Goal: Information Seeking & Learning: Learn about a topic

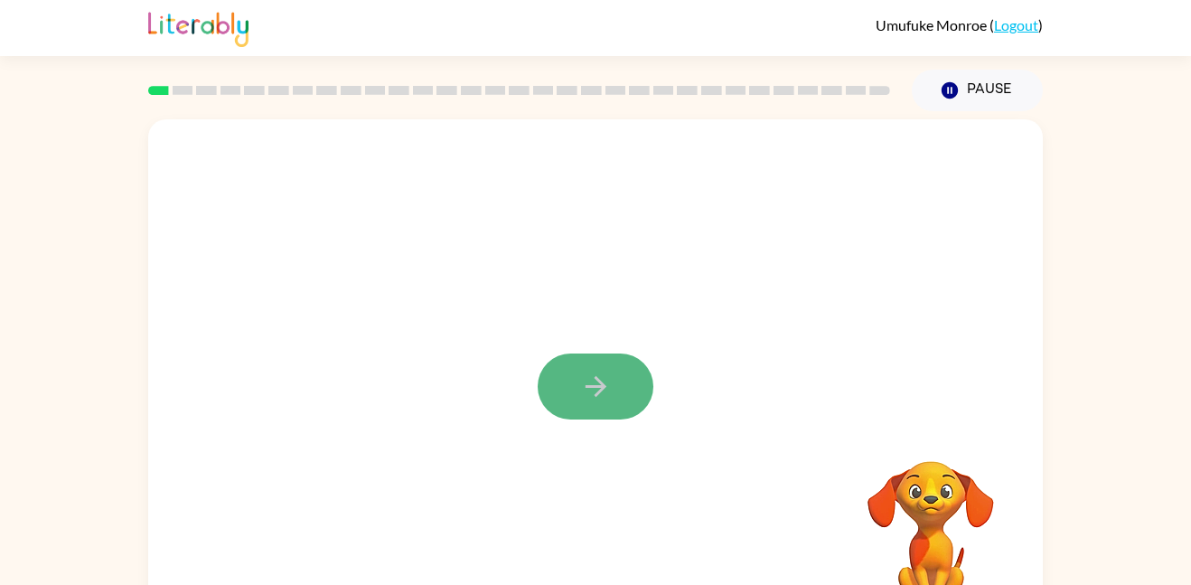
click at [595, 395] on icon "button" at bounding box center [595, 386] width 21 height 21
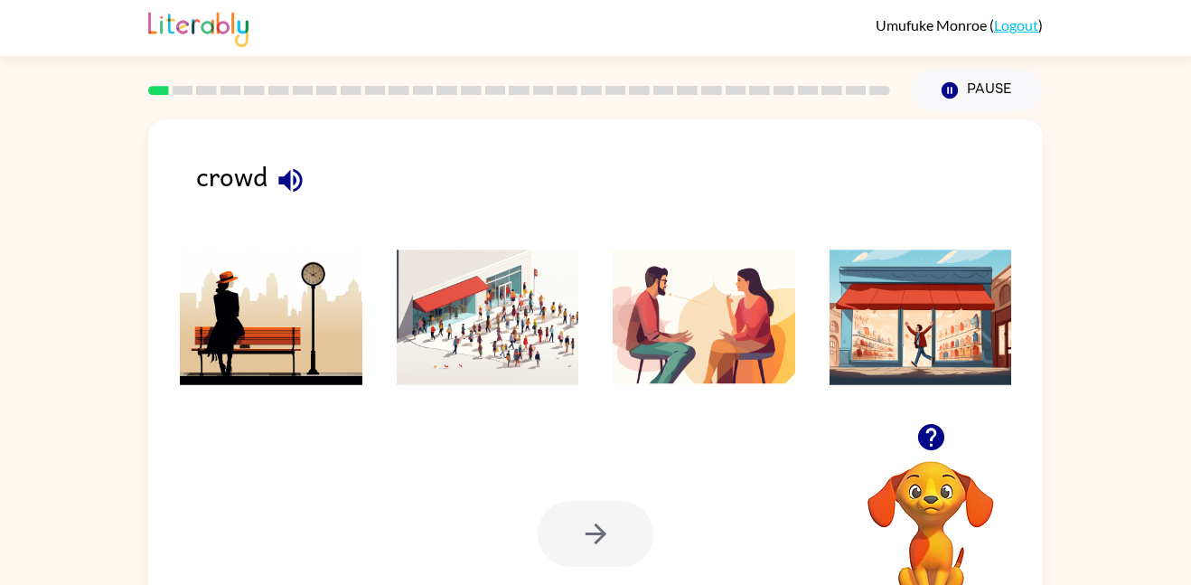
click at [571, 530] on div at bounding box center [596, 534] width 116 height 66
click at [524, 331] on img at bounding box center [488, 317] width 183 height 136
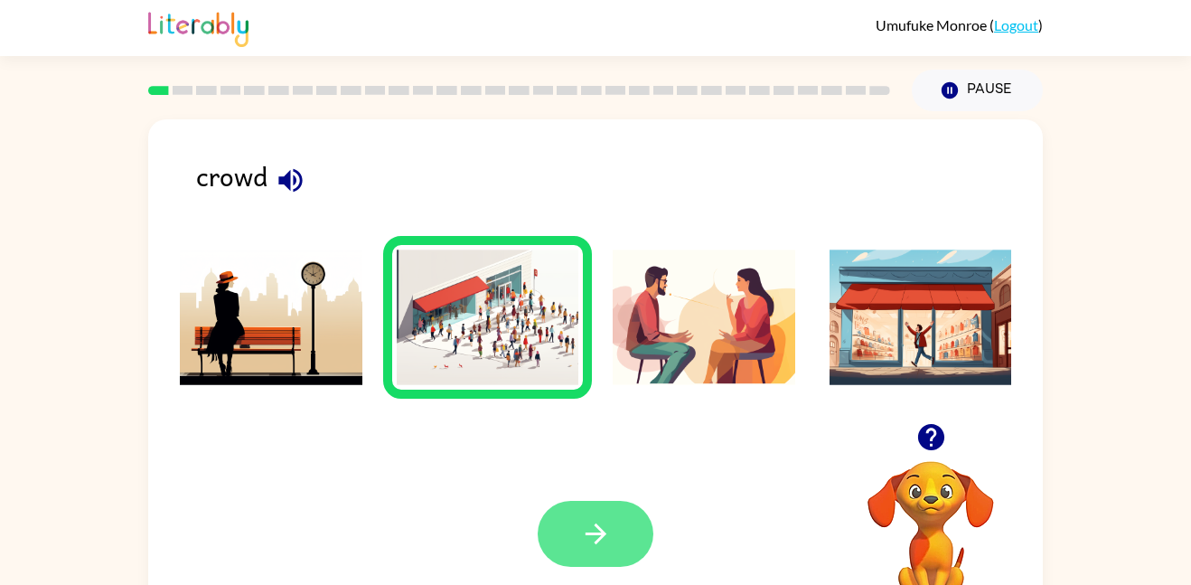
click at [567, 537] on button "button" at bounding box center [596, 534] width 116 height 66
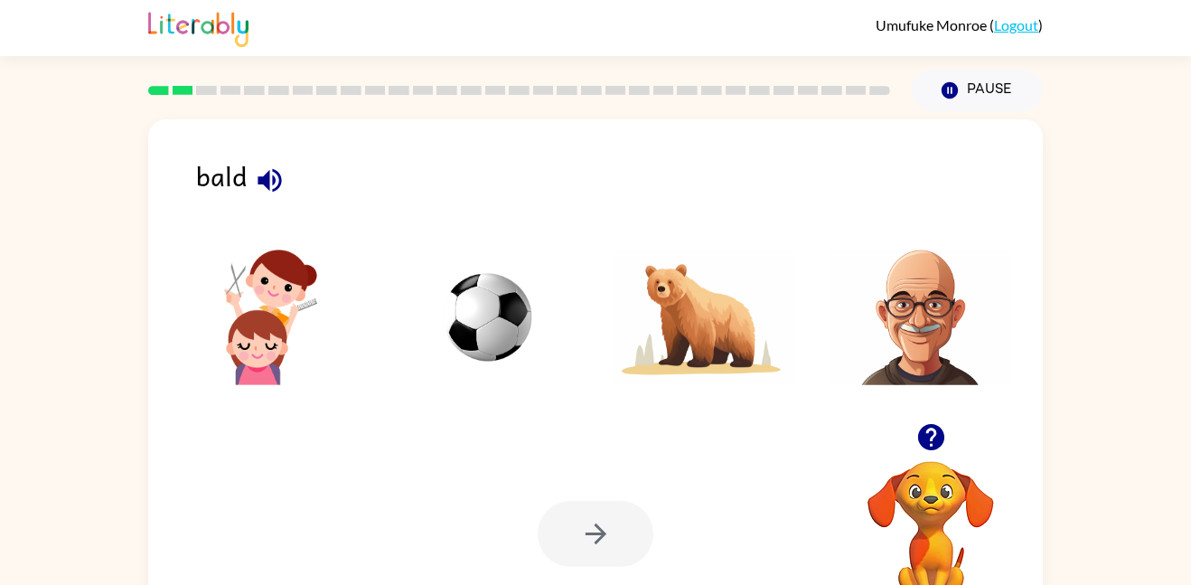
click at [906, 330] on img at bounding box center [921, 317] width 183 height 136
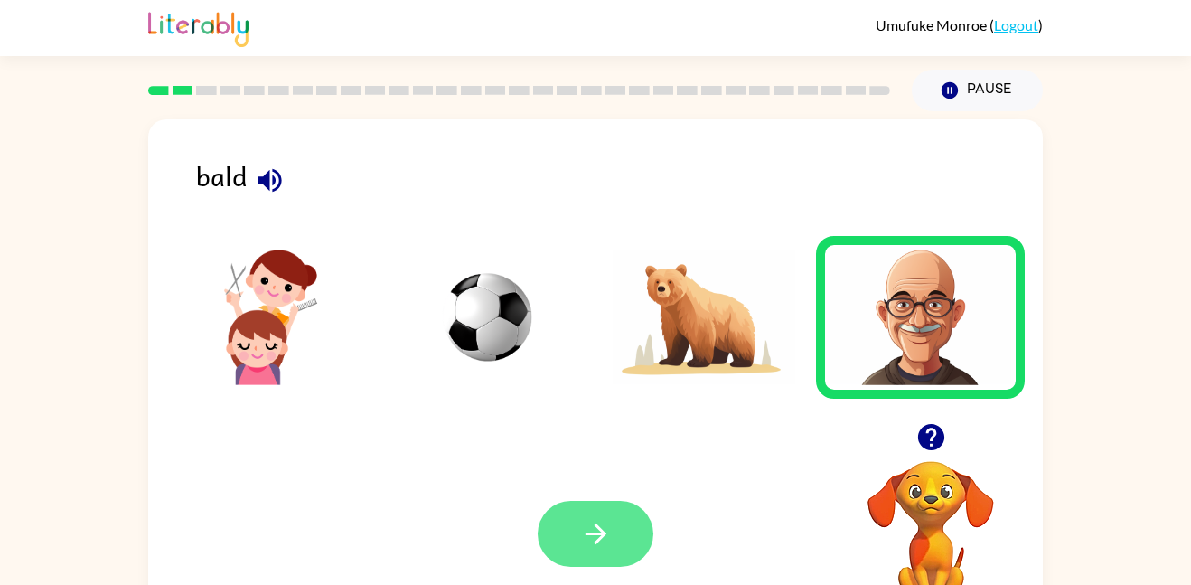
click at [605, 531] on icon "button" at bounding box center [596, 534] width 32 height 32
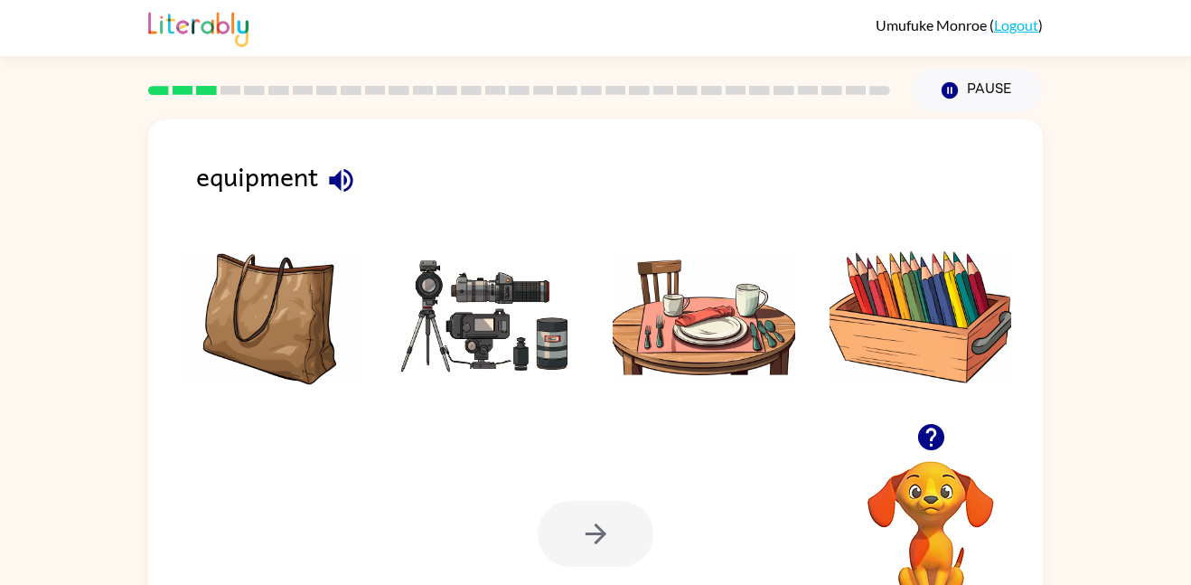
click at [457, 305] on img at bounding box center [488, 317] width 183 height 136
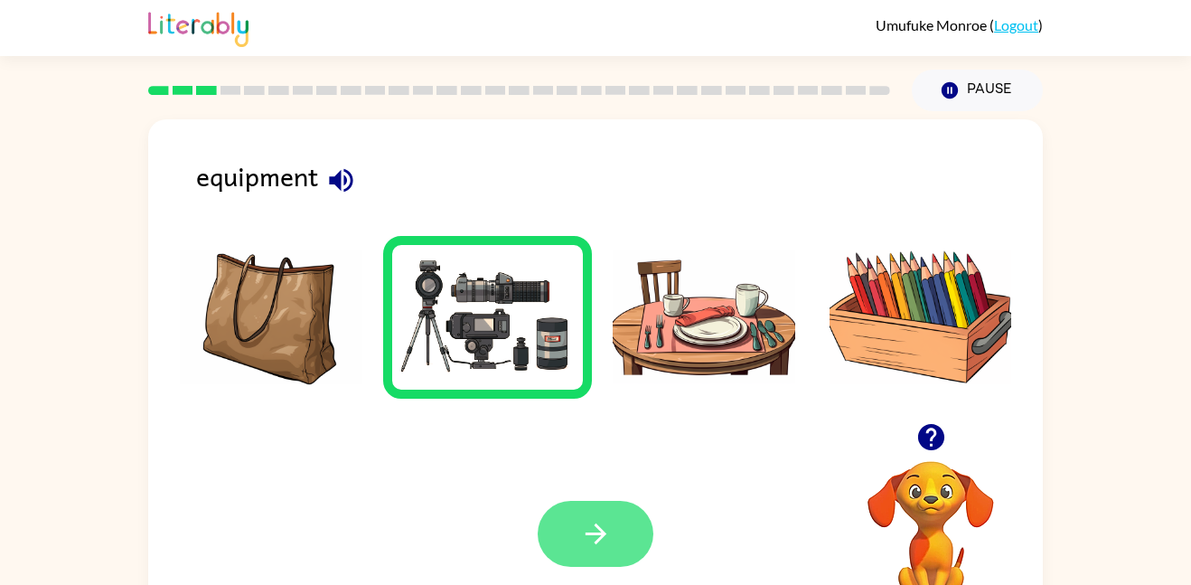
click at [613, 523] on button "button" at bounding box center [596, 534] width 116 height 66
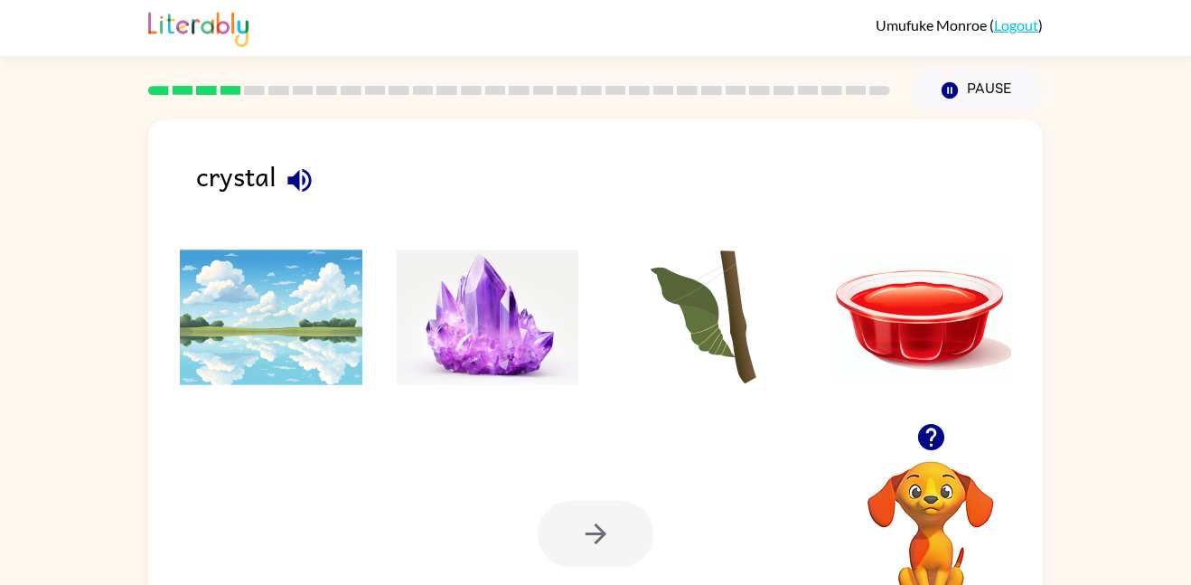
click at [499, 333] on img at bounding box center [488, 317] width 183 height 136
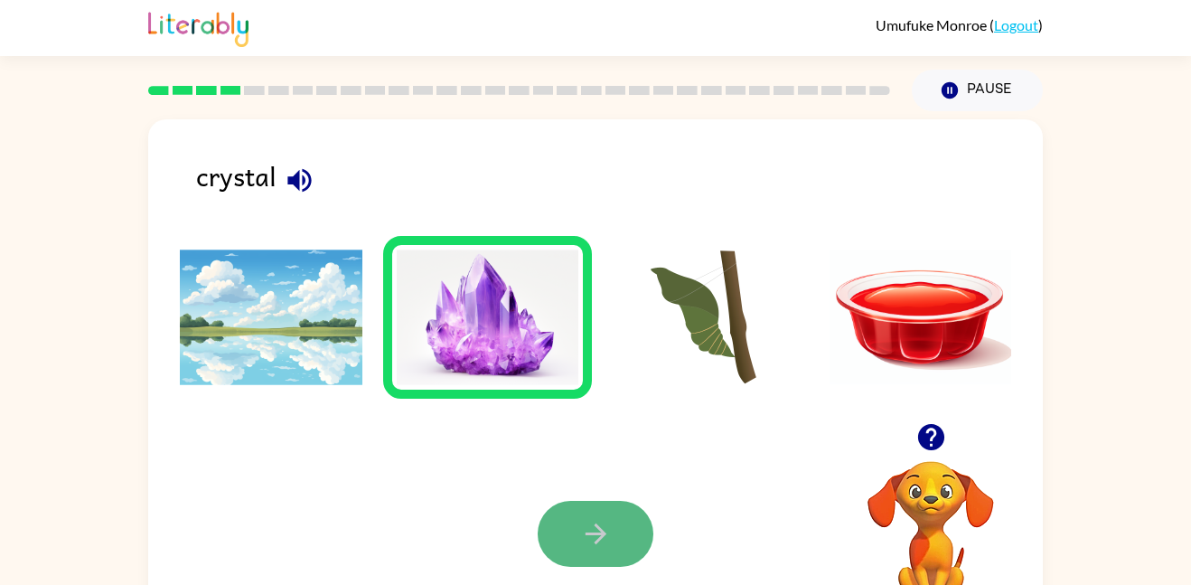
click at [623, 532] on button "button" at bounding box center [596, 534] width 116 height 66
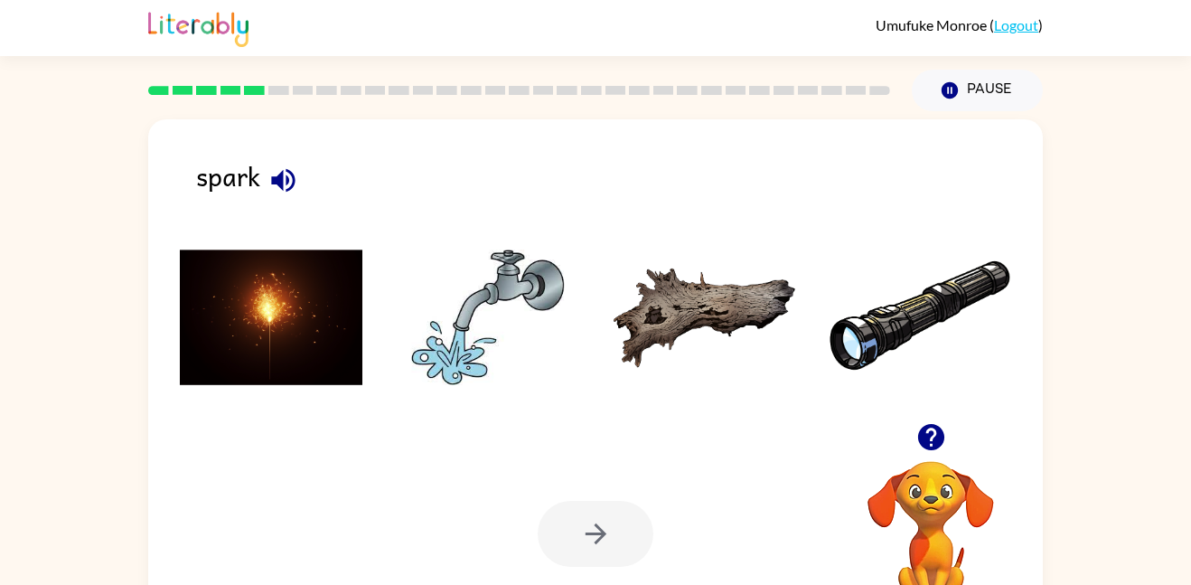
click at [221, 316] on img at bounding box center [271, 317] width 183 height 136
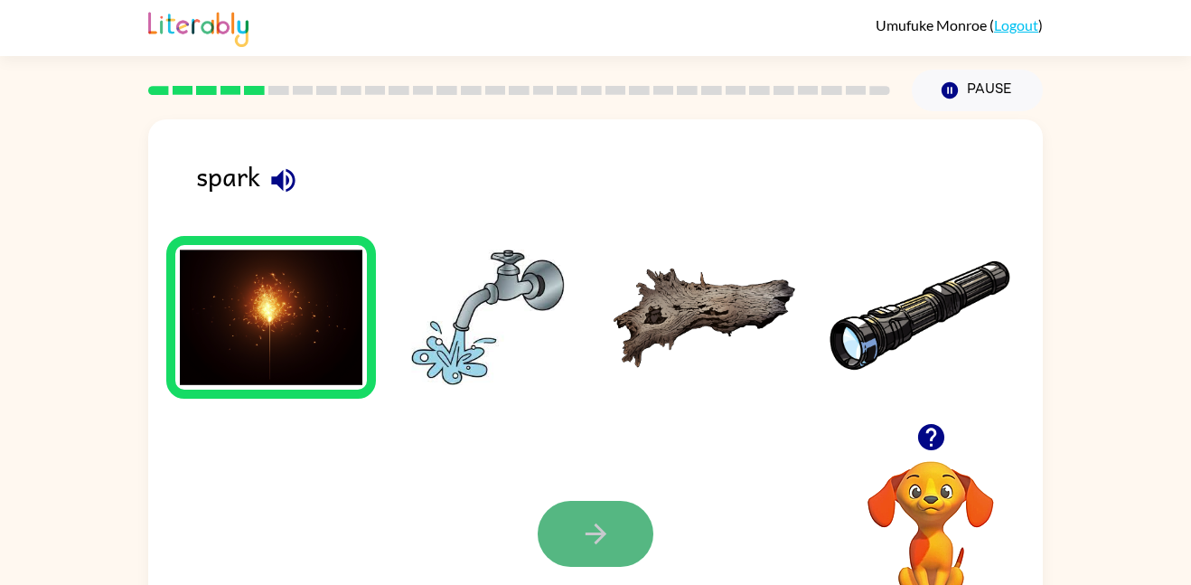
click at [612, 538] on button "button" at bounding box center [596, 534] width 116 height 66
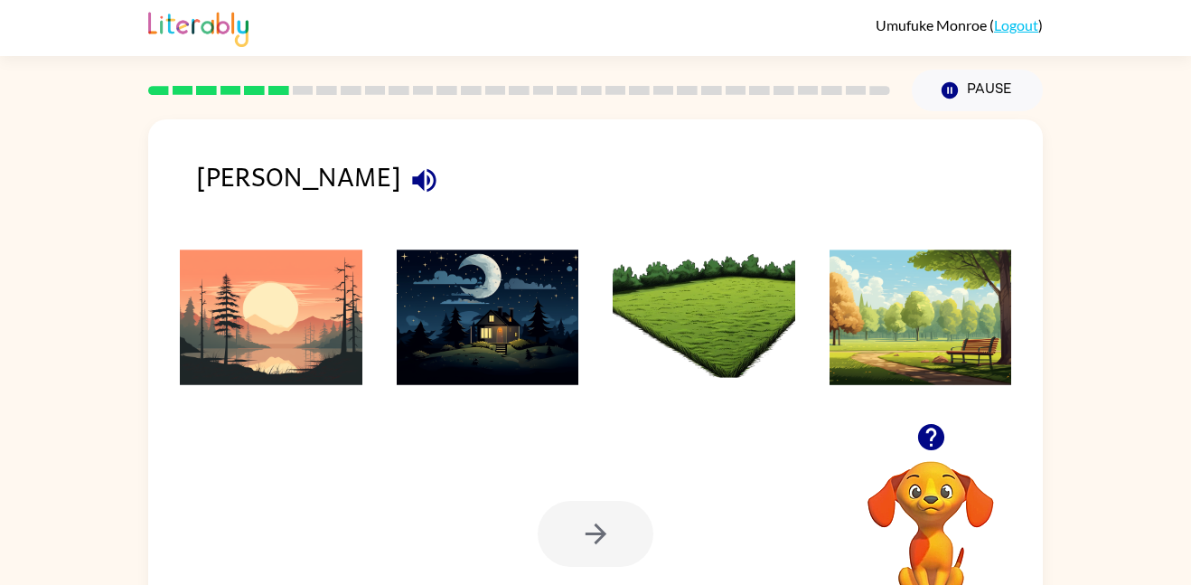
click at [456, 266] on img at bounding box center [488, 317] width 183 height 136
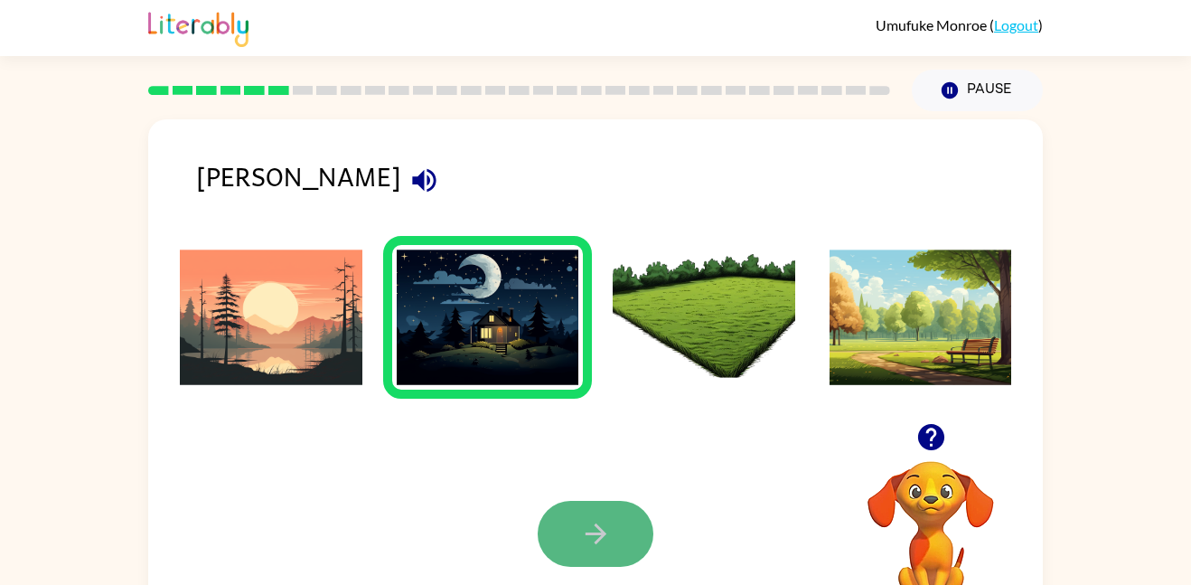
click at [636, 533] on button "button" at bounding box center [596, 534] width 116 height 66
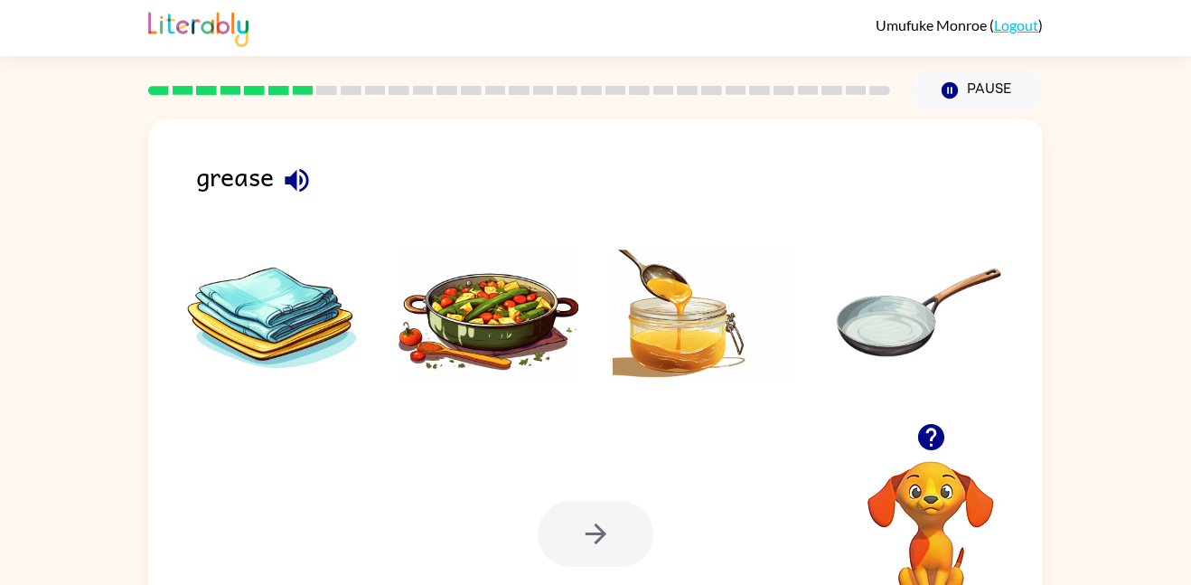
click at [705, 336] on img at bounding box center [704, 317] width 183 height 136
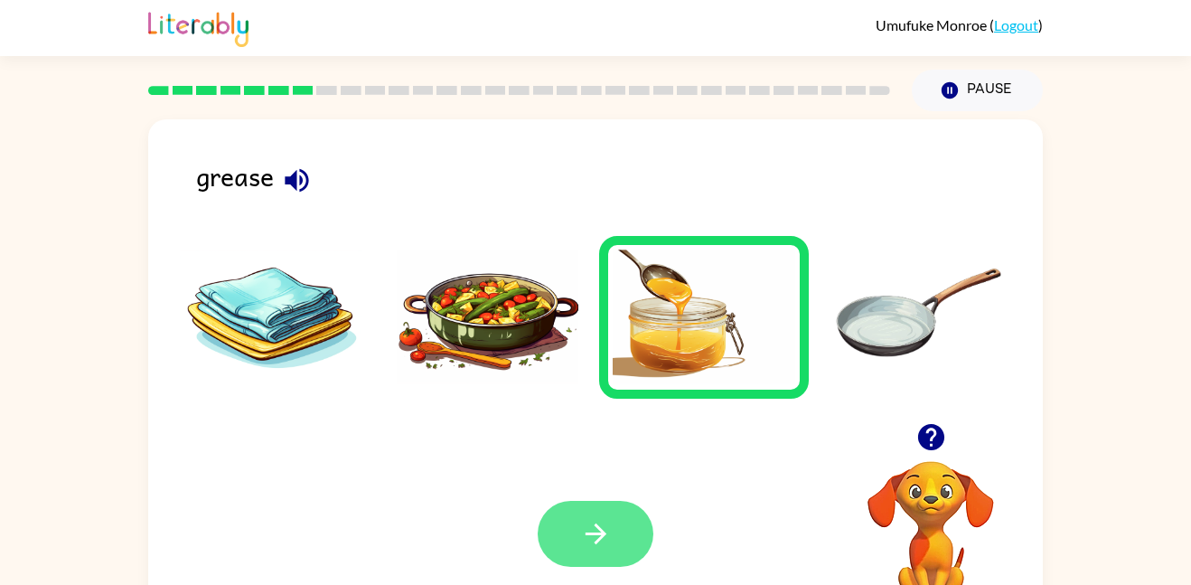
click at [623, 530] on button "button" at bounding box center [596, 534] width 116 height 66
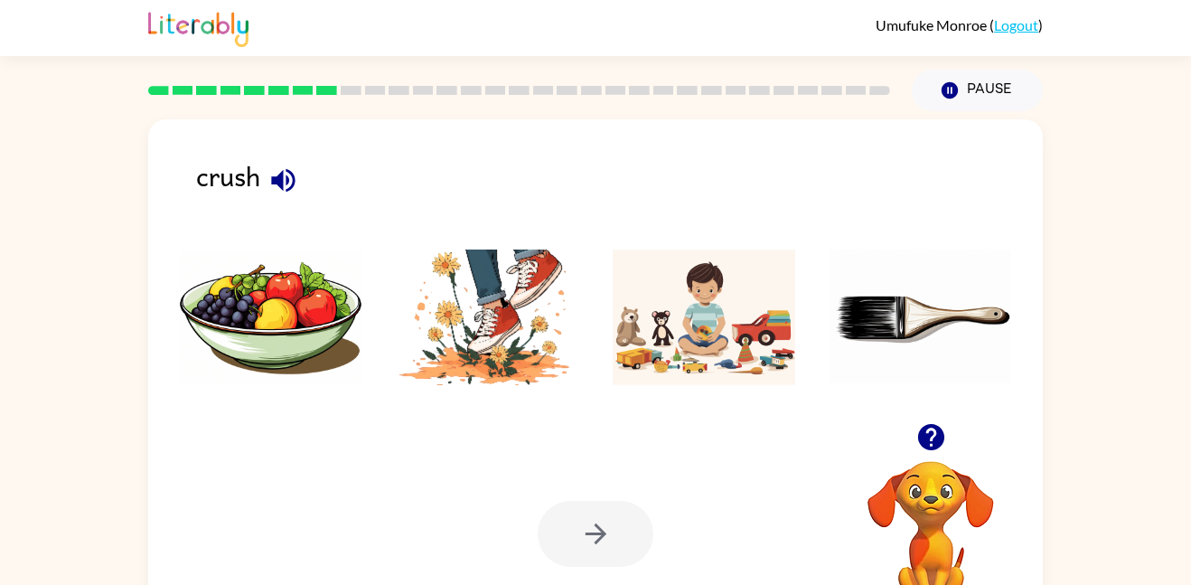
click at [491, 351] on img at bounding box center [488, 317] width 183 height 136
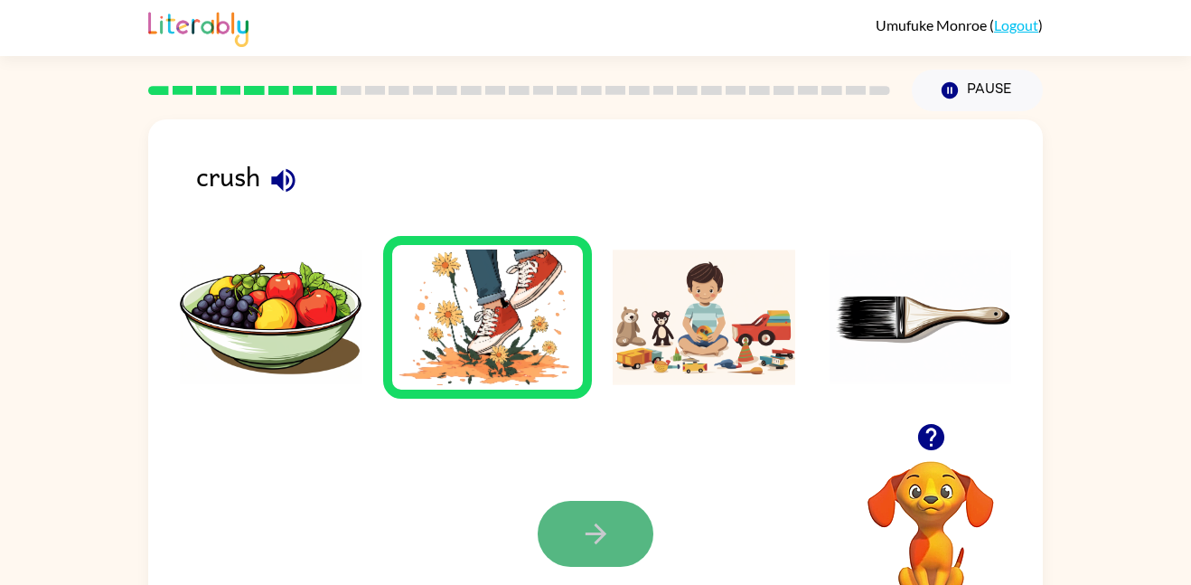
click at [597, 517] on button "button" at bounding box center [596, 534] width 116 height 66
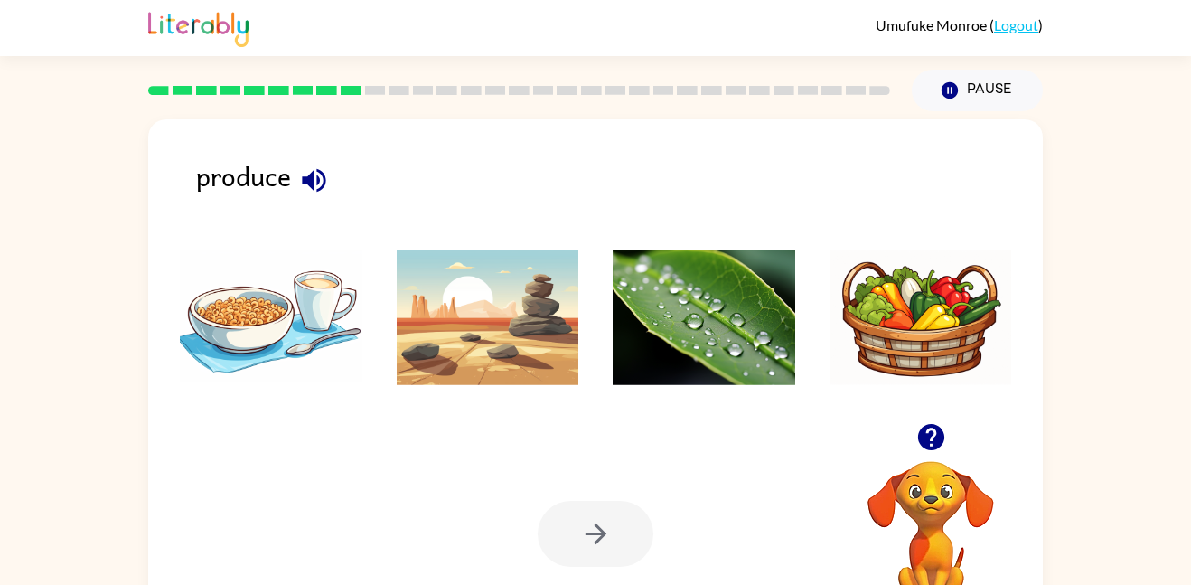
click at [742, 258] on img at bounding box center [704, 317] width 183 height 136
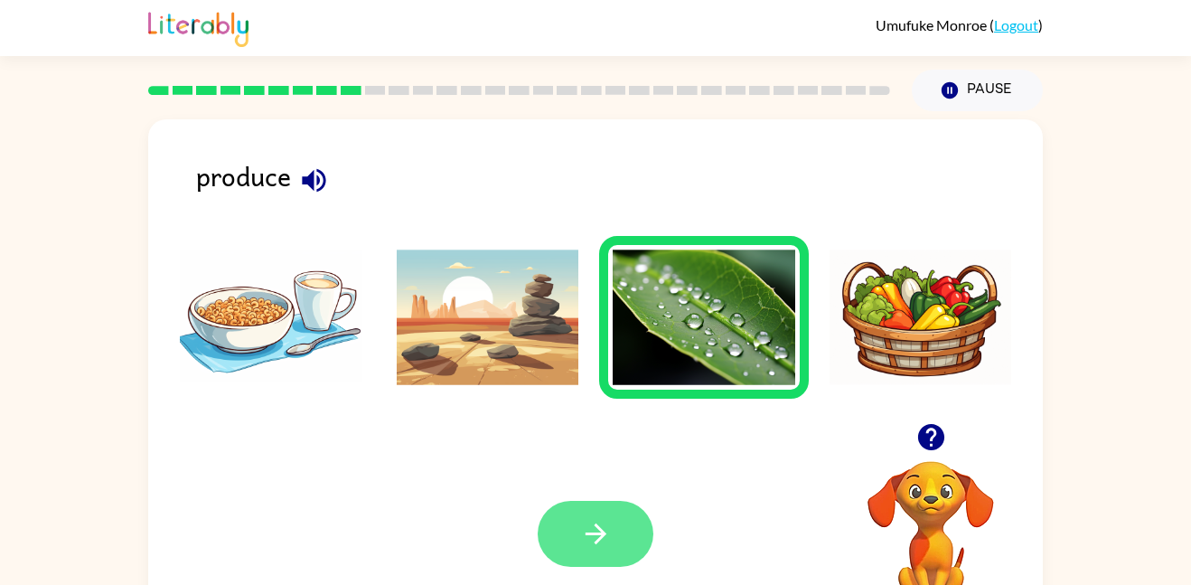
click at [608, 528] on icon "button" at bounding box center [596, 534] width 32 height 32
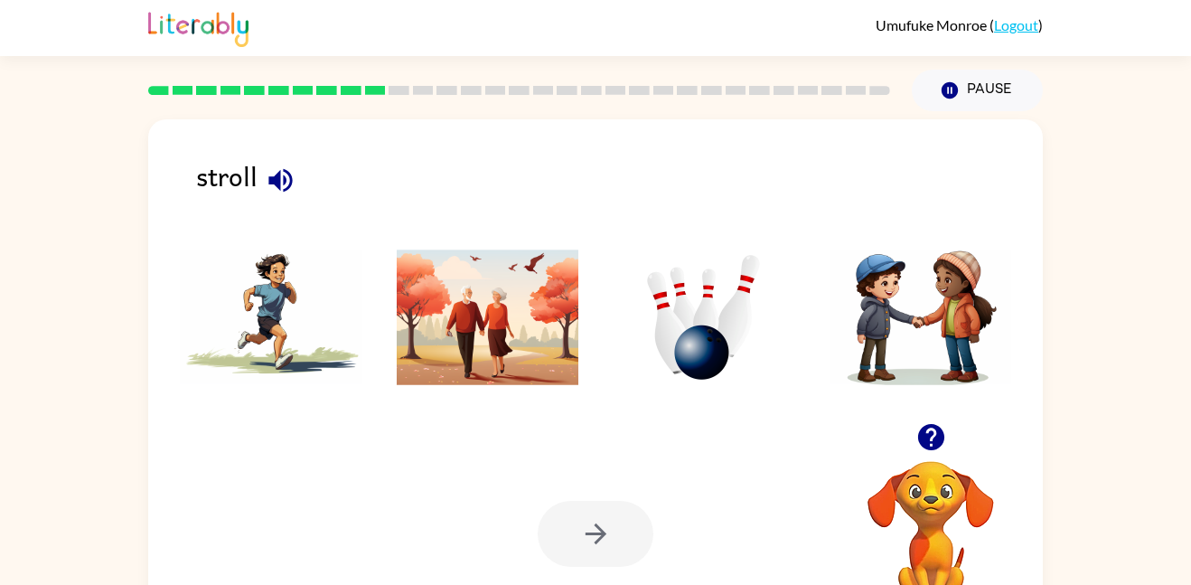
click at [702, 366] on img at bounding box center [704, 317] width 183 height 136
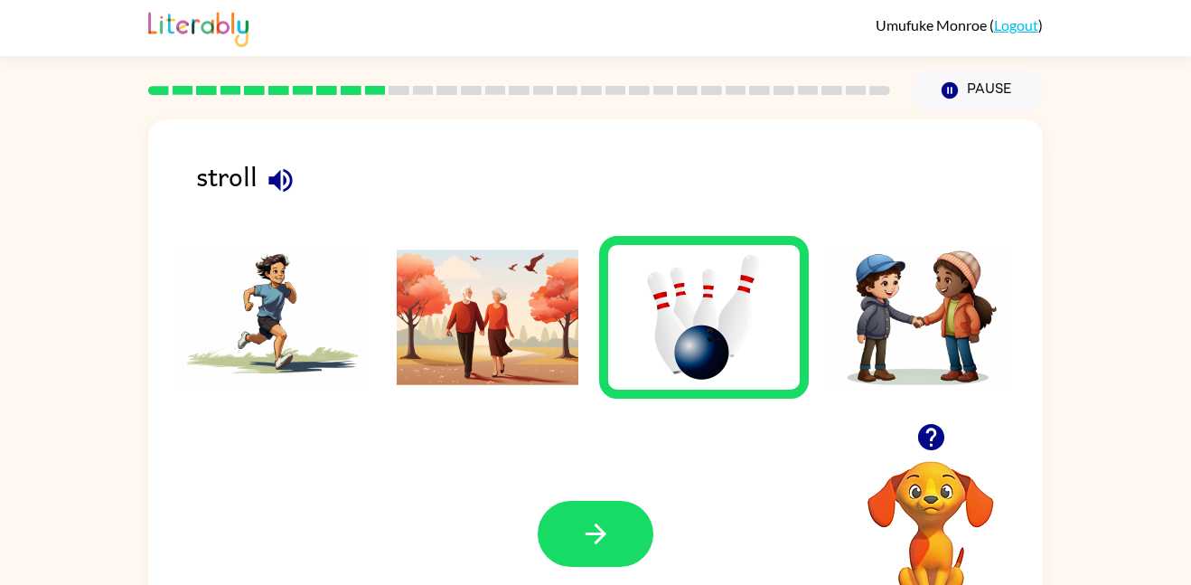
click at [702, 366] on img at bounding box center [704, 317] width 183 height 136
click at [578, 550] on button "button" at bounding box center [596, 534] width 116 height 66
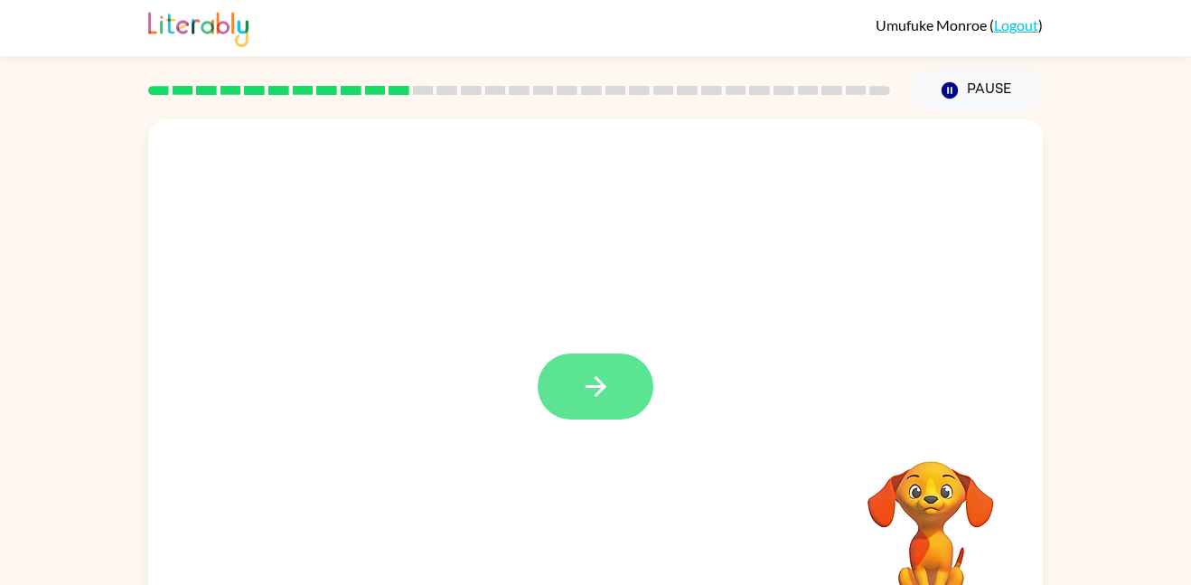
click at [581, 398] on icon "button" at bounding box center [596, 387] width 32 height 32
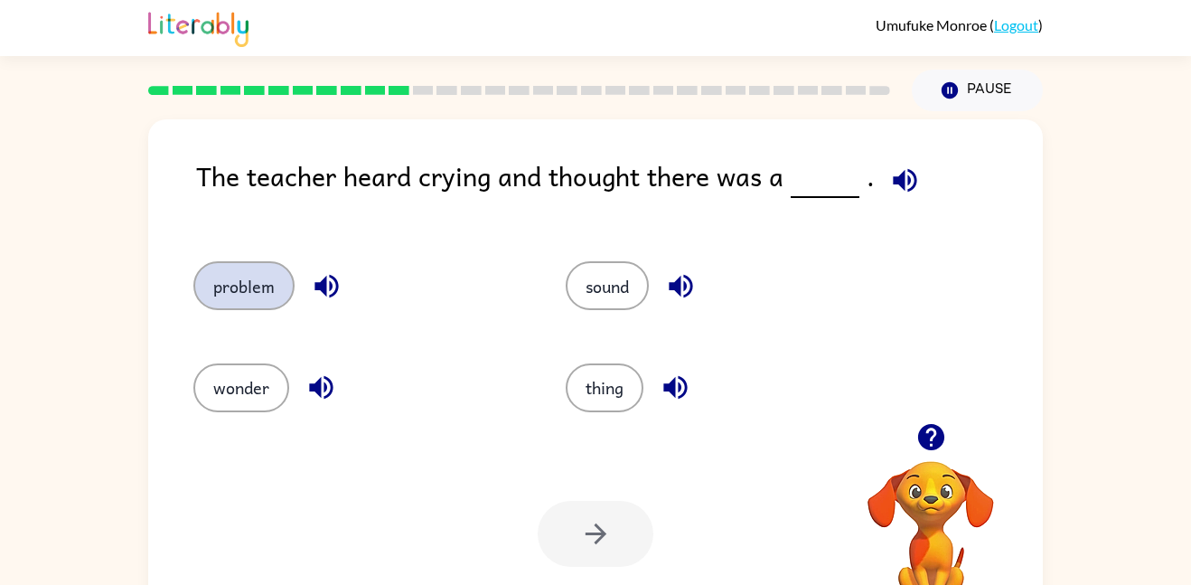
click at [241, 284] on button "problem" at bounding box center [243, 285] width 101 height 49
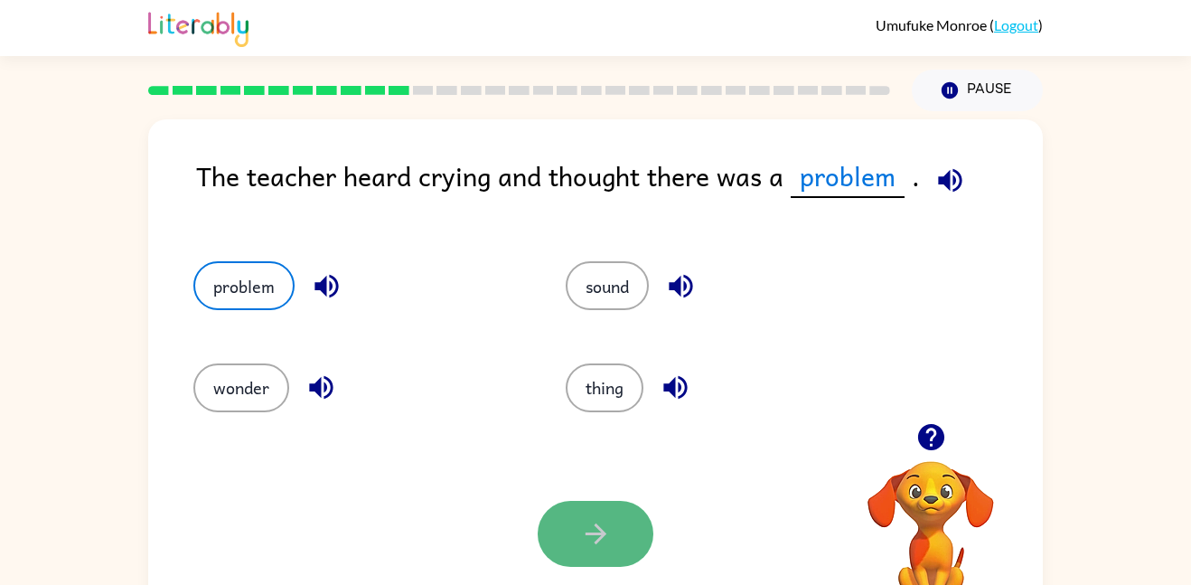
click at [570, 546] on button "button" at bounding box center [596, 534] width 116 height 66
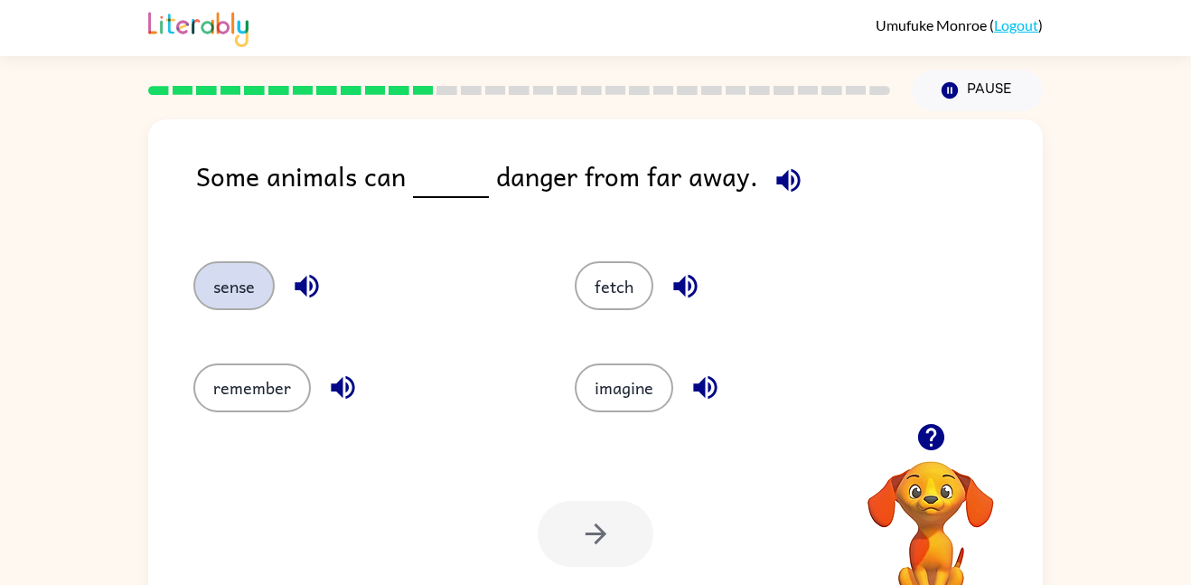
click at [245, 288] on button "sense" at bounding box center [233, 285] width 81 height 49
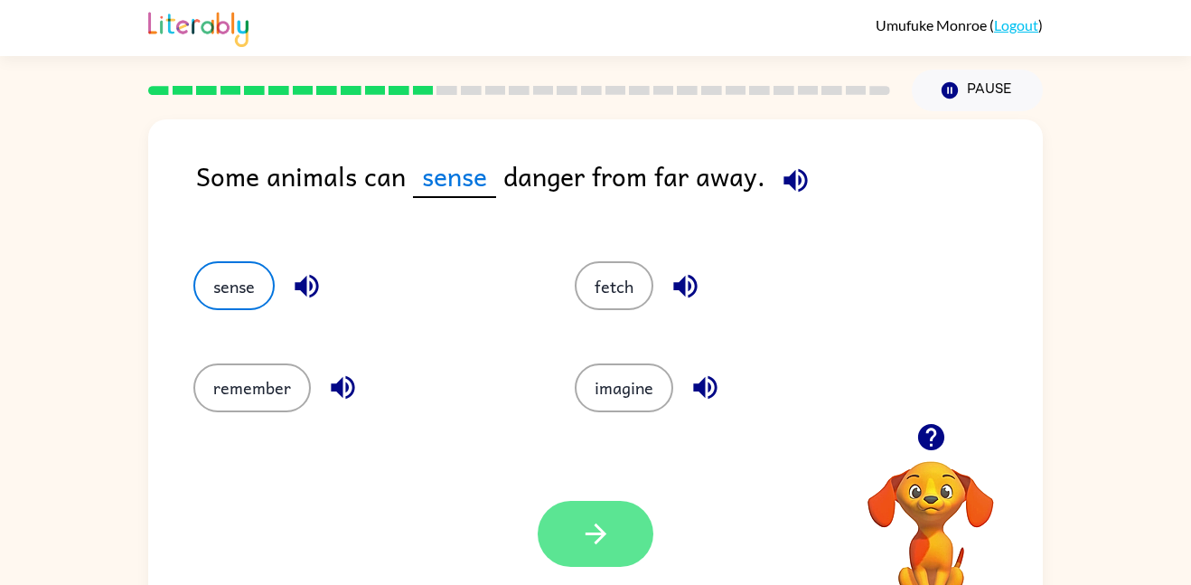
click at [634, 520] on button "button" at bounding box center [596, 534] width 116 height 66
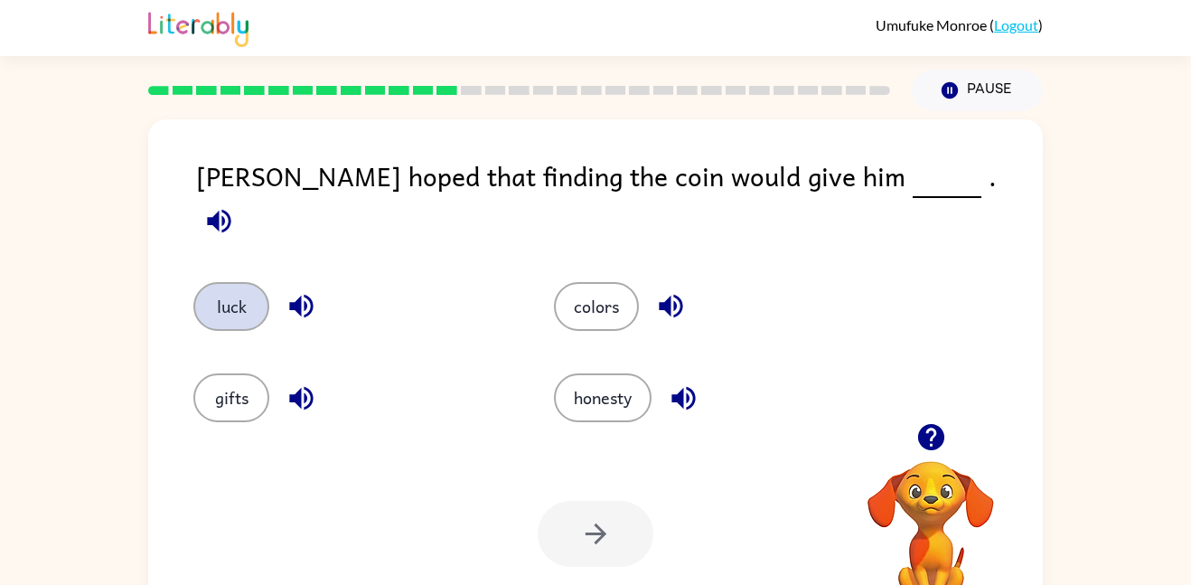
click at [226, 297] on button "luck" at bounding box center [231, 306] width 76 height 49
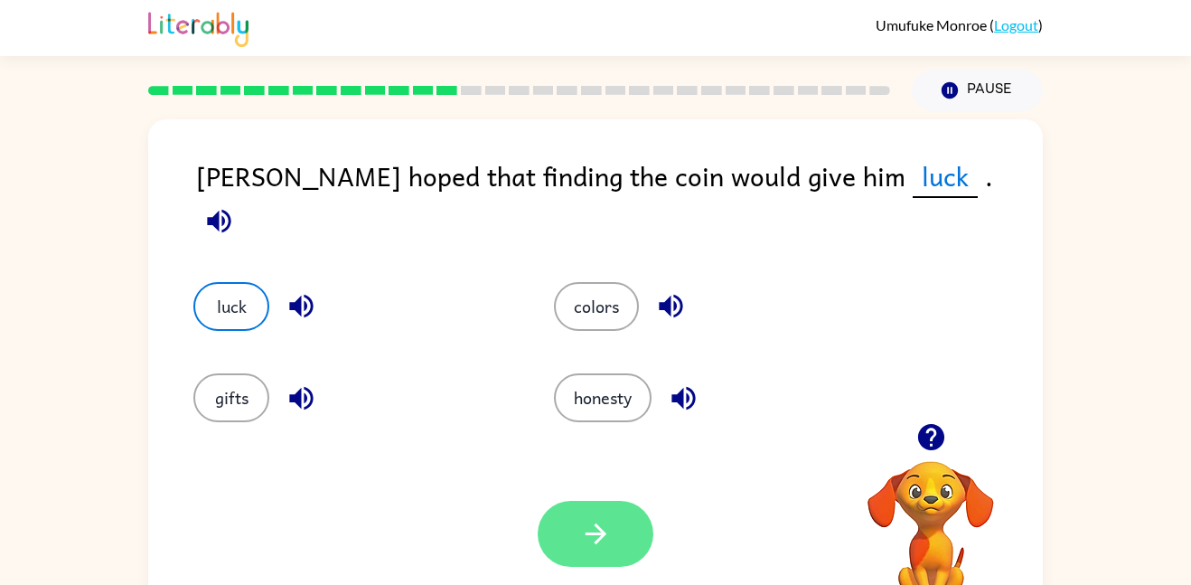
click at [578, 541] on button "button" at bounding box center [596, 534] width 116 height 66
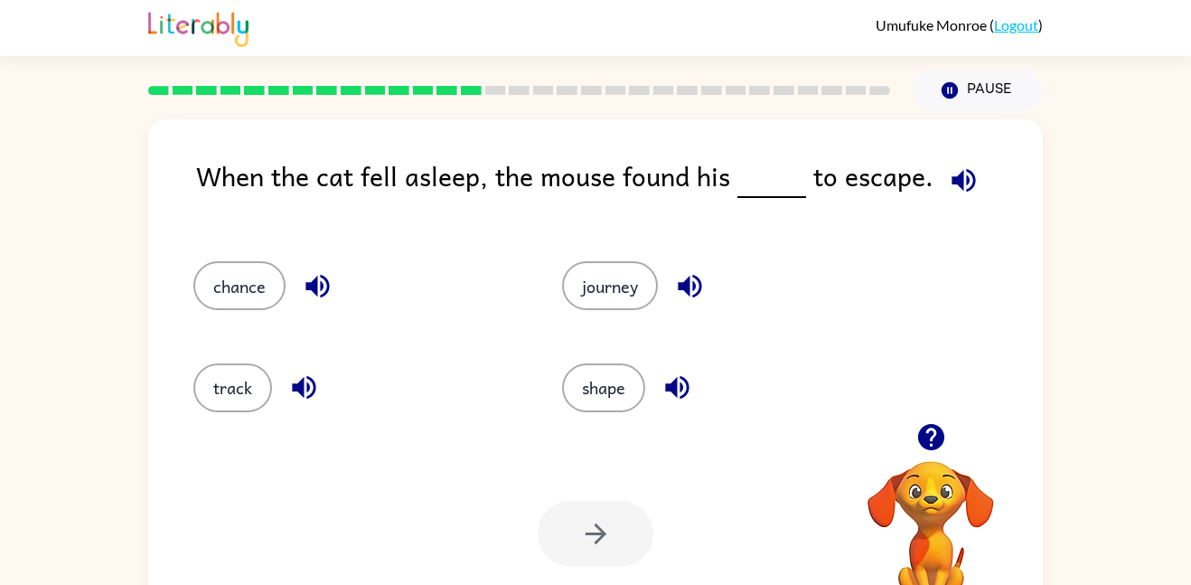
click at [578, 541] on div at bounding box center [596, 534] width 116 height 66
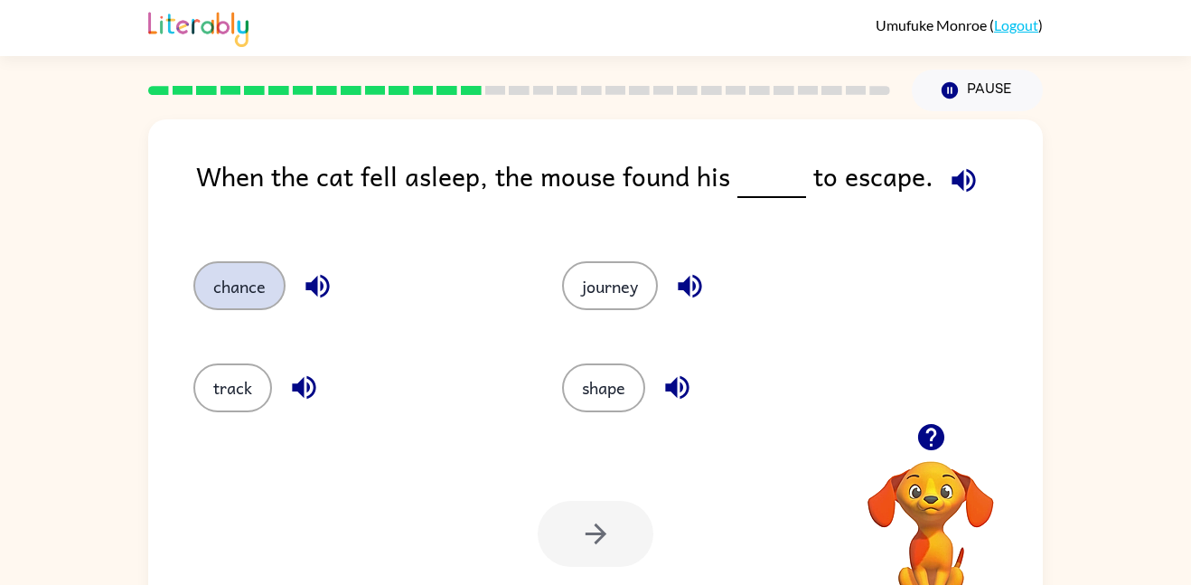
click at [221, 298] on button "chance" at bounding box center [239, 285] width 92 height 49
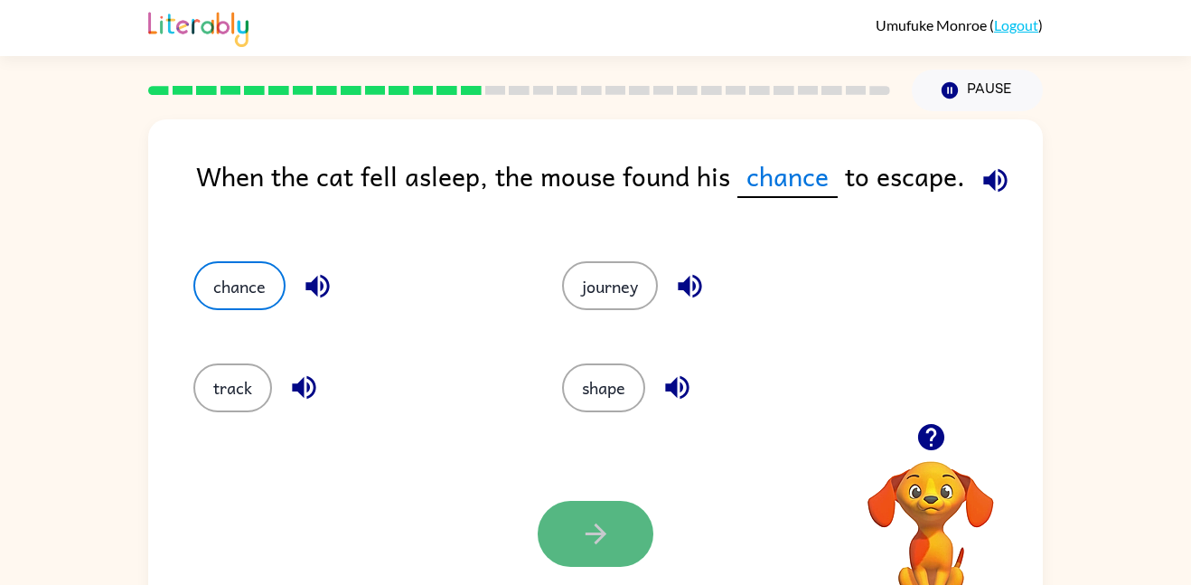
click at [602, 533] on icon "button" at bounding box center [595, 533] width 21 height 21
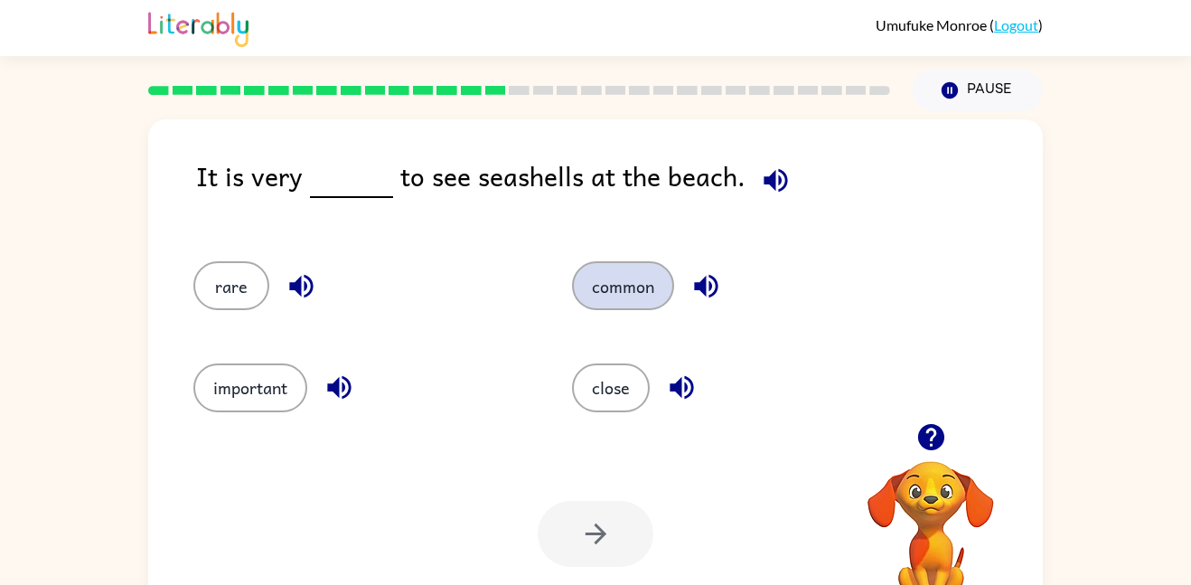
click at [626, 267] on button "common" at bounding box center [623, 285] width 102 height 49
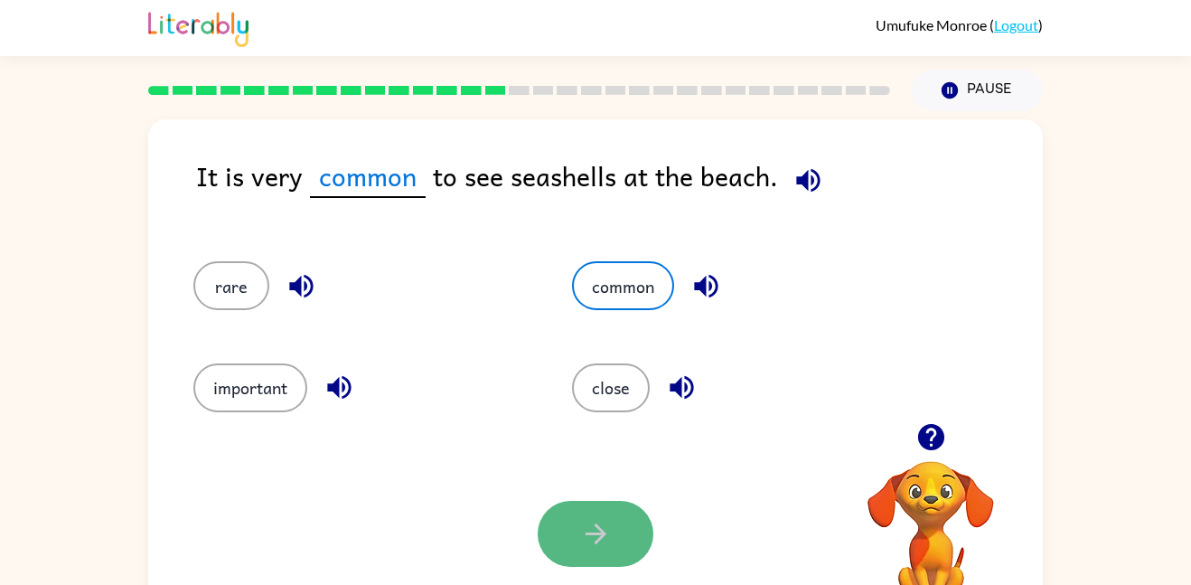
click at [619, 535] on button "button" at bounding box center [596, 534] width 116 height 66
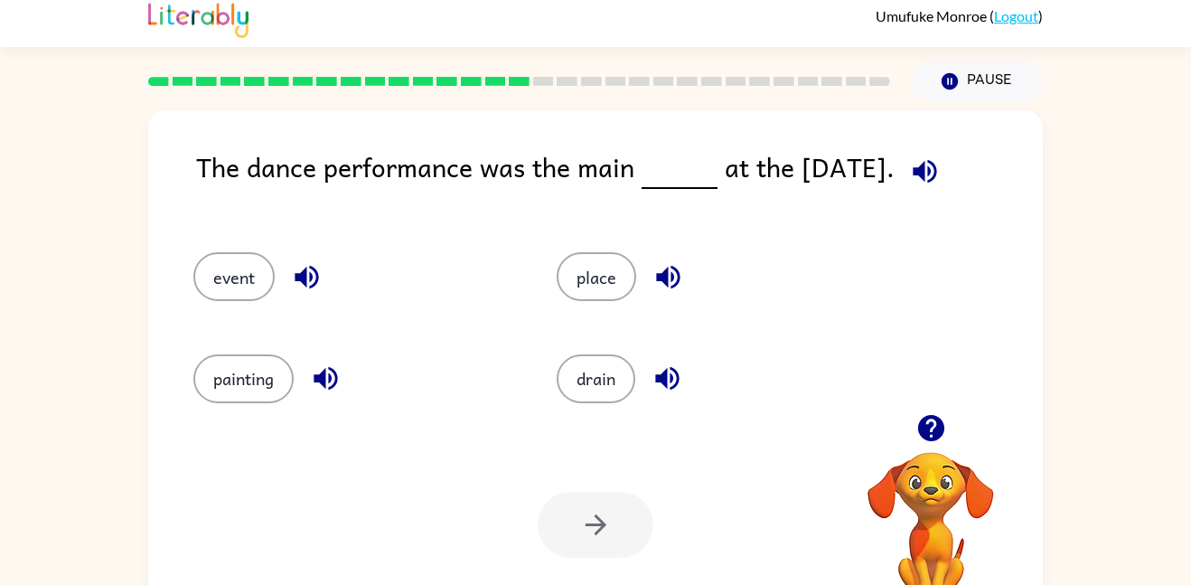
scroll to position [13, 0]
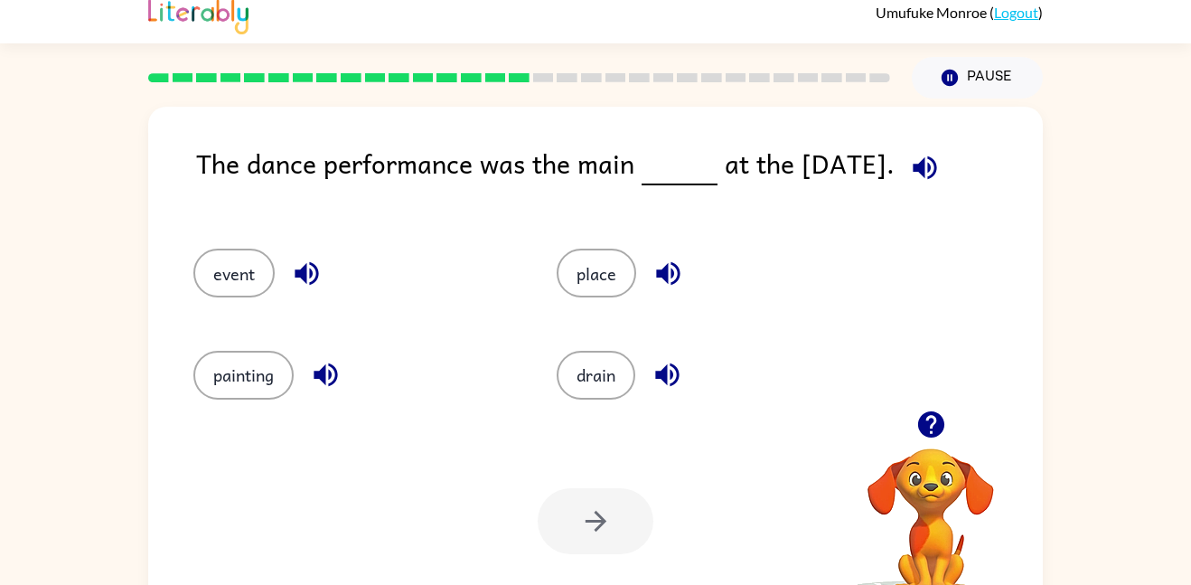
click at [612, 562] on div "Your browser must support playing .mp4 files to use Literably. Please try using…" at bounding box center [595, 520] width 895 height 203
click at [196, 279] on button "event" at bounding box center [233, 273] width 81 height 49
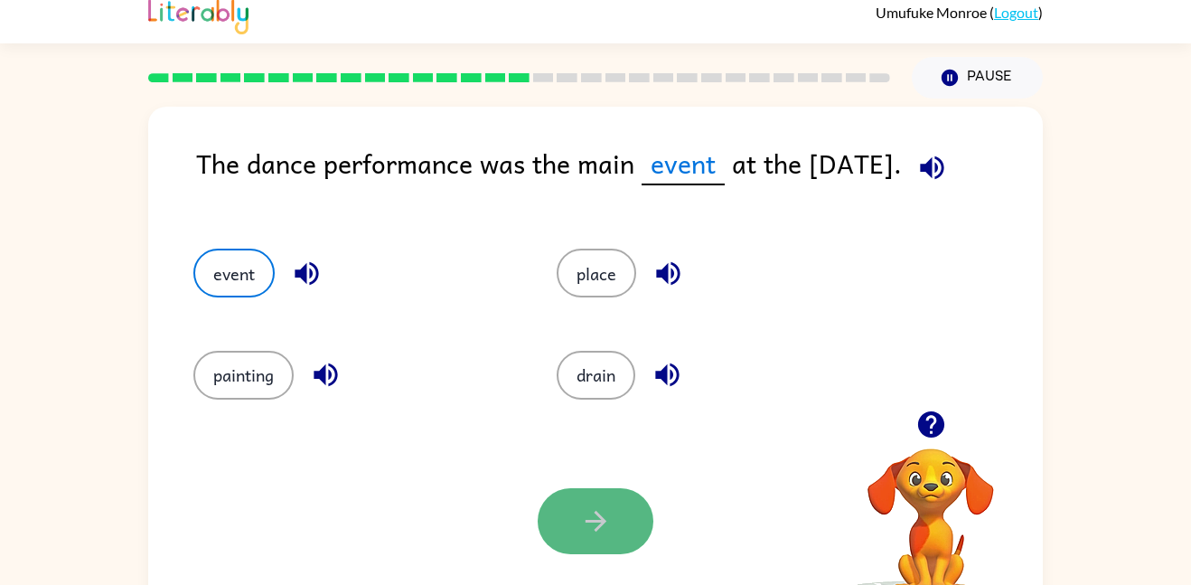
click at [578, 543] on button "button" at bounding box center [596, 521] width 116 height 66
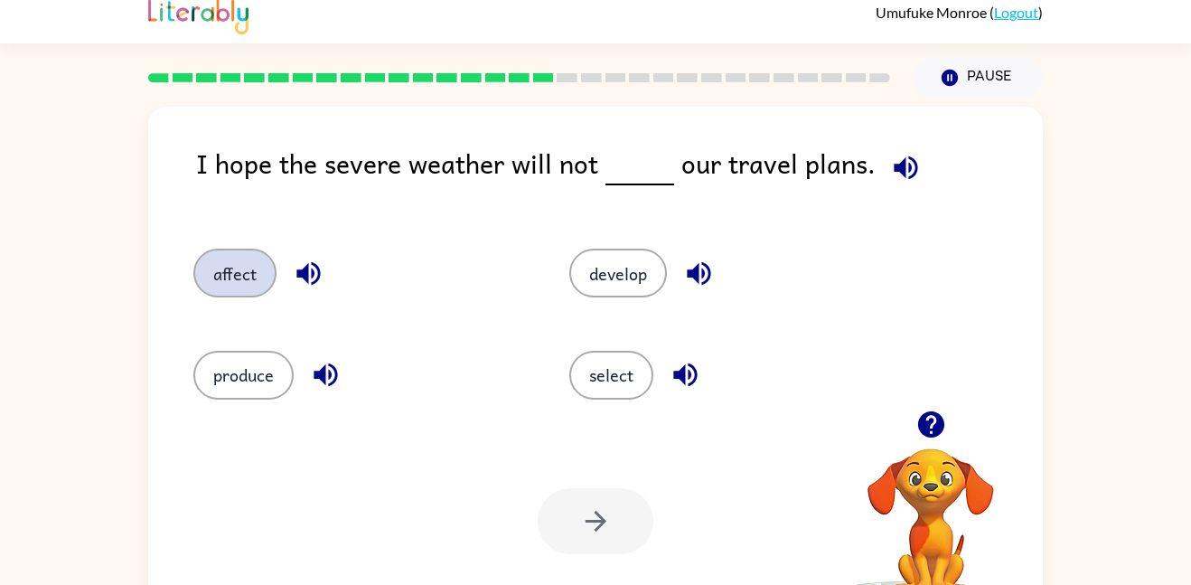
click at [235, 274] on button "affect" at bounding box center [234, 273] width 83 height 49
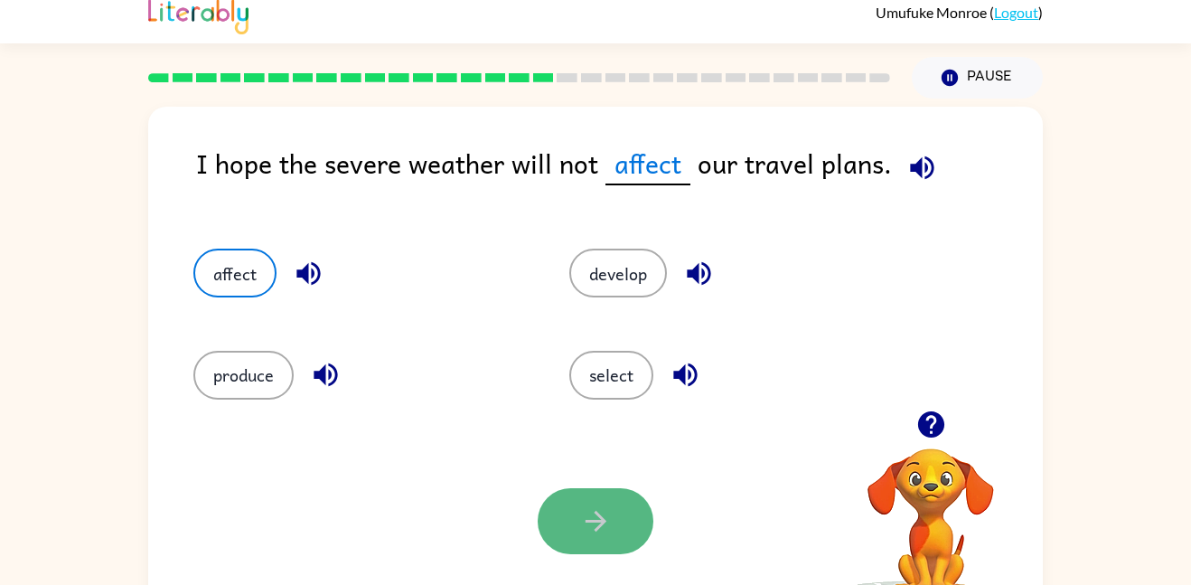
click at [583, 513] on icon "button" at bounding box center [596, 521] width 32 height 32
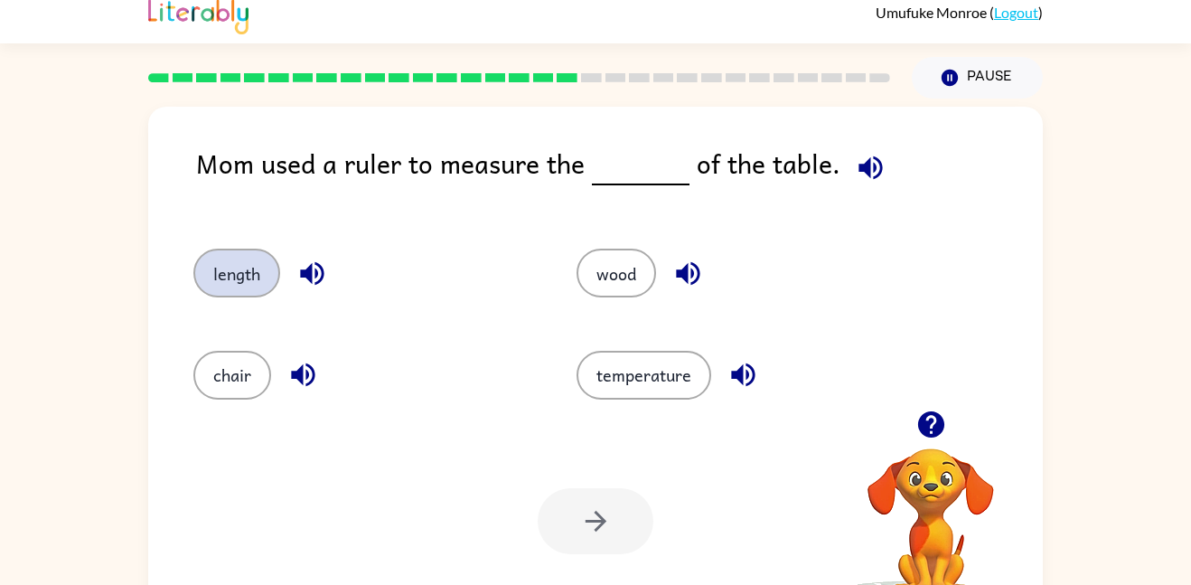
click at [215, 281] on button "length" at bounding box center [236, 273] width 87 height 49
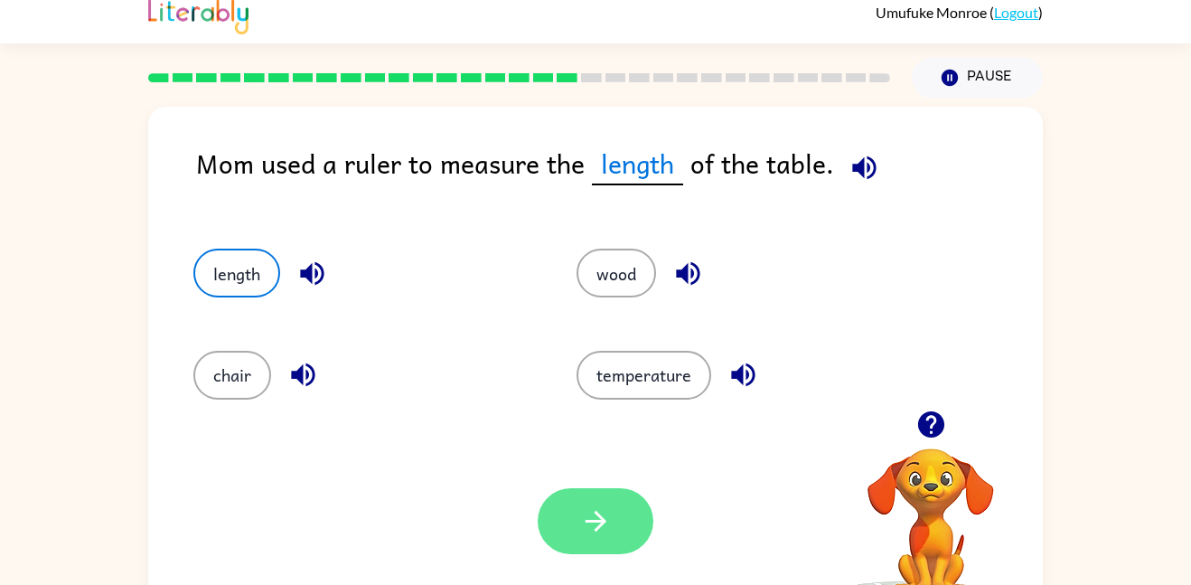
click at [580, 511] on icon "button" at bounding box center [596, 521] width 32 height 32
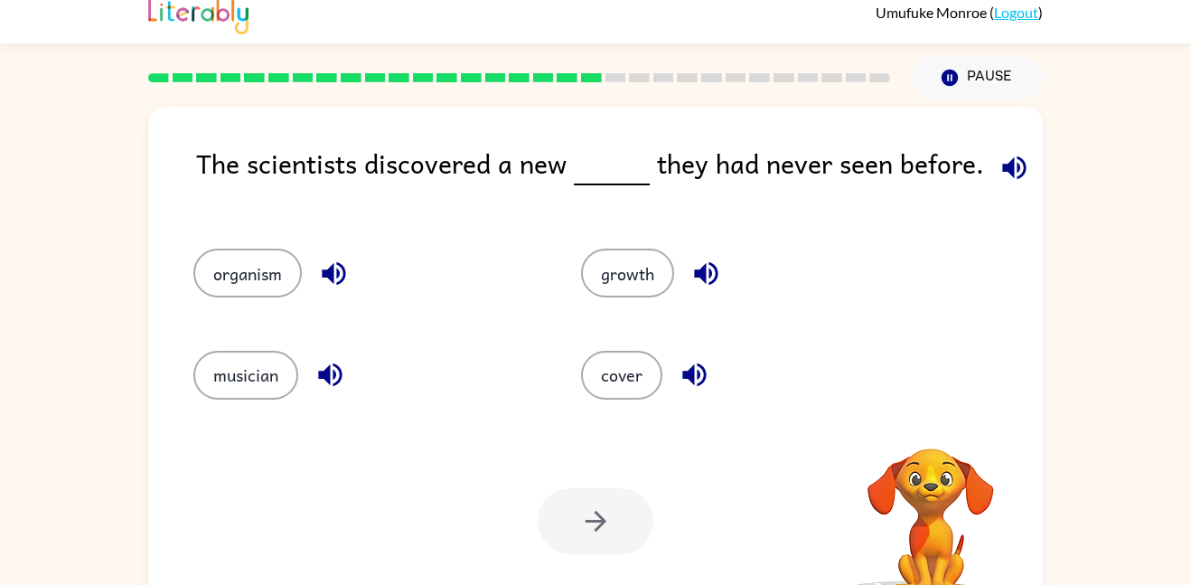
click at [578, 511] on div at bounding box center [596, 521] width 116 height 66
click at [605, 296] on button "growth" at bounding box center [627, 273] width 93 height 49
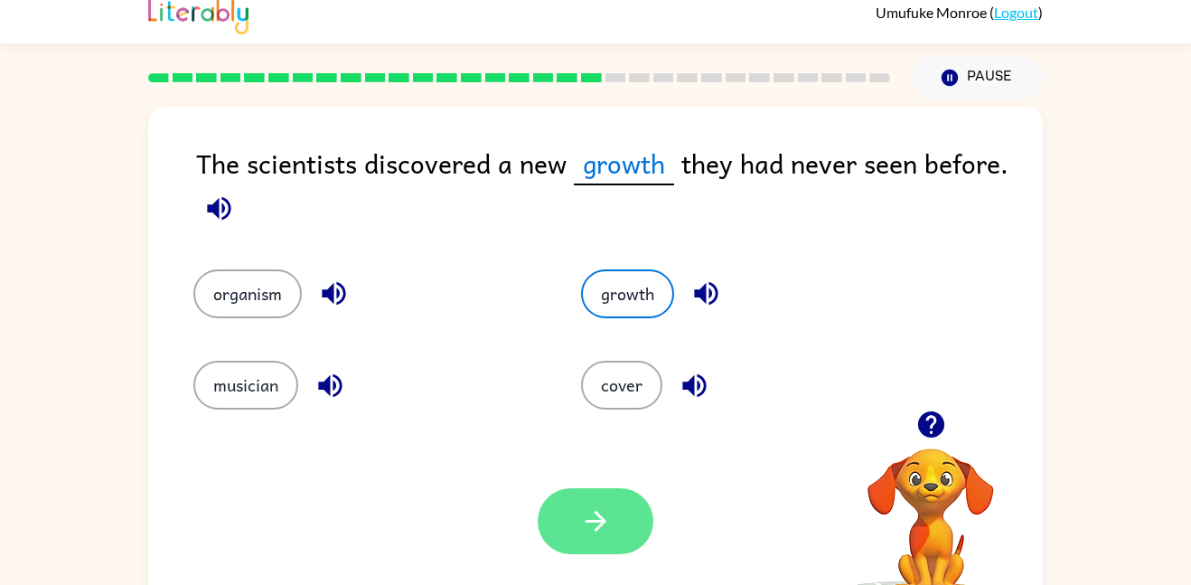
click at [575, 530] on button "button" at bounding box center [596, 521] width 116 height 66
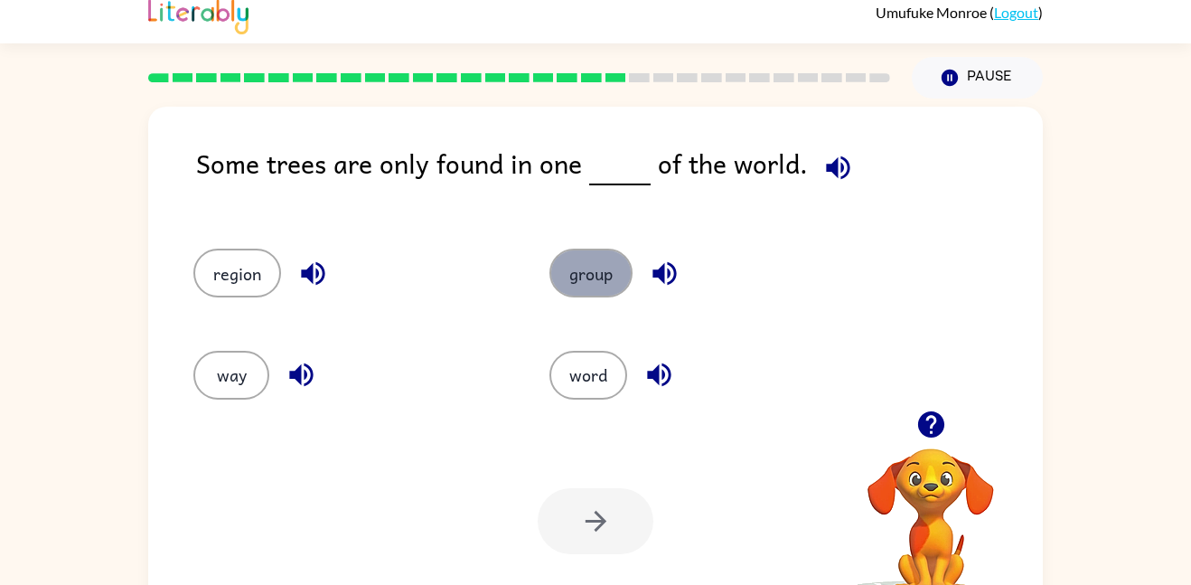
click at [571, 291] on button "group" at bounding box center [591, 273] width 83 height 49
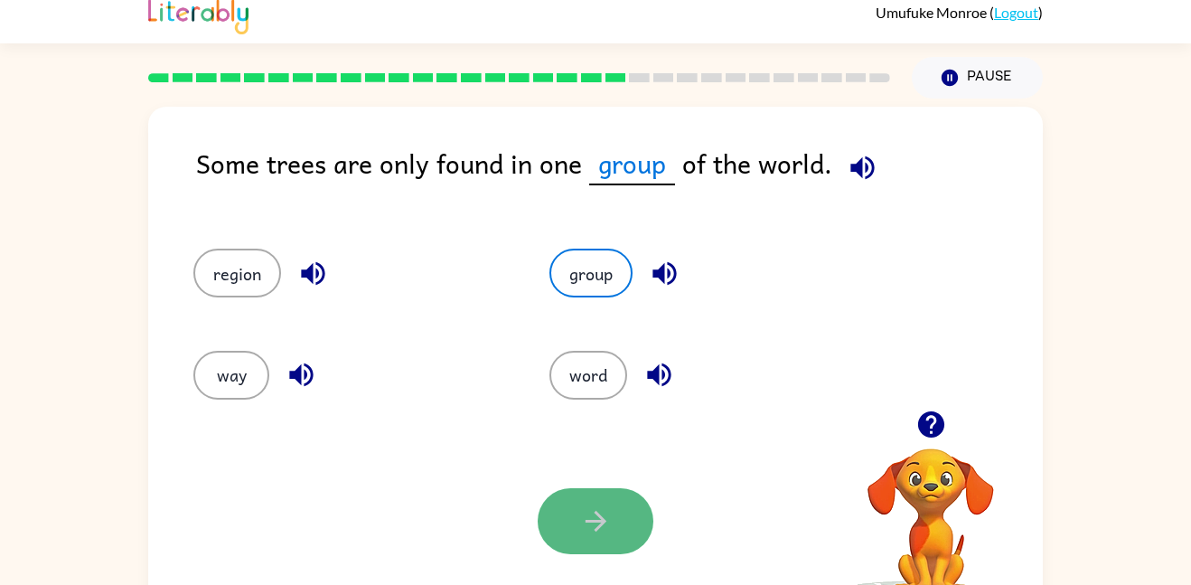
click at [588, 537] on button "button" at bounding box center [596, 521] width 116 height 66
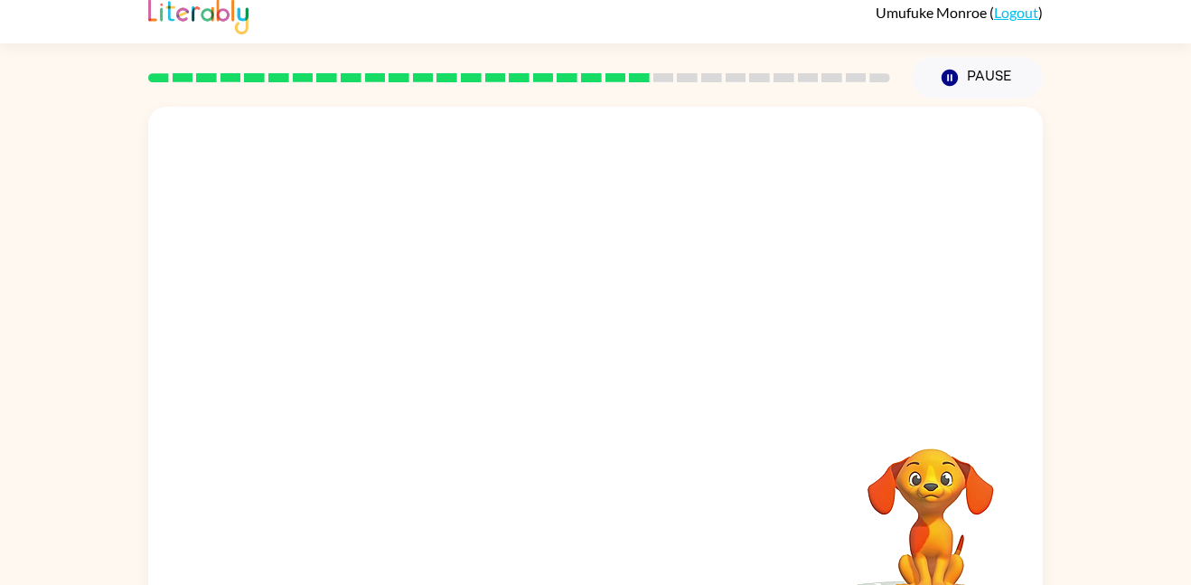
click at [588, 541] on div "Your browser must support playing .mp4 files to use Literably. Please try using…" at bounding box center [595, 365] width 895 height 516
click at [949, 76] on icon "button" at bounding box center [950, 78] width 16 height 16
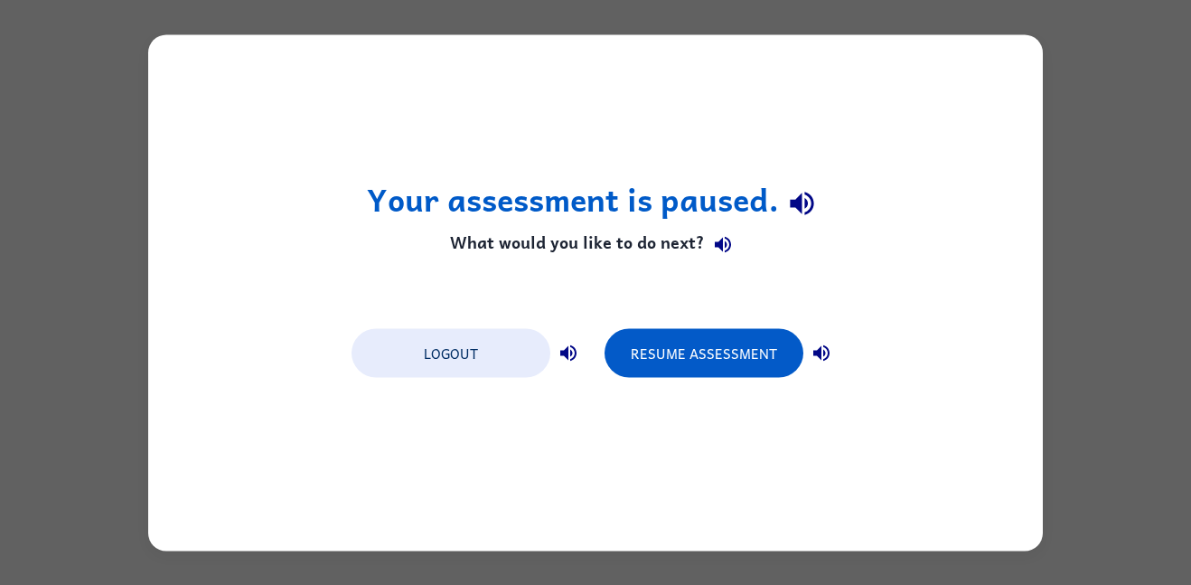
scroll to position [0, 0]
click at [949, 76] on div "Your assessment is paused. What would you like to do next? Logout Resume Assess…" at bounding box center [595, 292] width 895 height 516
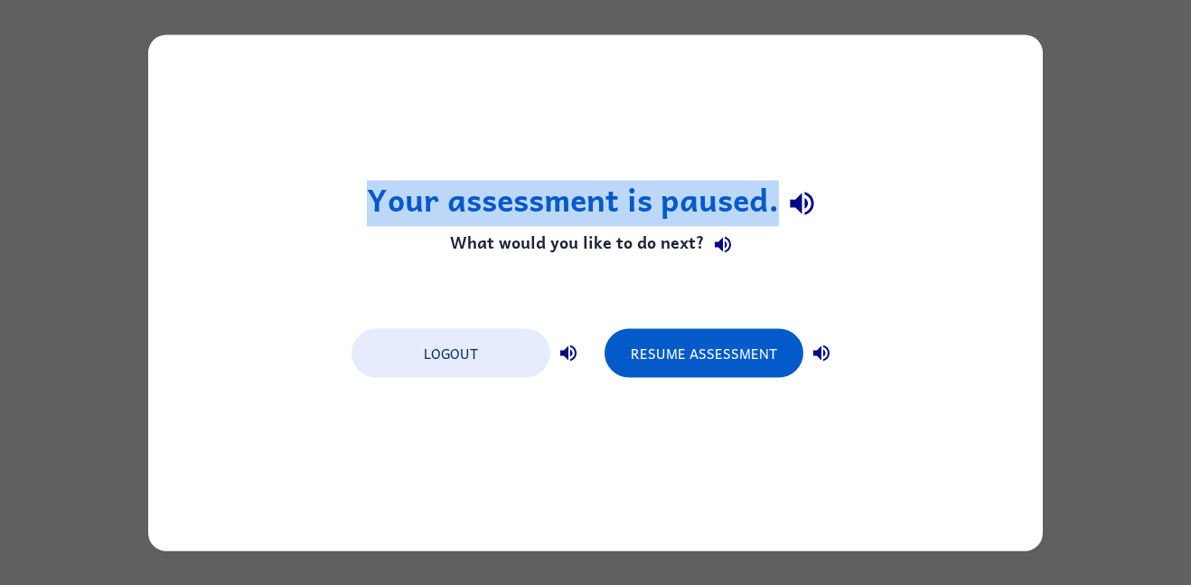
click at [949, 76] on div "Your assessment is paused. What would you like to do next? Logout Resume Assess…" at bounding box center [595, 292] width 895 height 516
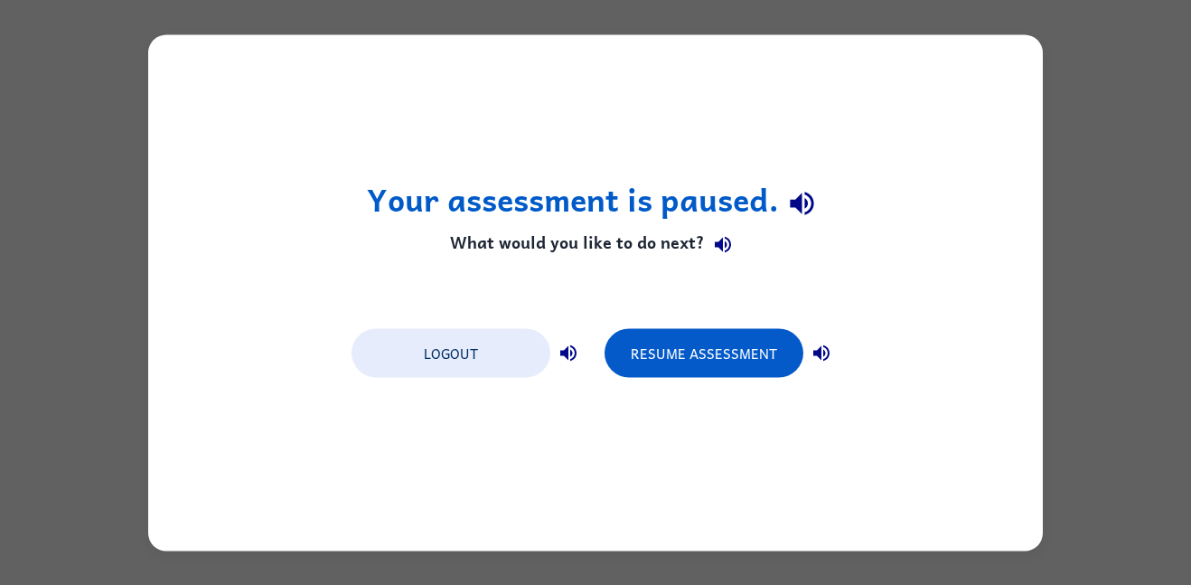
click at [949, 76] on div "Your assessment is paused. What would you like to do next? Logout Resume Assess…" at bounding box center [595, 292] width 895 height 516
click at [801, 339] on div "Resume Assessment" at bounding box center [722, 351] width 235 height 51
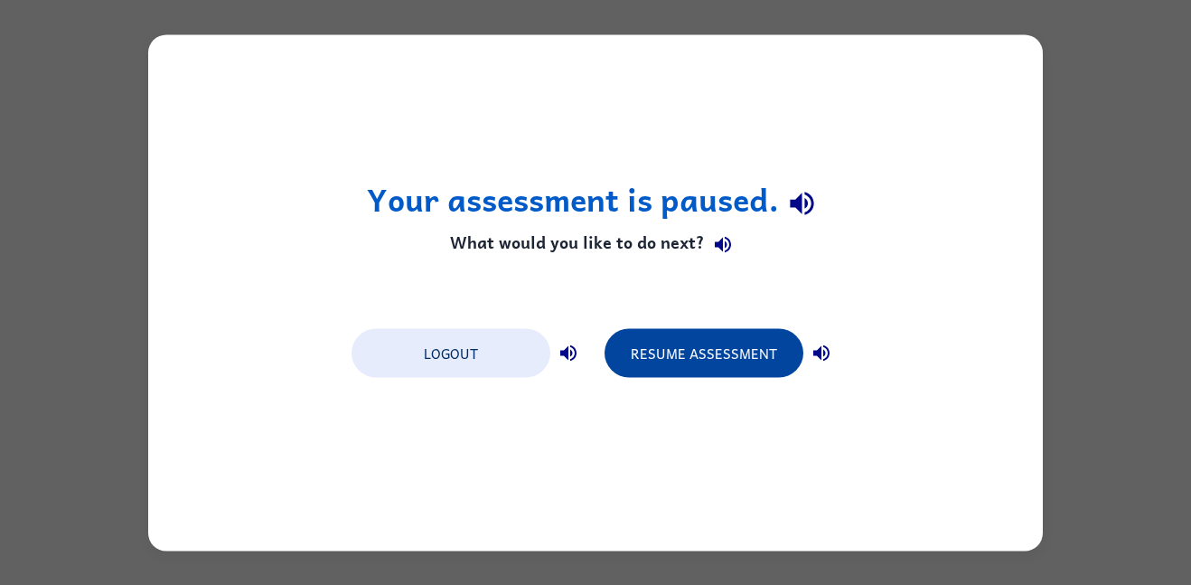
click at [744, 346] on button "Resume Assessment" at bounding box center [704, 352] width 199 height 49
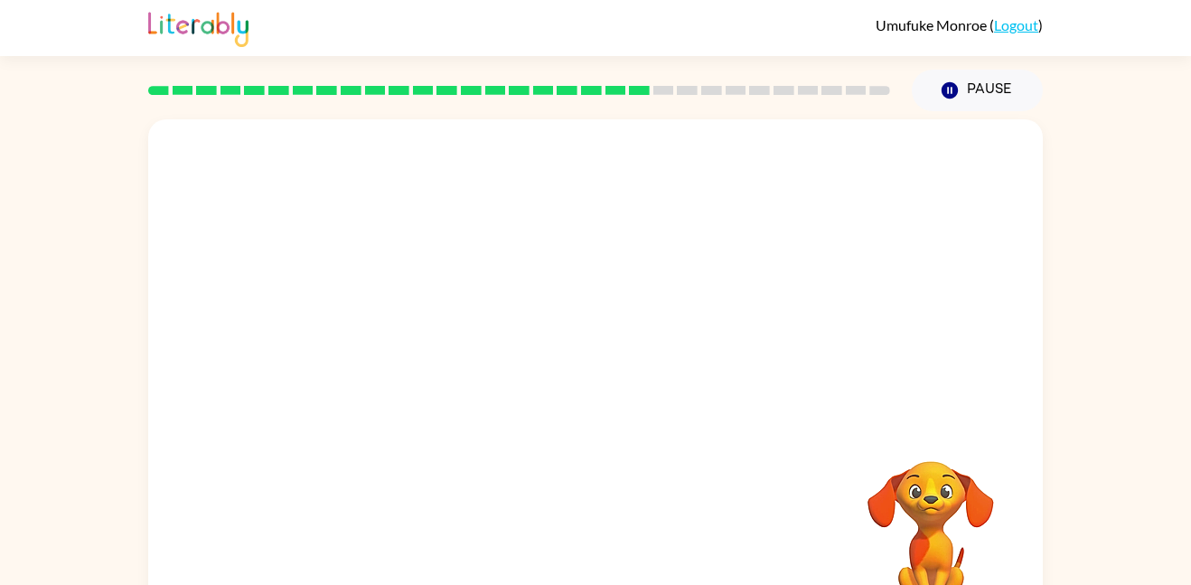
click at [432, 361] on video "Your browser must support playing .mp4 files to use Literably. Please try using…" at bounding box center [595, 271] width 895 height 304
click at [432, 355] on video "Your browser must support playing .mp4 files to use Literably. Please try using…" at bounding box center [595, 271] width 895 height 304
click at [430, 371] on video "Your browser must support playing .mp4 files to use Literably. Please try using…" at bounding box center [595, 271] width 895 height 304
click at [582, 382] on icon "button" at bounding box center [596, 387] width 32 height 32
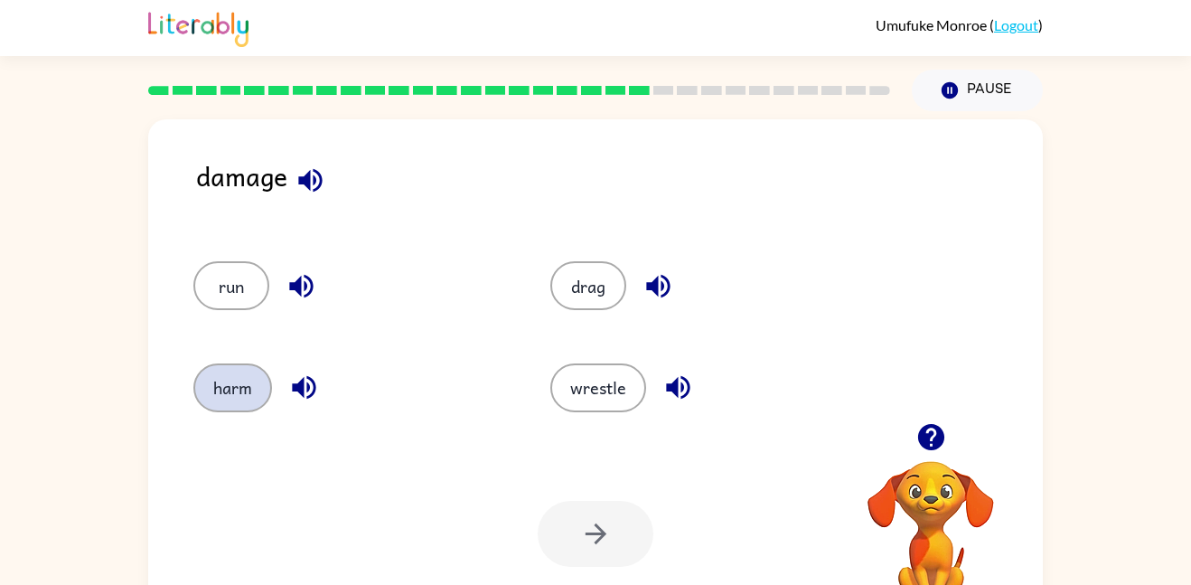
click at [230, 396] on button "harm" at bounding box center [232, 387] width 79 height 49
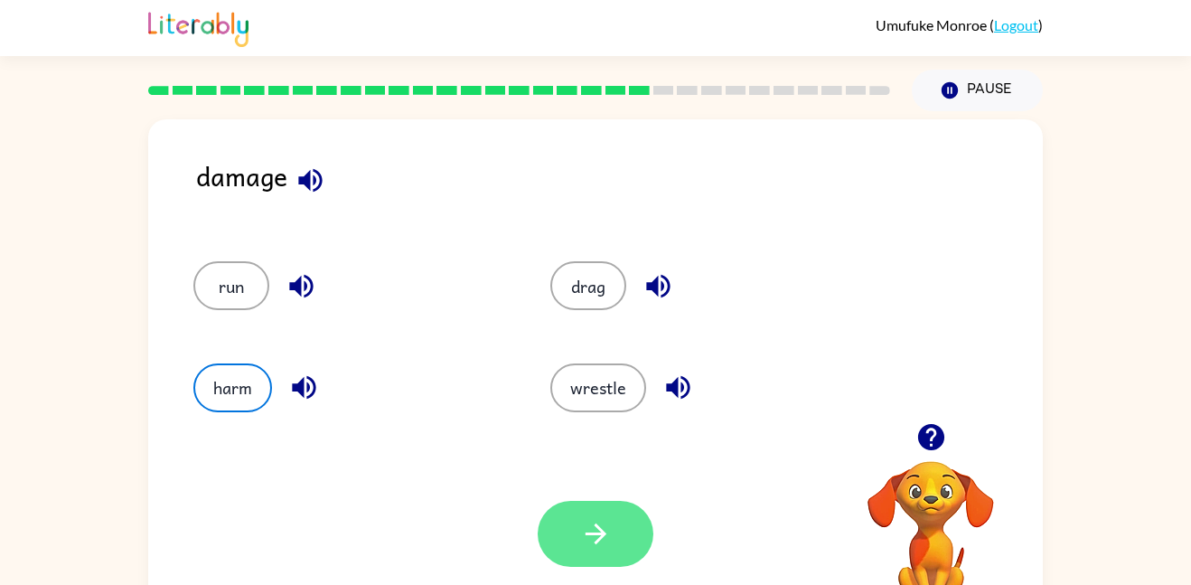
click at [601, 536] on icon "button" at bounding box center [595, 533] width 21 height 21
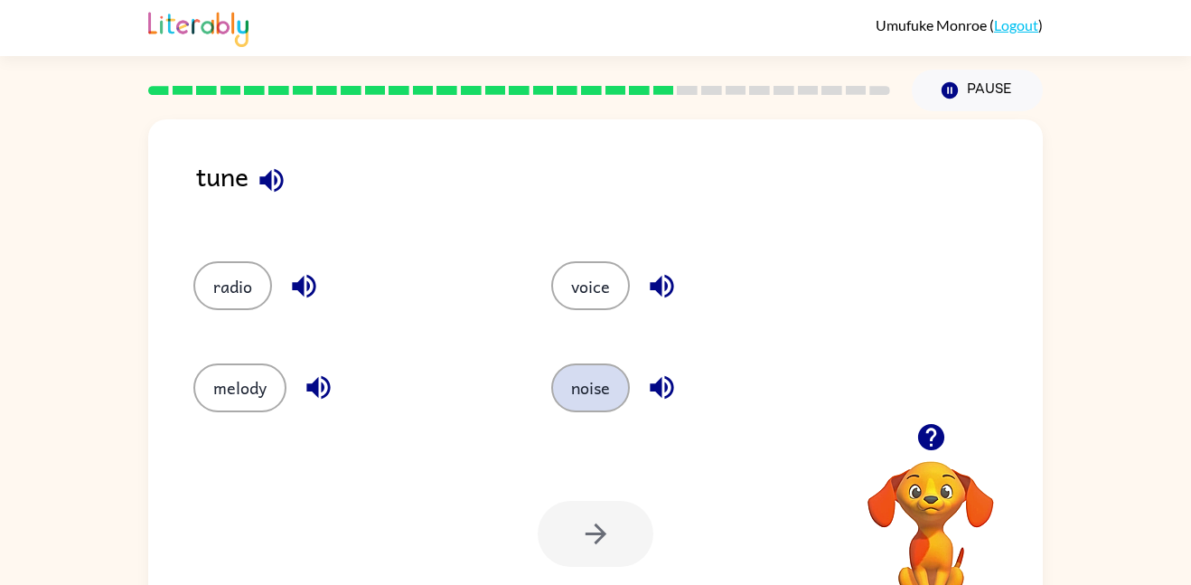
click at [578, 391] on button "noise" at bounding box center [590, 387] width 79 height 49
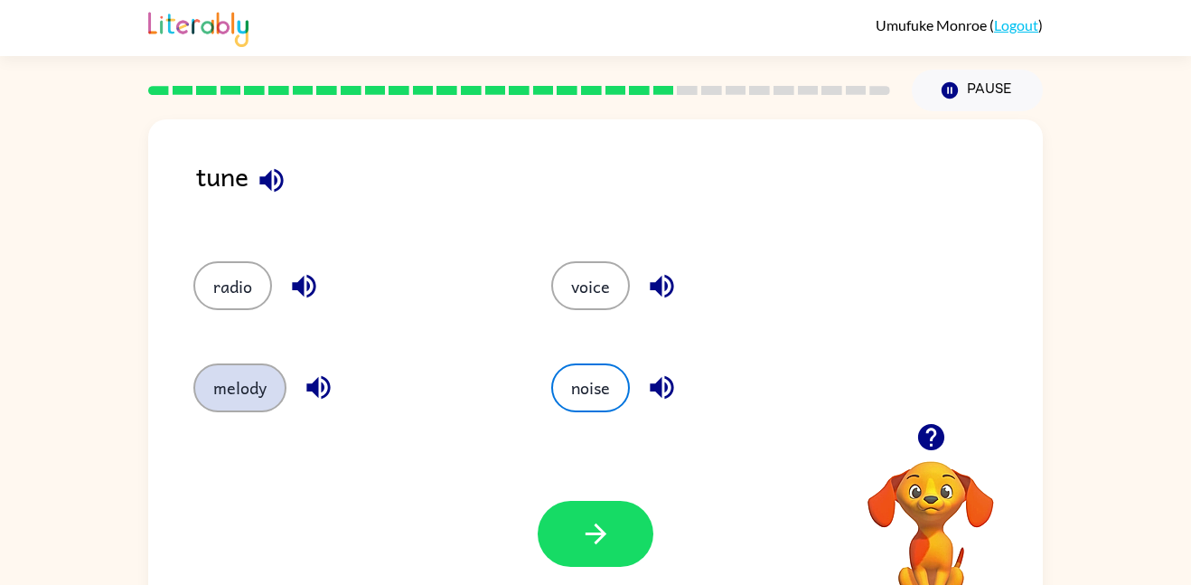
click at [274, 401] on button "melody" at bounding box center [239, 387] width 93 height 49
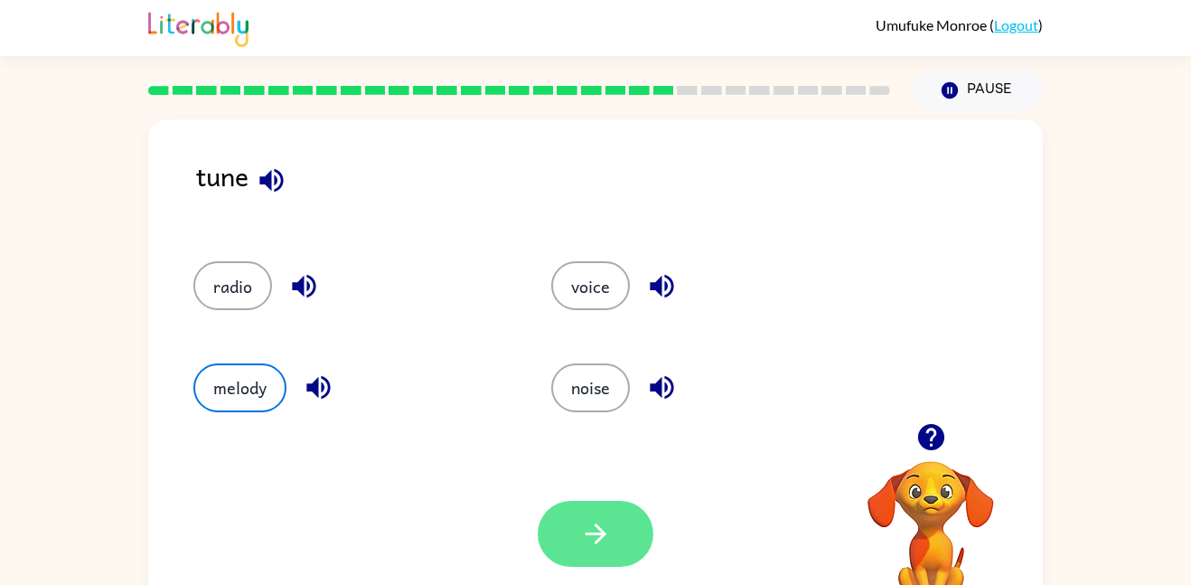
click at [590, 529] on icon "button" at bounding box center [596, 534] width 32 height 32
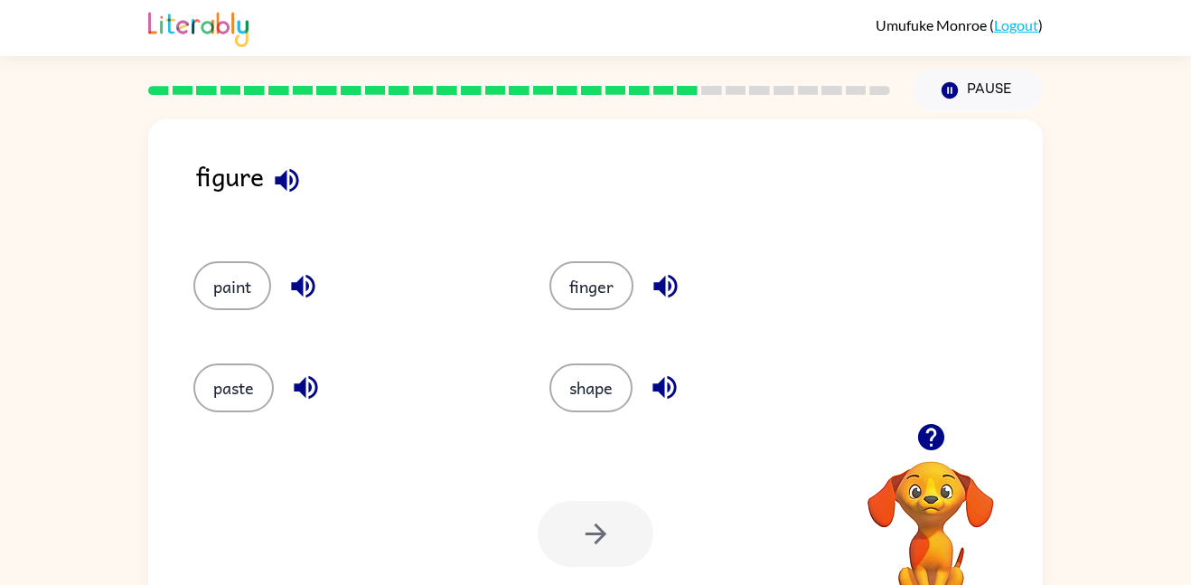
click at [590, 529] on div at bounding box center [596, 534] width 116 height 66
click at [613, 463] on div "Your browser must support playing .mp4 files to use Literably. Please try using…" at bounding box center [595, 533] width 895 height 203
click at [585, 390] on button "shape" at bounding box center [591, 387] width 83 height 49
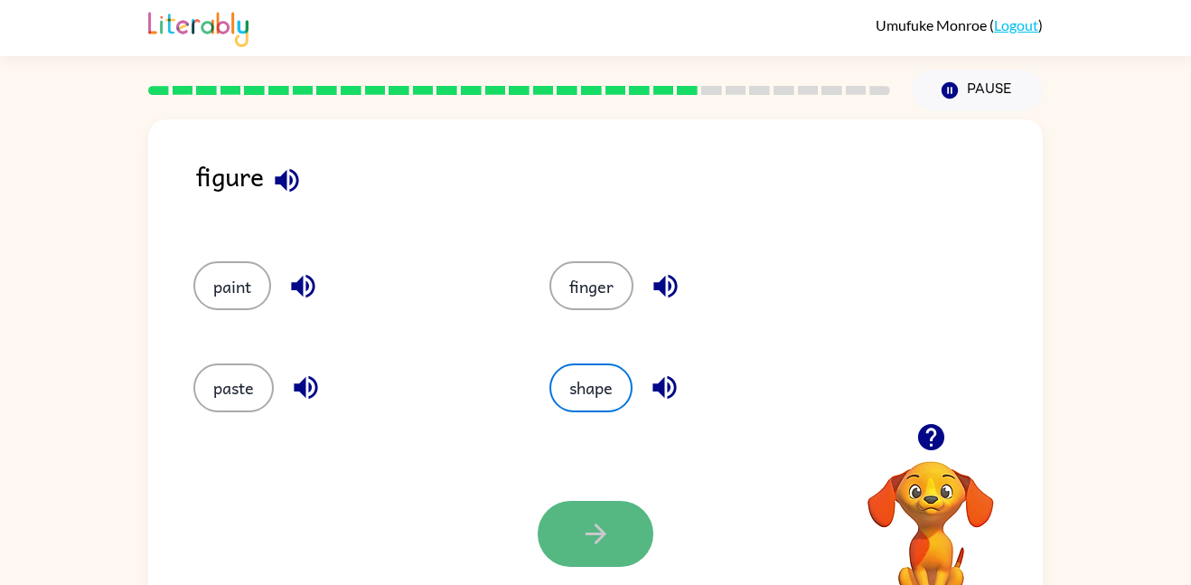
click at [583, 536] on icon "button" at bounding box center [596, 534] width 32 height 32
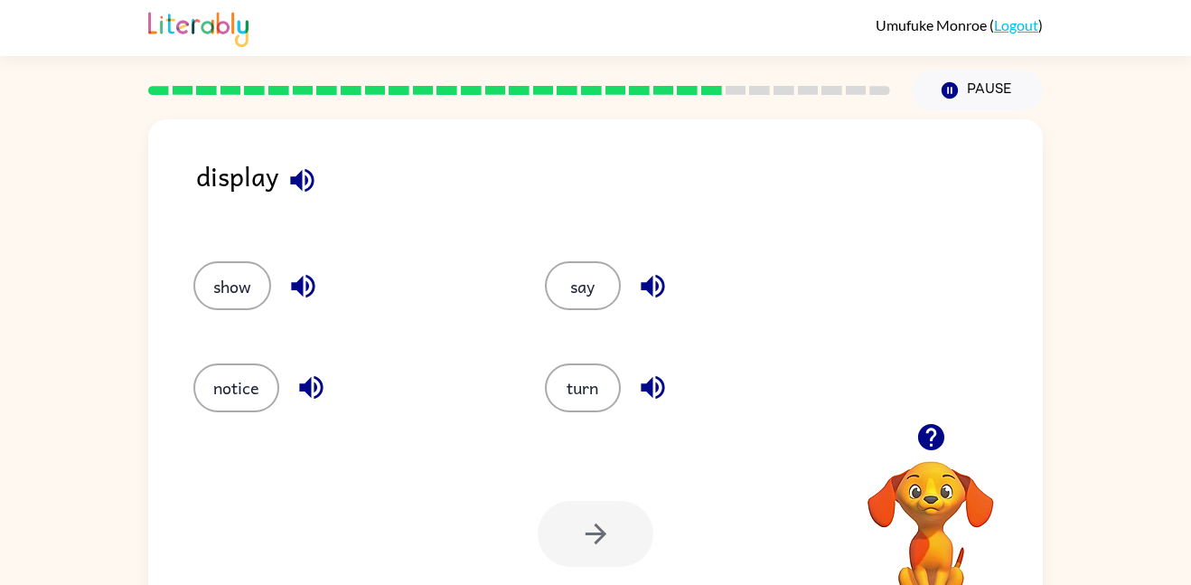
click at [24, 14] on div "[PERSON_NAME] ( Logout )" at bounding box center [595, 28] width 1191 height 56
click at [249, 377] on button "notice" at bounding box center [236, 387] width 86 height 49
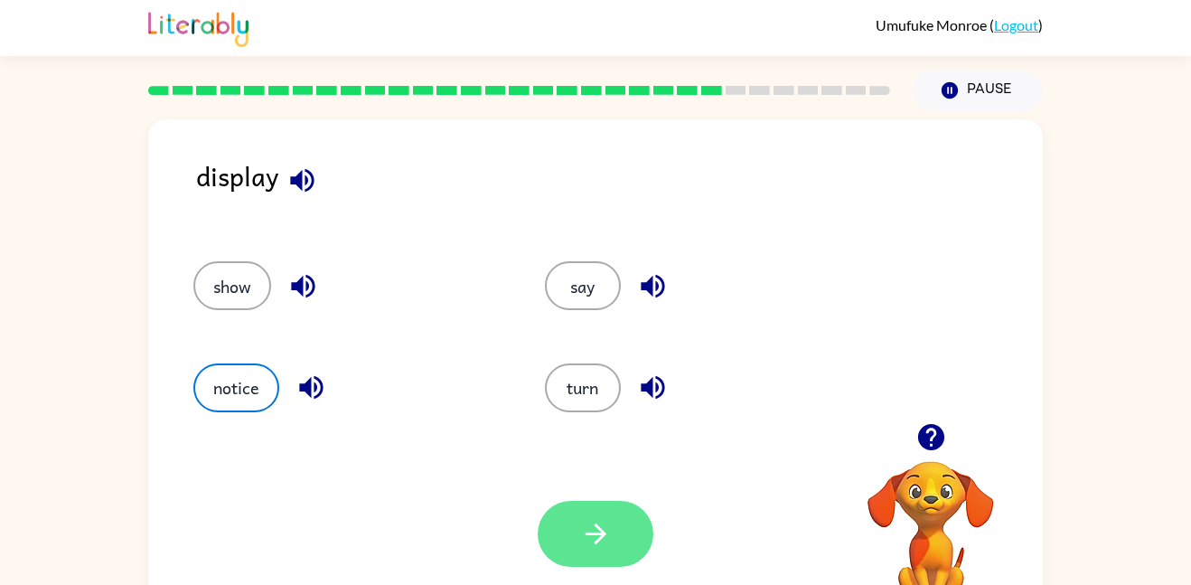
click at [557, 530] on button "button" at bounding box center [596, 534] width 116 height 66
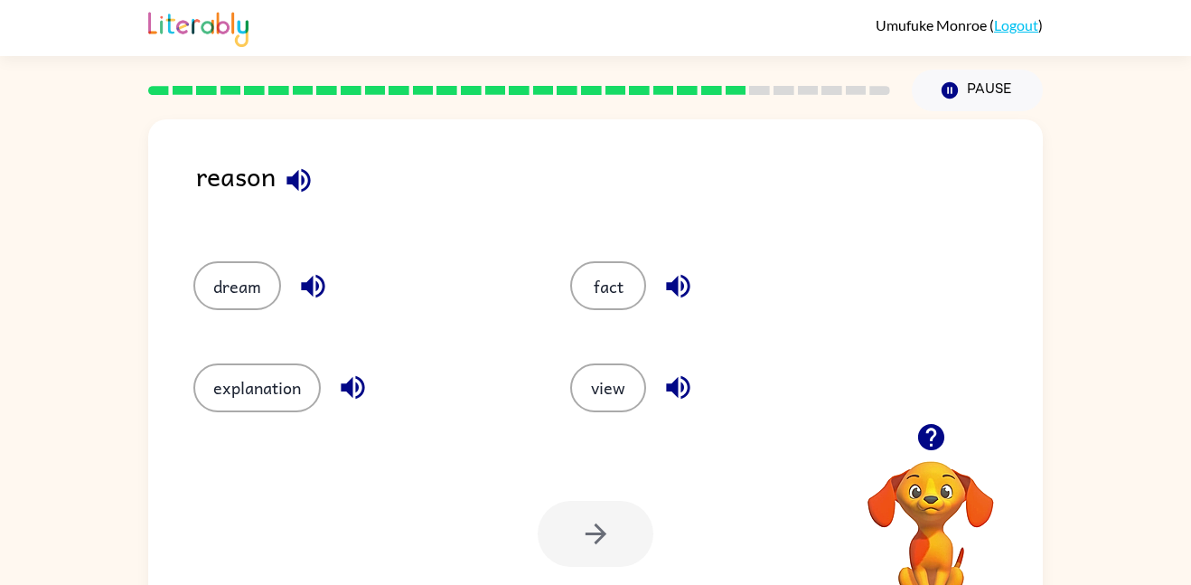
click at [557, 530] on div at bounding box center [596, 534] width 116 height 66
click at [229, 390] on button "explanation" at bounding box center [256, 387] width 127 height 49
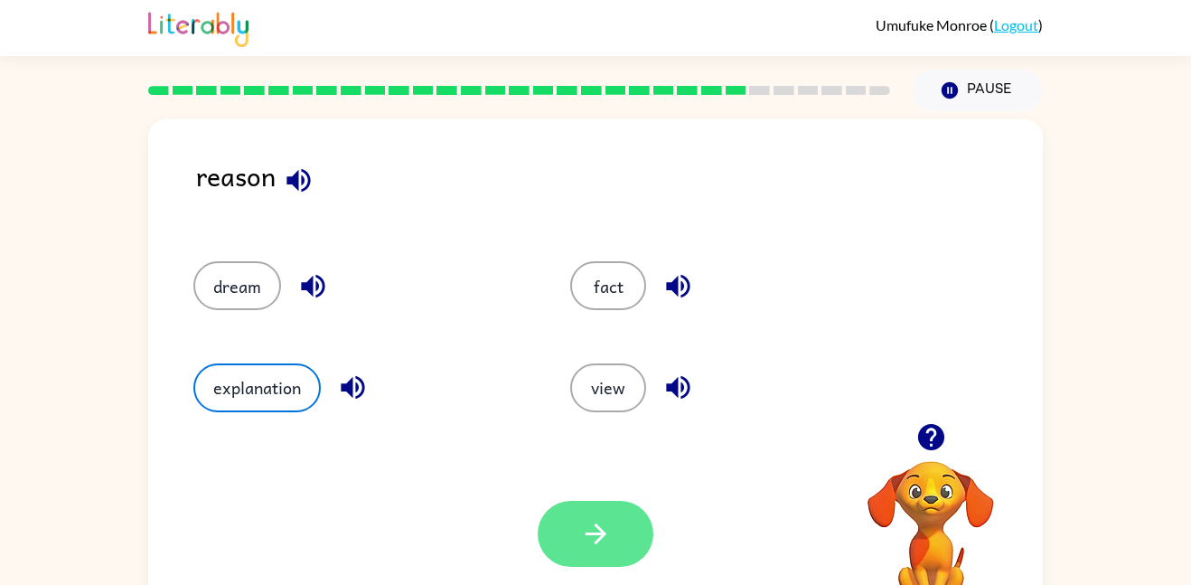
click at [573, 554] on button "button" at bounding box center [596, 534] width 116 height 66
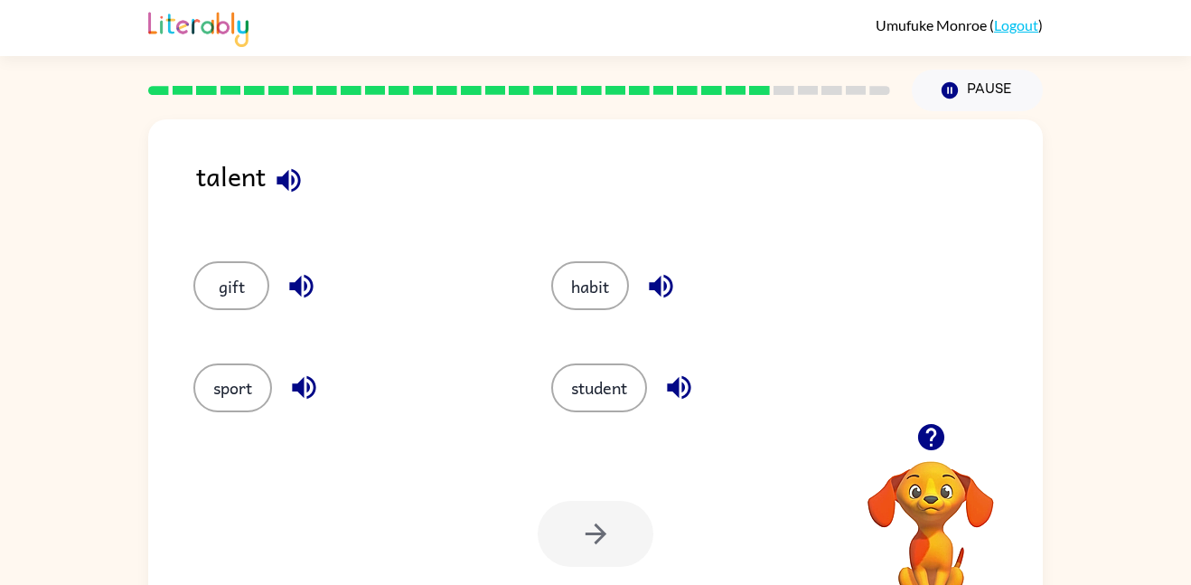
click at [573, 554] on div at bounding box center [596, 534] width 116 height 66
click at [597, 295] on button "habit" at bounding box center [590, 285] width 78 height 49
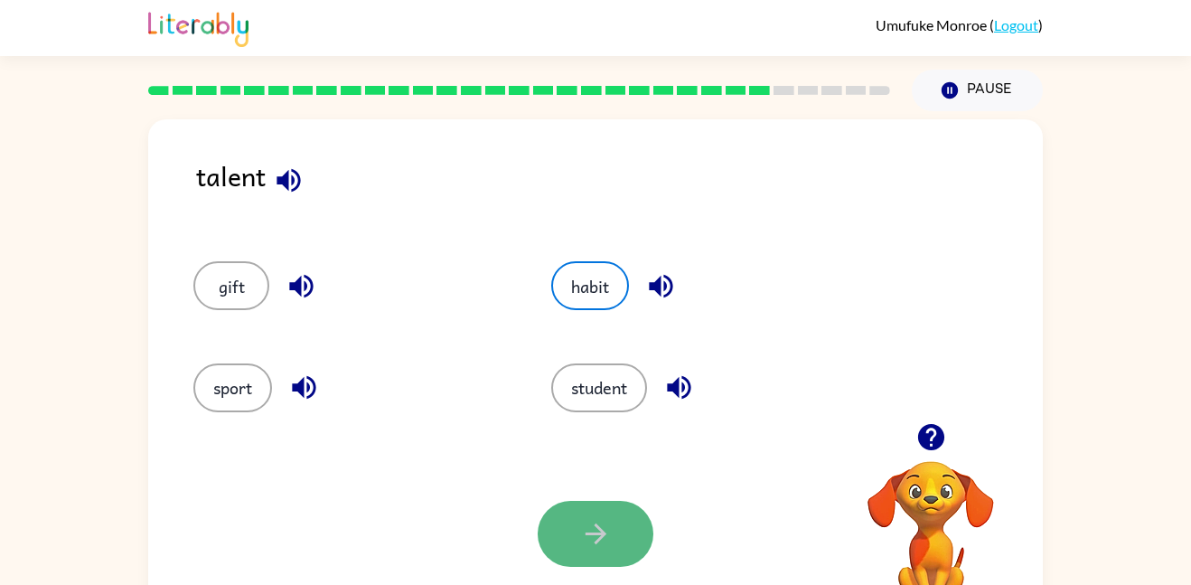
click at [586, 520] on icon "button" at bounding box center [596, 534] width 32 height 32
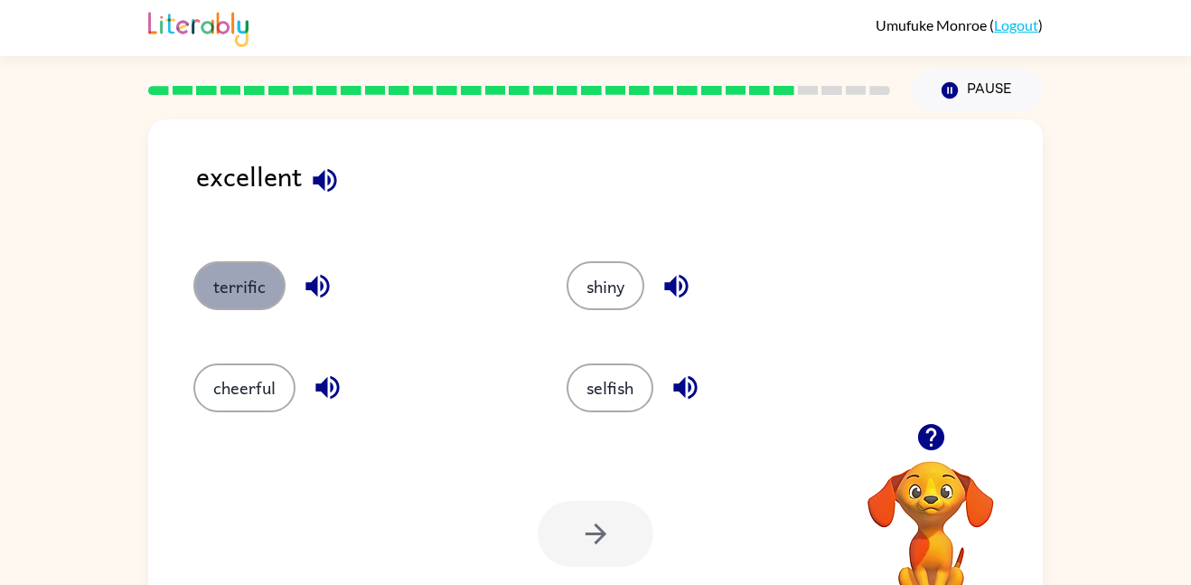
click at [238, 285] on button "terrific" at bounding box center [239, 285] width 92 height 49
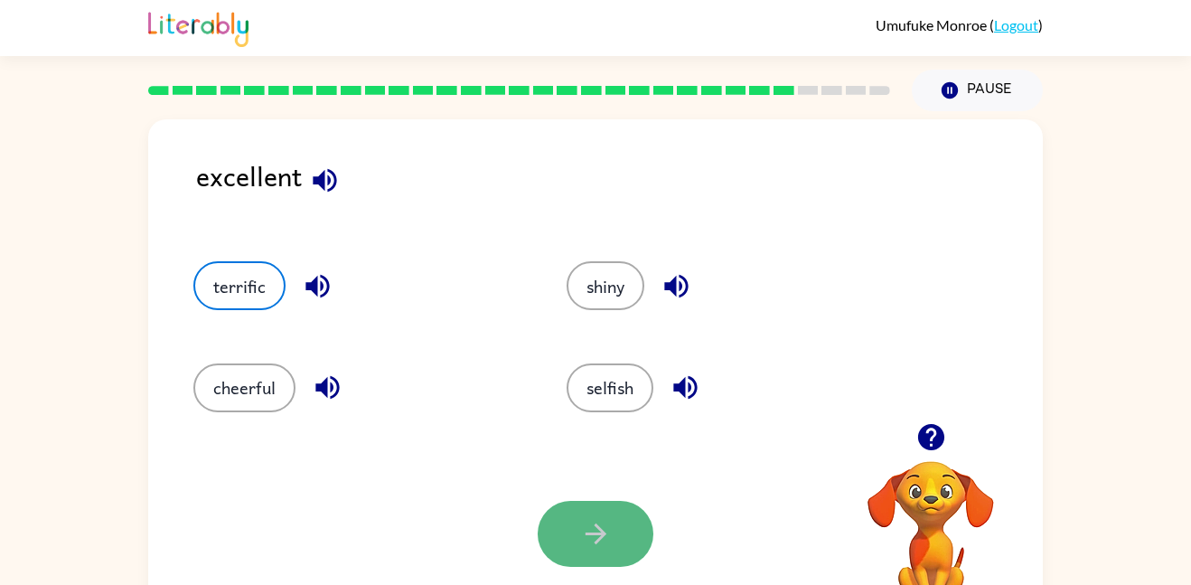
click at [604, 532] on icon "button" at bounding box center [595, 533] width 21 height 21
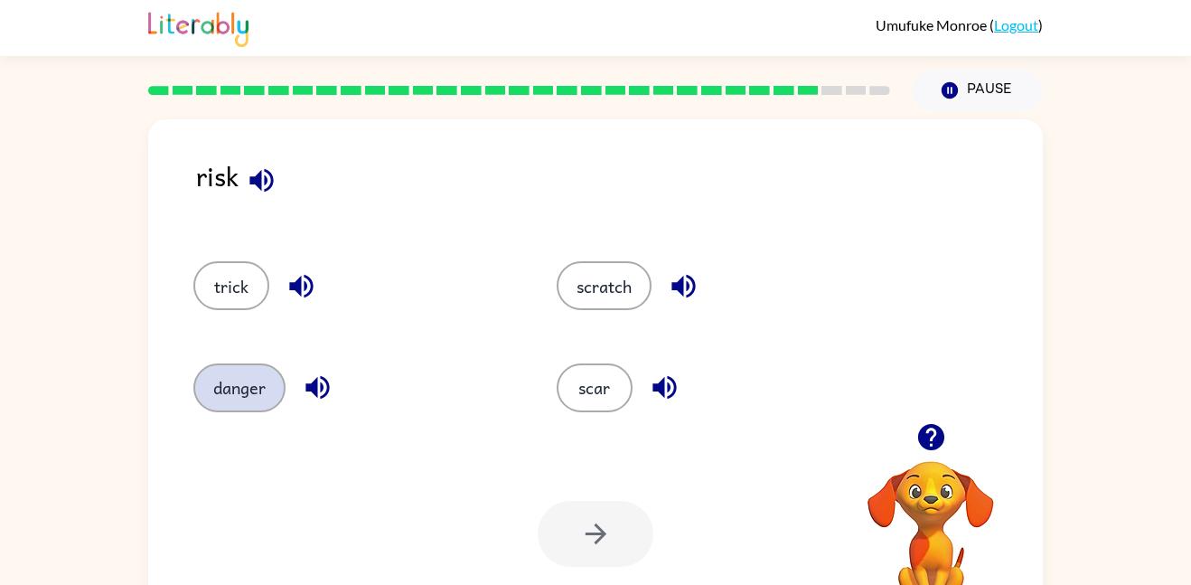
click at [247, 372] on button "danger" at bounding box center [239, 387] width 92 height 49
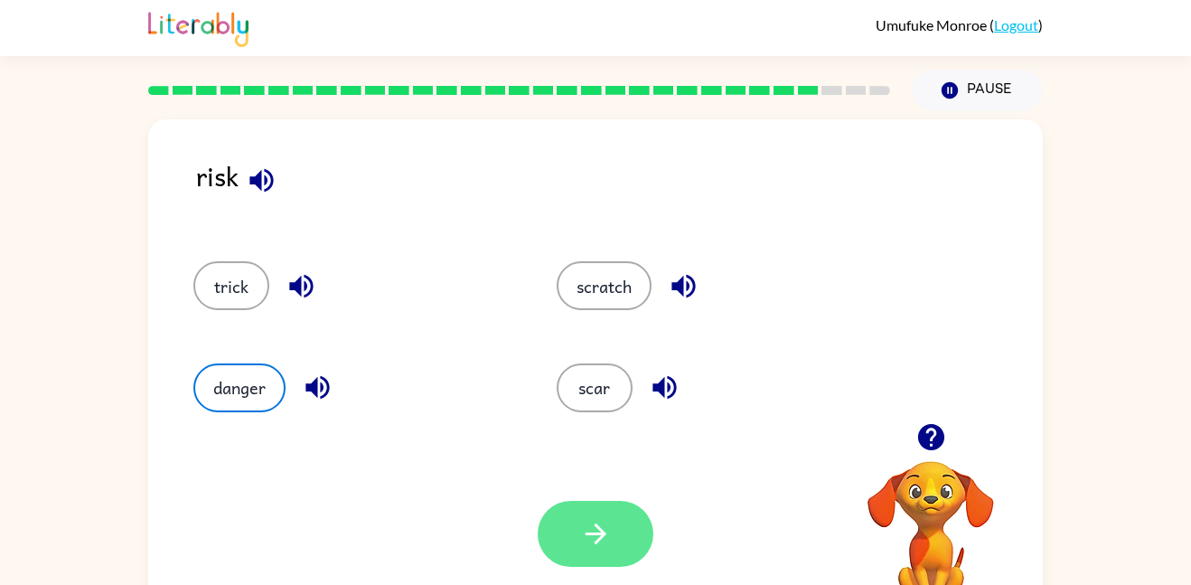
click at [560, 513] on button "button" at bounding box center [596, 534] width 116 height 66
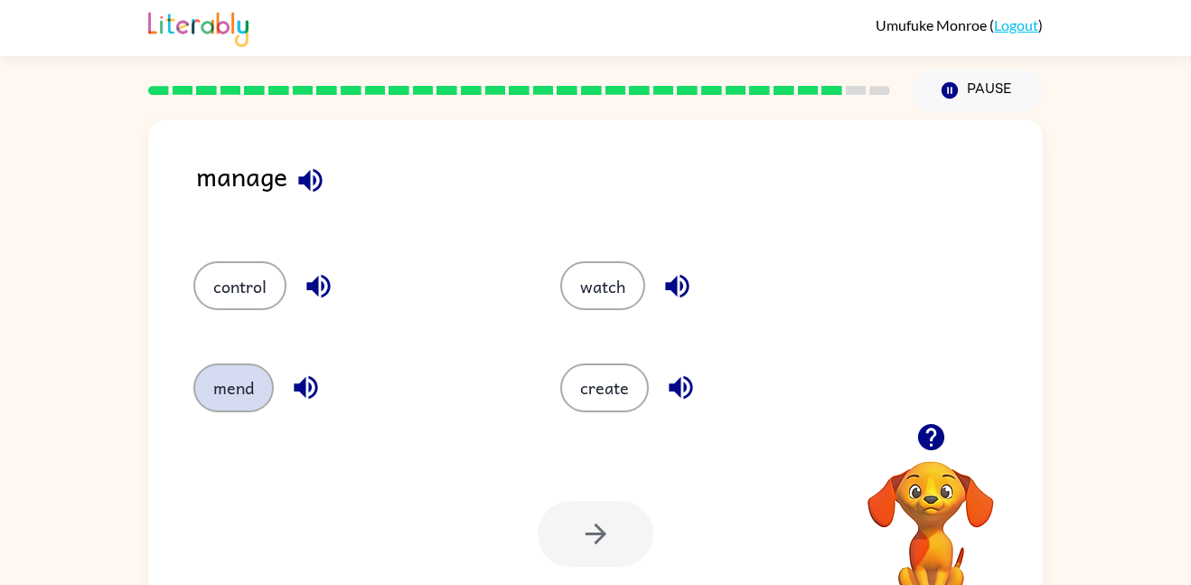
click at [210, 383] on button "mend" at bounding box center [233, 387] width 80 height 49
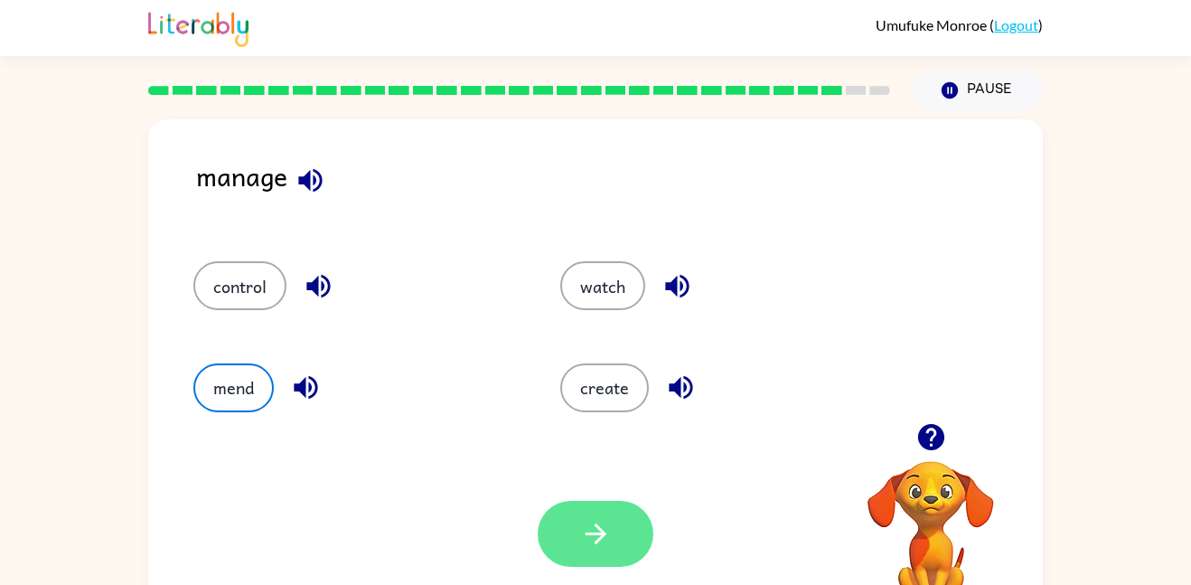
click at [594, 544] on icon "button" at bounding box center [596, 534] width 32 height 32
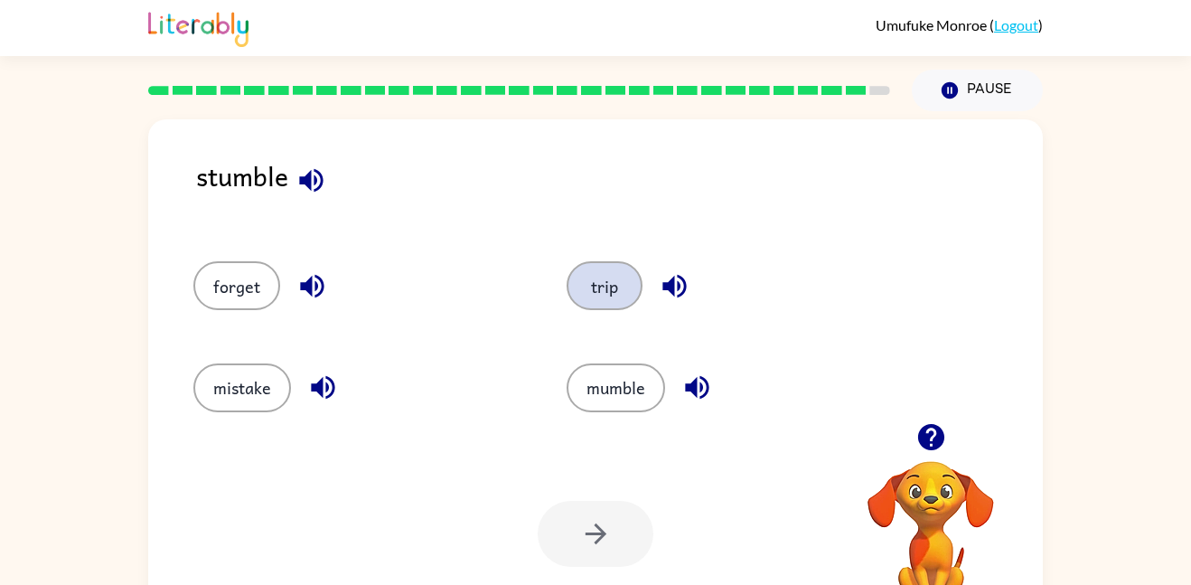
click at [590, 281] on button "trip" at bounding box center [605, 285] width 76 height 49
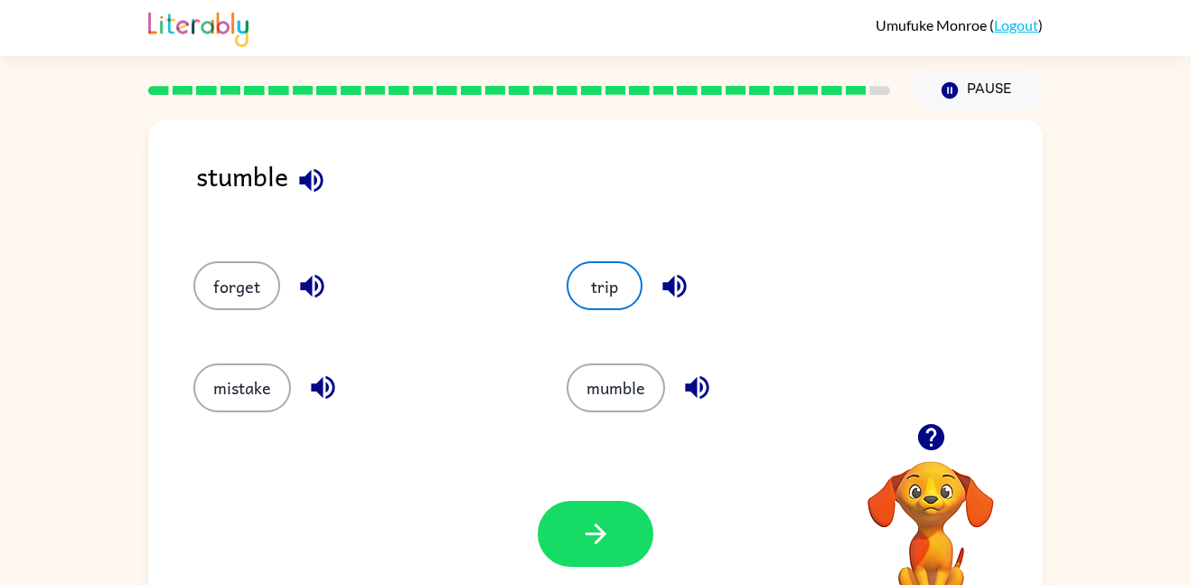
click at [607, 570] on div "Your browser must support playing .mp4 files to use Literably. Please try using…" at bounding box center [595, 533] width 895 height 203
click at [592, 547] on icon "button" at bounding box center [596, 534] width 32 height 32
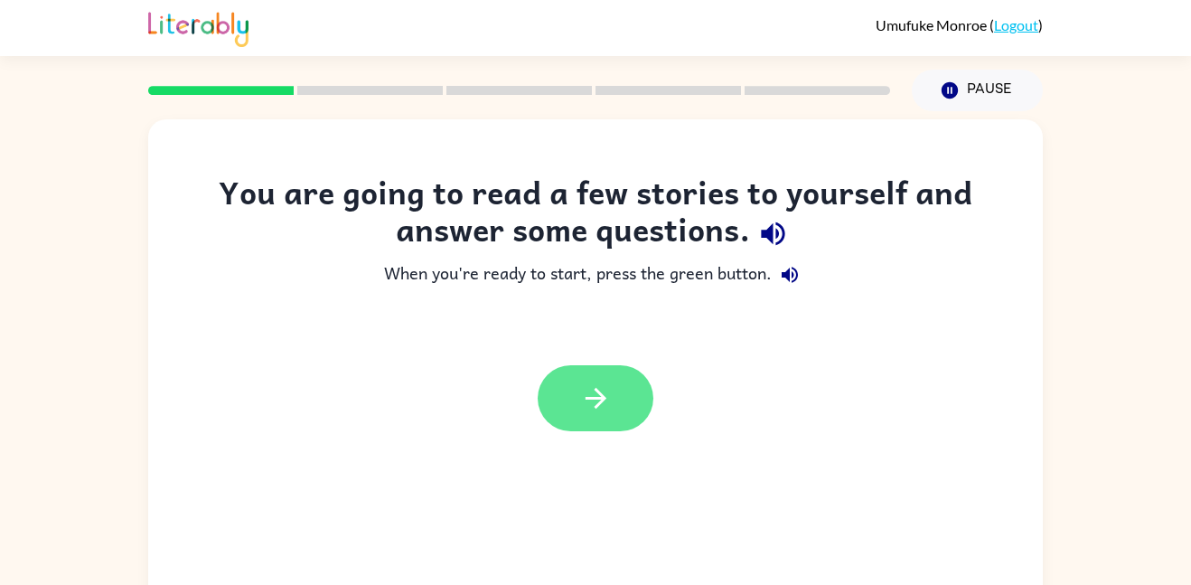
click at [574, 400] on button "button" at bounding box center [596, 398] width 116 height 66
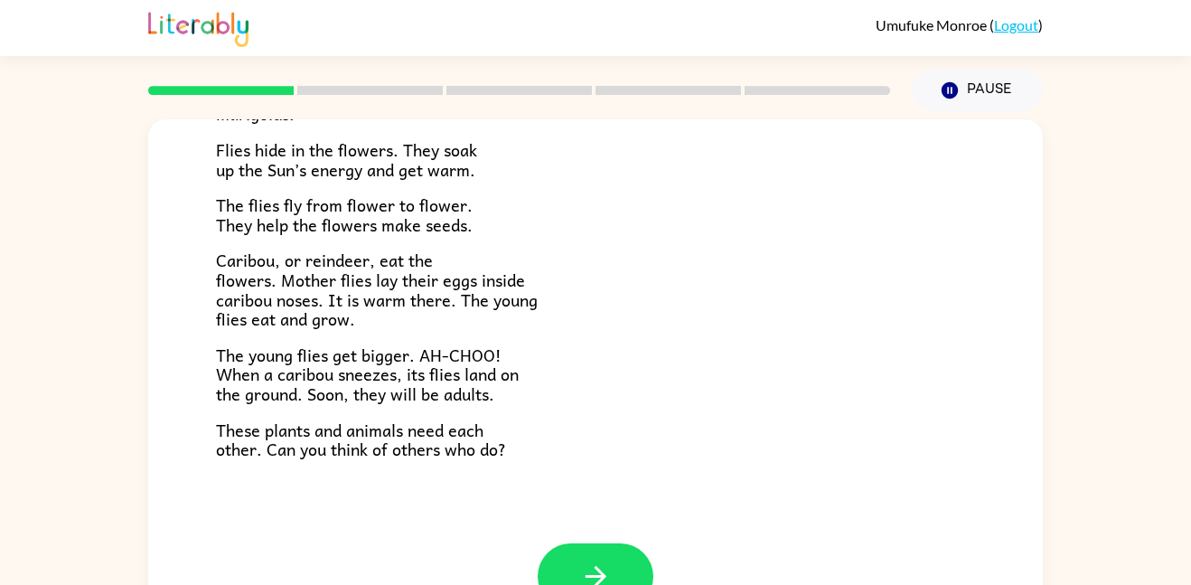
scroll to position [51, 0]
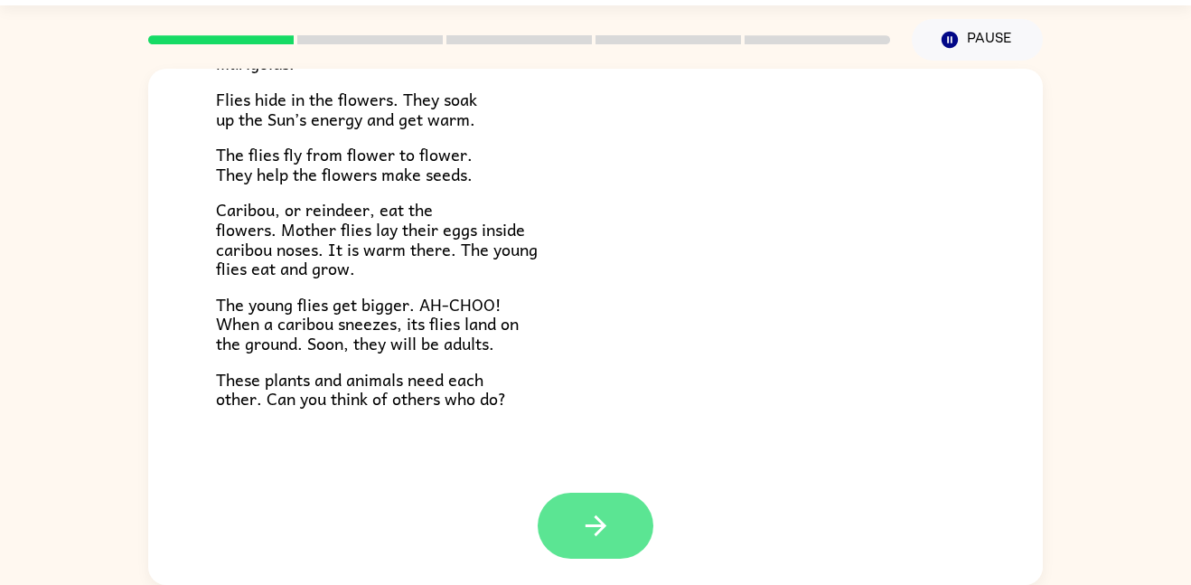
click at [616, 554] on button "button" at bounding box center [596, 526] width 116 height 66
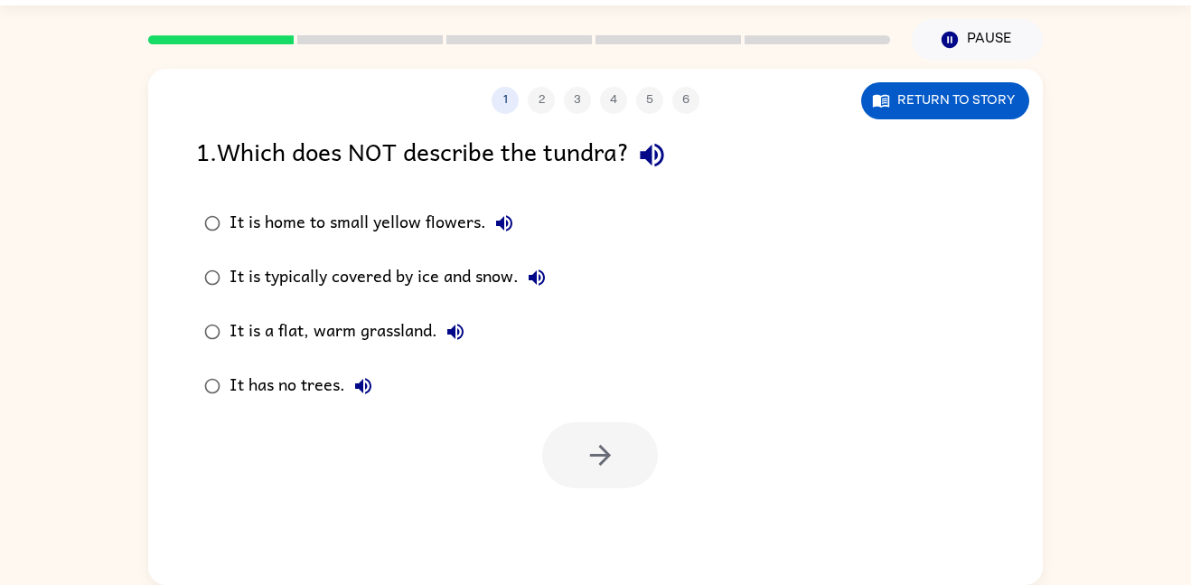
scroll to position [0, 0]
click at [204, 39] on rect at bounding box center [221, 39] width 146 height 9
click at [338, 389] on div "It has no trees." at bounding box center [306, 386] width 152 height 36
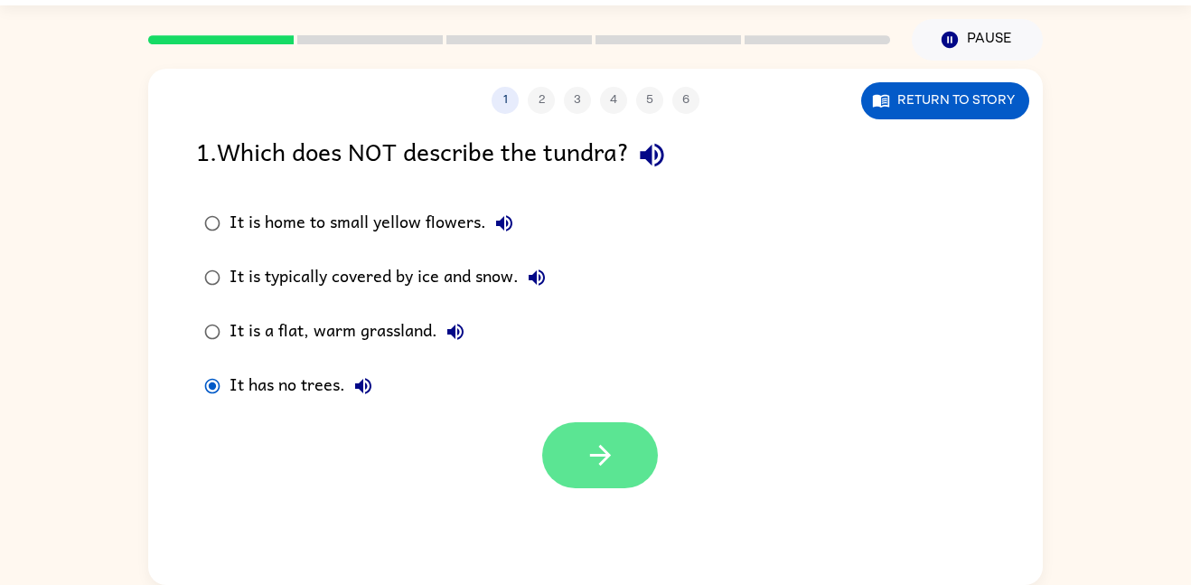
click at [566, 461] on button "button" at bounding box center [600, 455] width 116 height 66
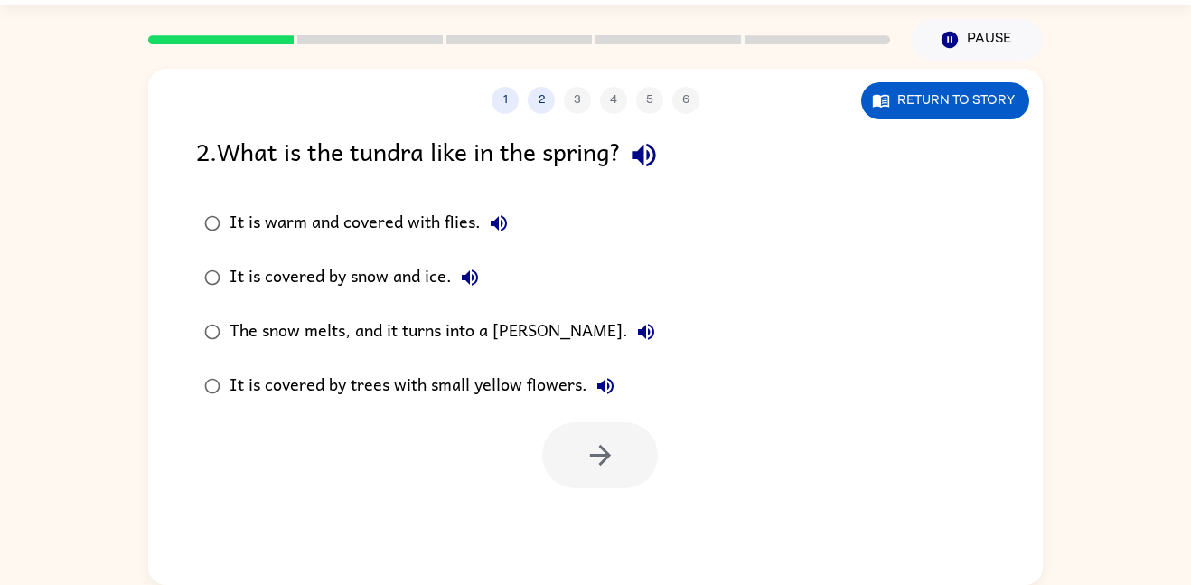
click at [597, 440] on div at bounding box center [600, 455] width 116 height 66
click at [600, 475] on div at bounding box center [600, 455] width 116 height 66
click at [601, 474] on div at bounding box center [600, 455] width 116 height 66
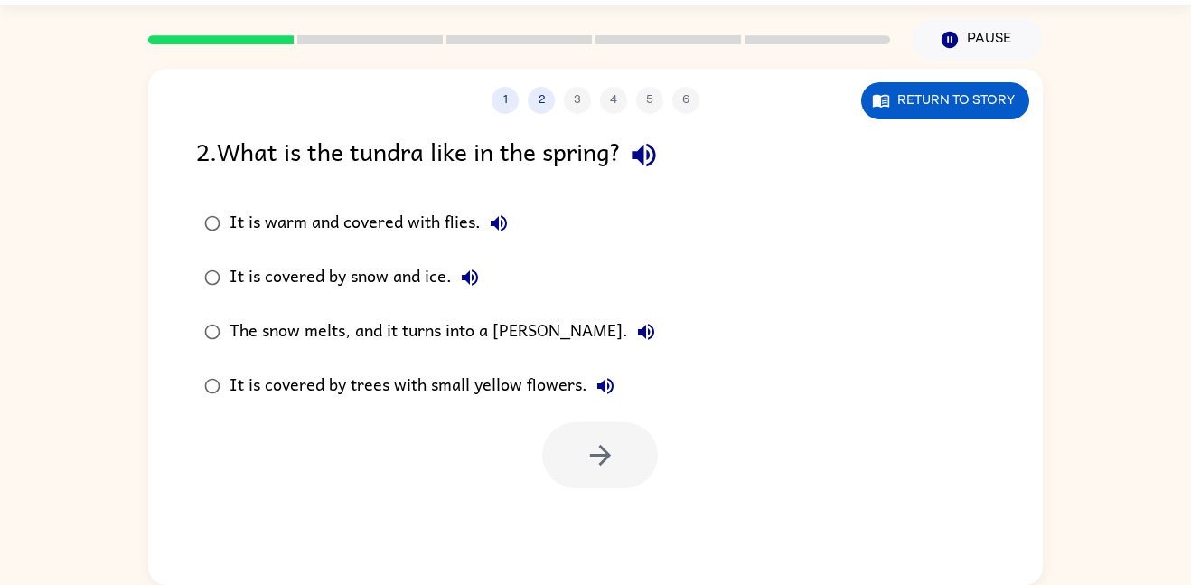
click at [601, 474] on div at bounding box center [600, 455] width 116 height 66
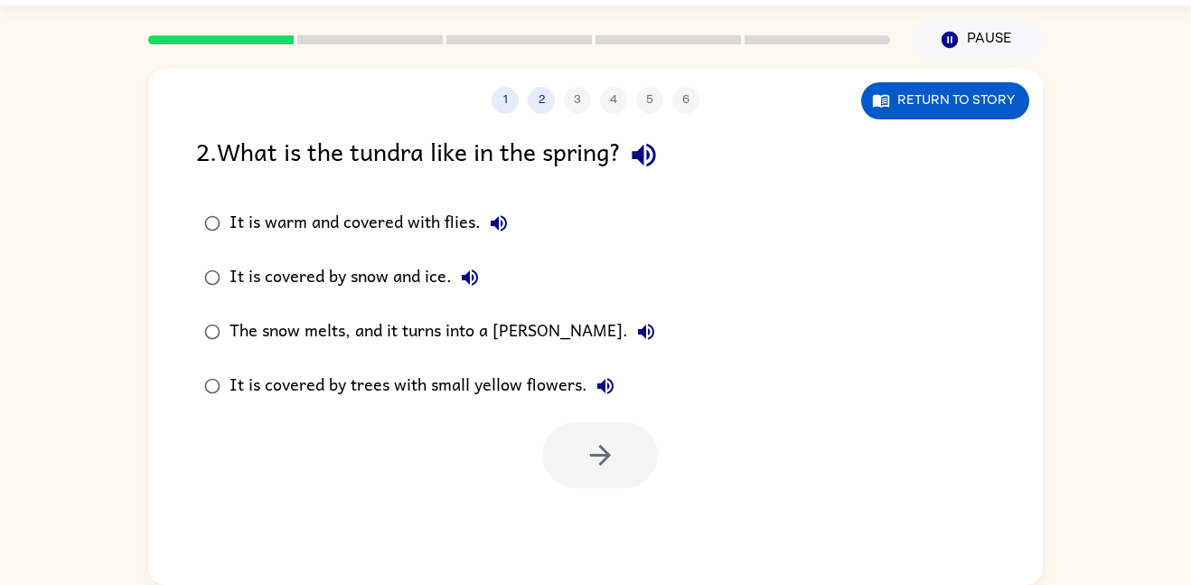
click at [602, 475] on div at bounding box center [600, 455] width 116 height 66
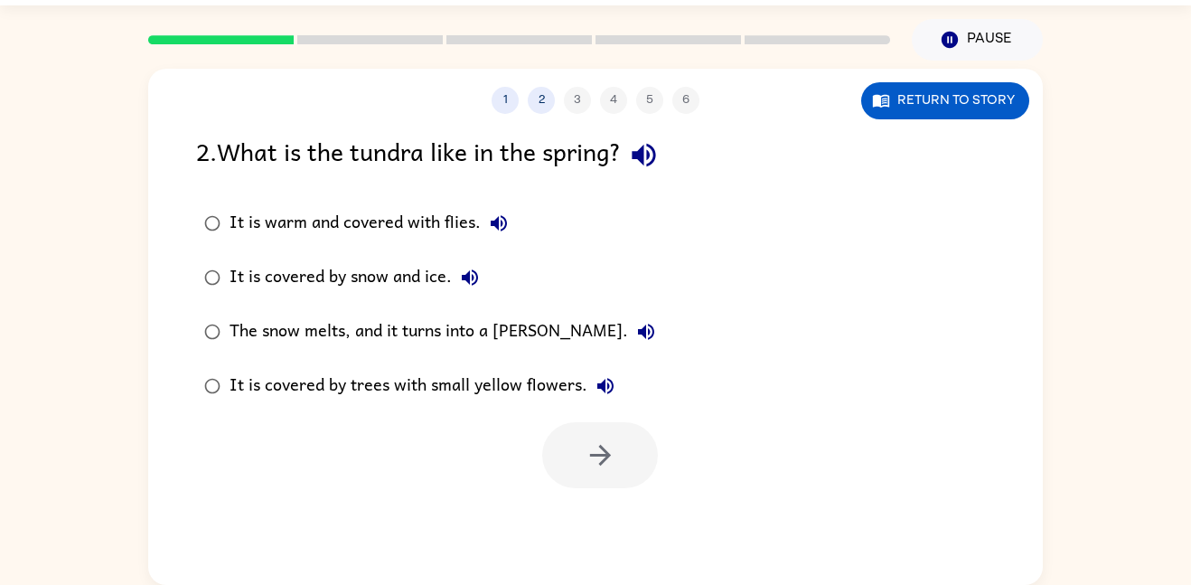
click at [602, 475] on div at bounding box center [600, 455] width 116 height 66
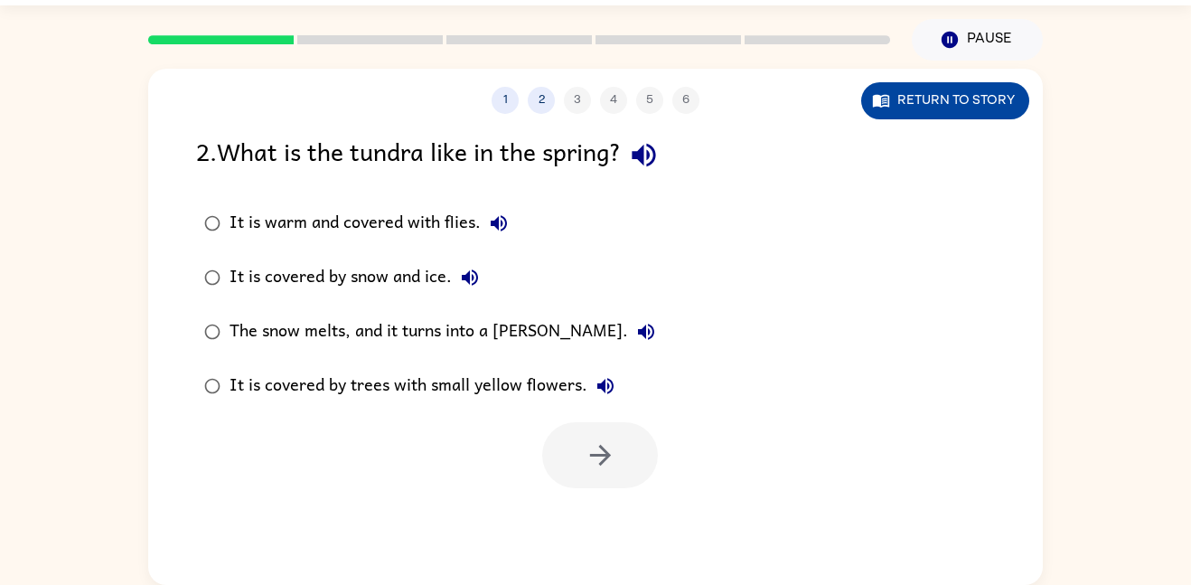
click at [936, 95] on button "Return to story" at bounding box center [945, 100] width 168 height 37
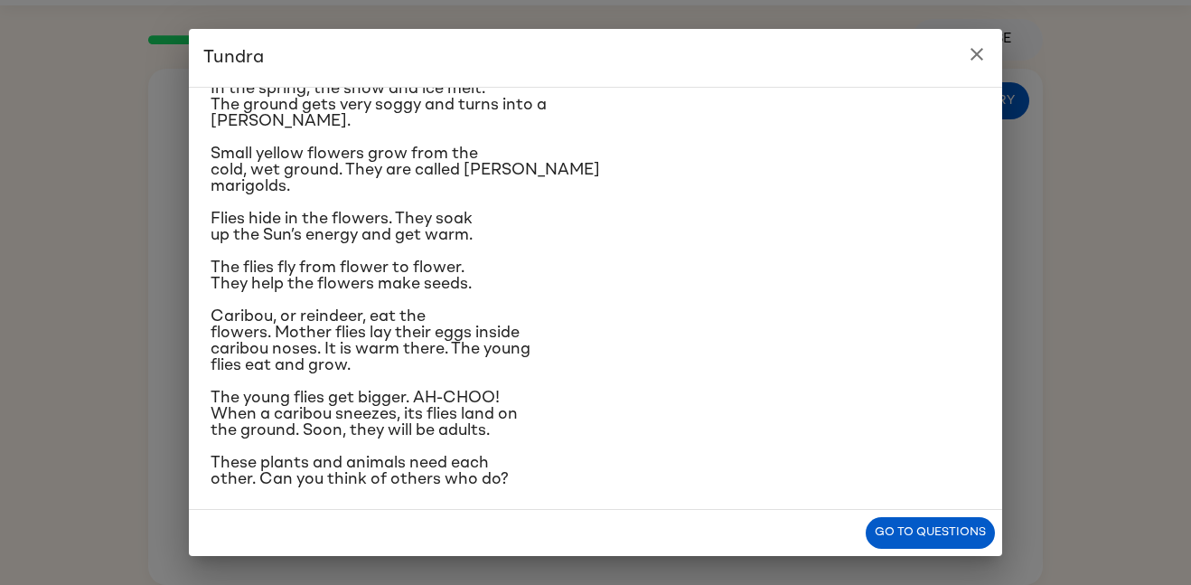
scroll to position [155, 0]
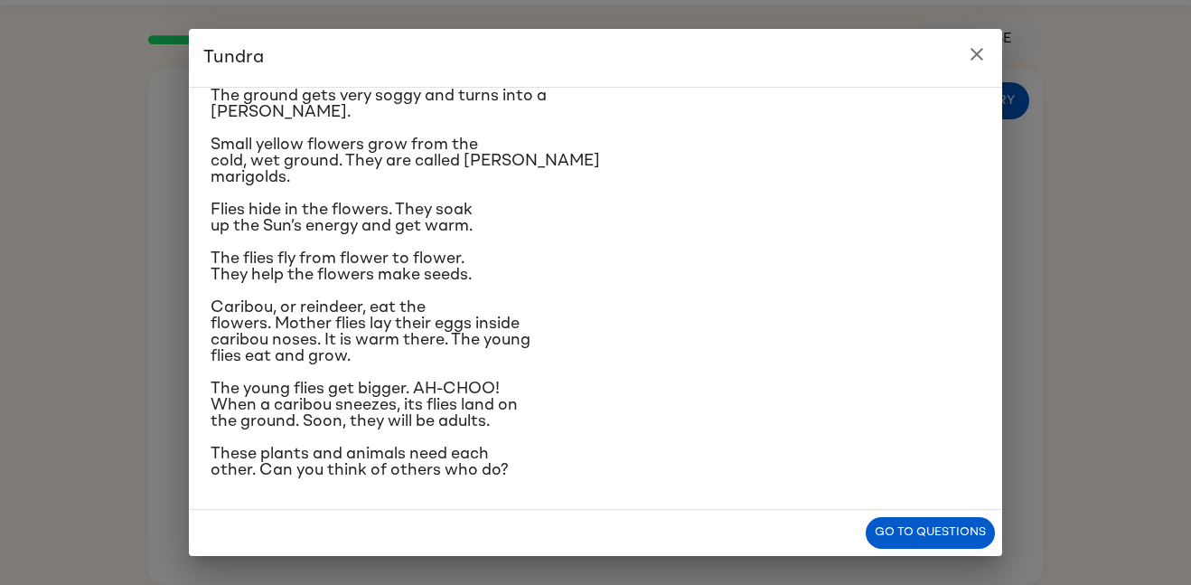
click at [582, 239] on div "Near the top of the world is land called tundra. The tundra is flat and has no …" at bounding box center [596, 212] width 770 height 531
click at [928, 541] on button "Go to questions" at bounding box center [930, 533] width 129 height 32
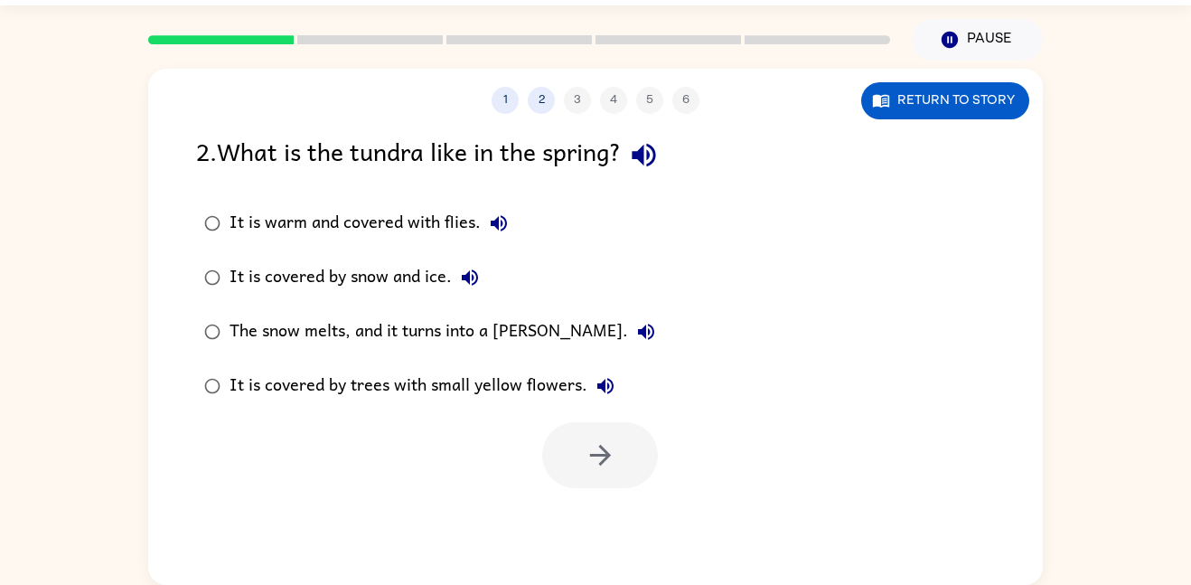
click at [265, 327] on div "The snow melts, and it turns into a marsh." at bounding box center [447, 332] width 435 height 36
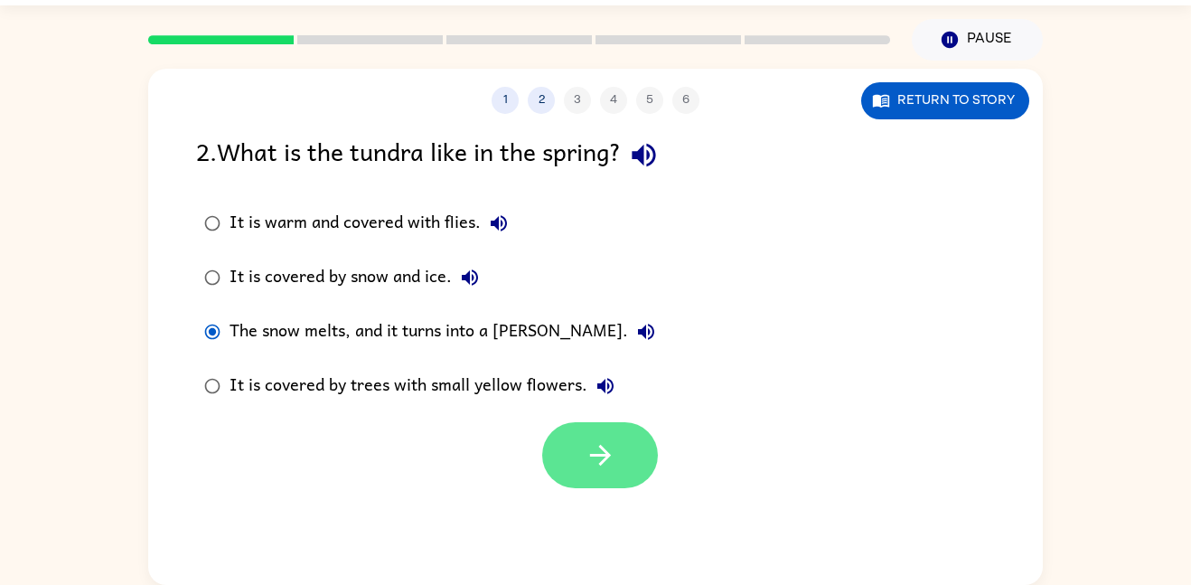
click at [585, 456] on icon "button" at bounding box center [601, 455] width 32 height 32
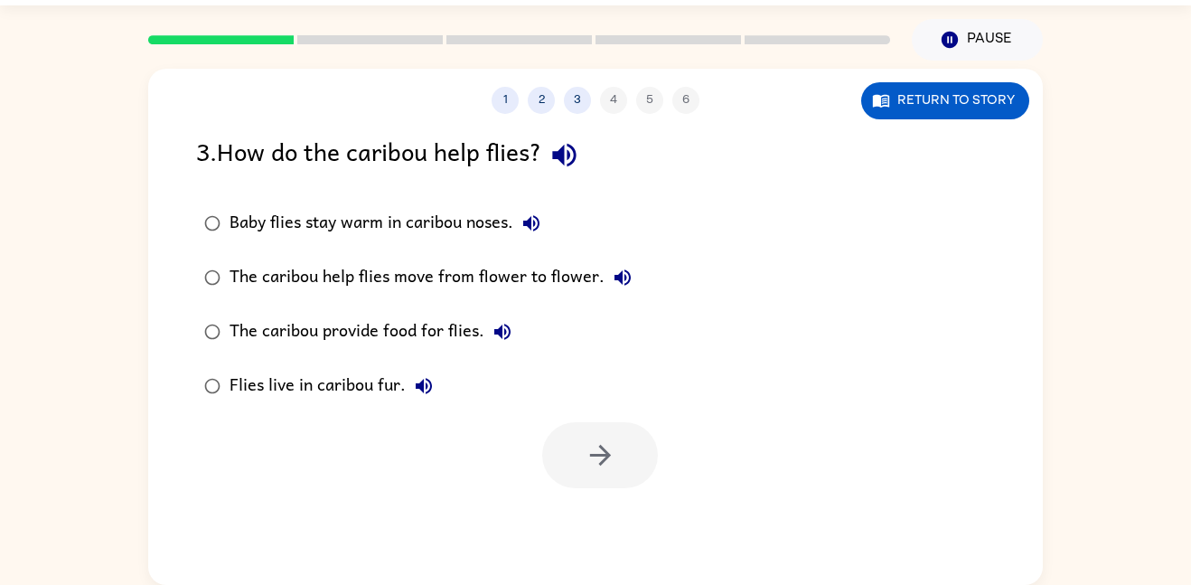
click at [426, 220] on div "Baby flies stay warm in caribou noses." at bounding box center [390, 223] width 320 height 36
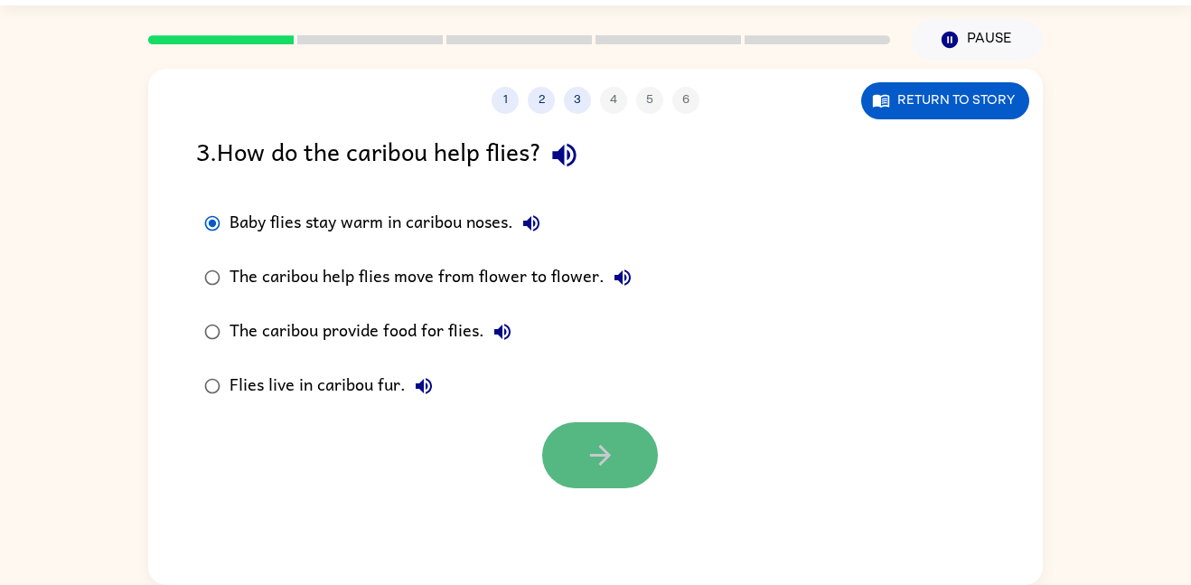
click at [571, 437] on button "button" at bounding box center [600, 455] width 116 height 66
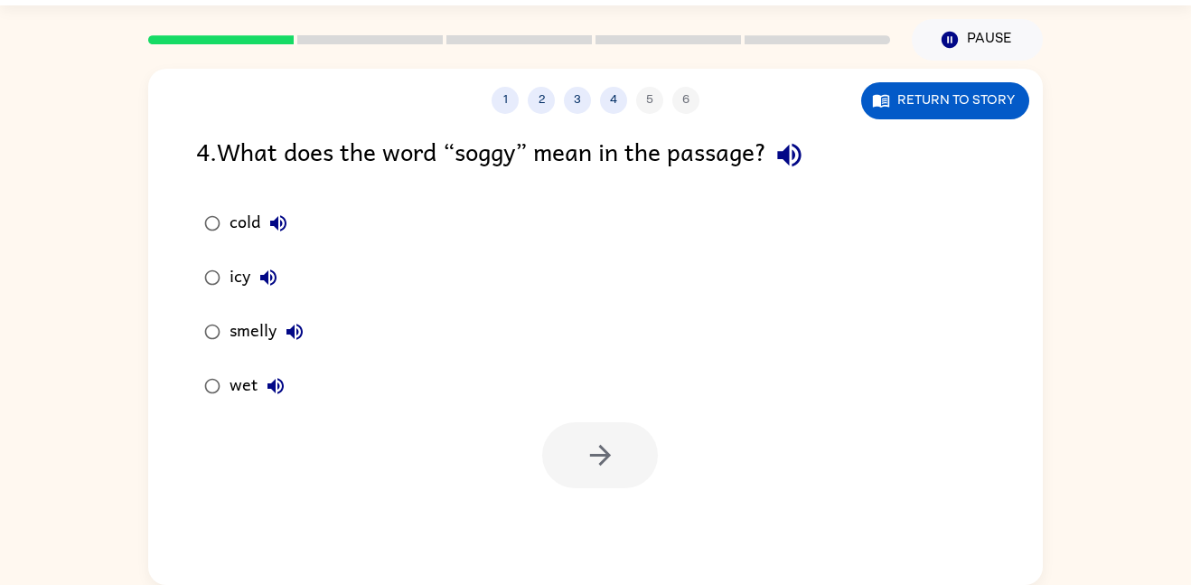
click at [241, 386] on div "wet" at bounding box center [262, 386] width 64 height 36
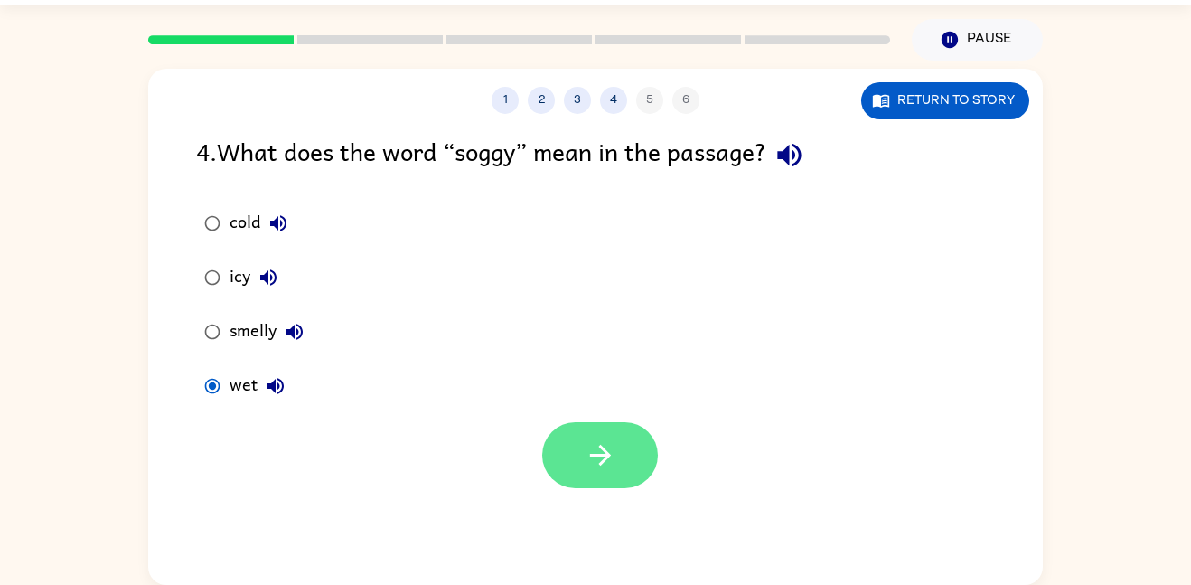
click at [610, 437] on button "button" at bounding box center [600, 455] width 116 height 66
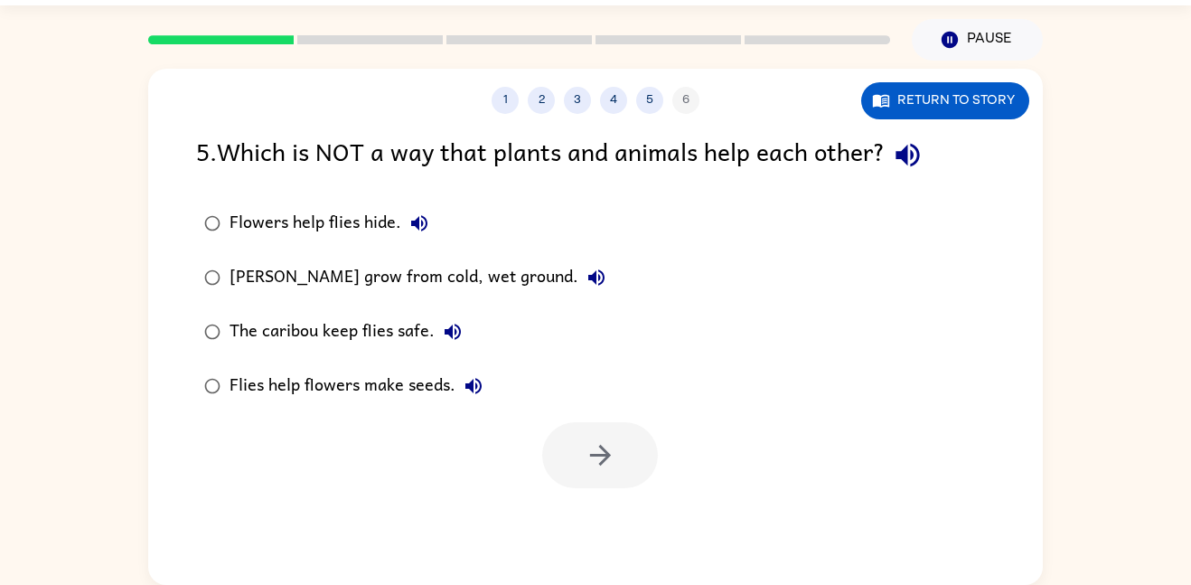
click at [282, 230] on div "Flowers help flies hide." at bounding box center [334, 223] width 208 height 36
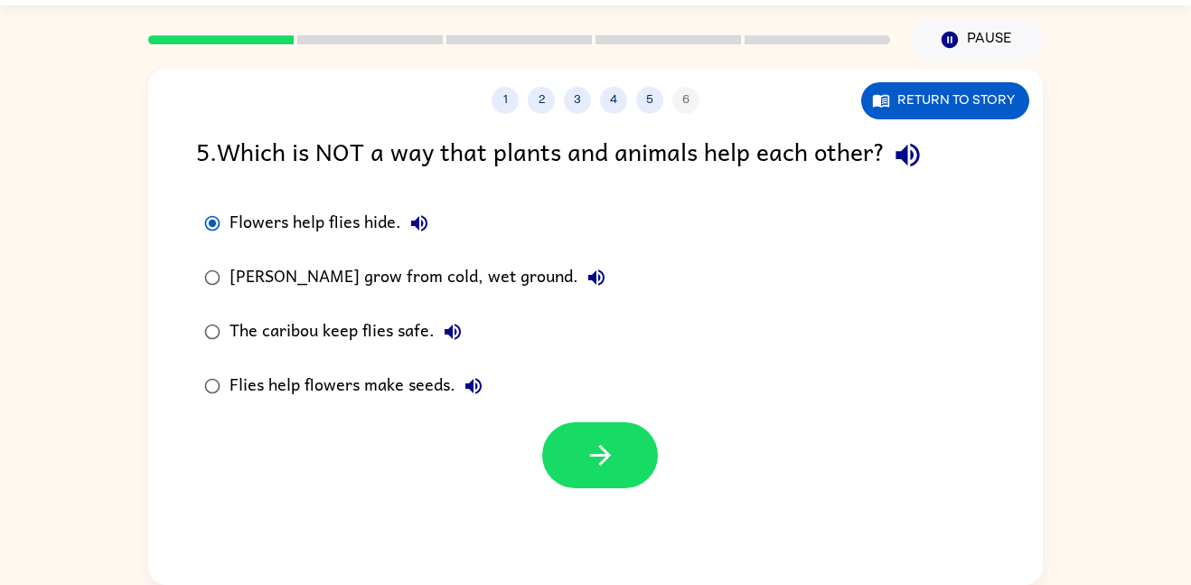
click at [597, 411] on label "Flies help flowers make seeds." at bounding box center [404, 386] width 437 height 54
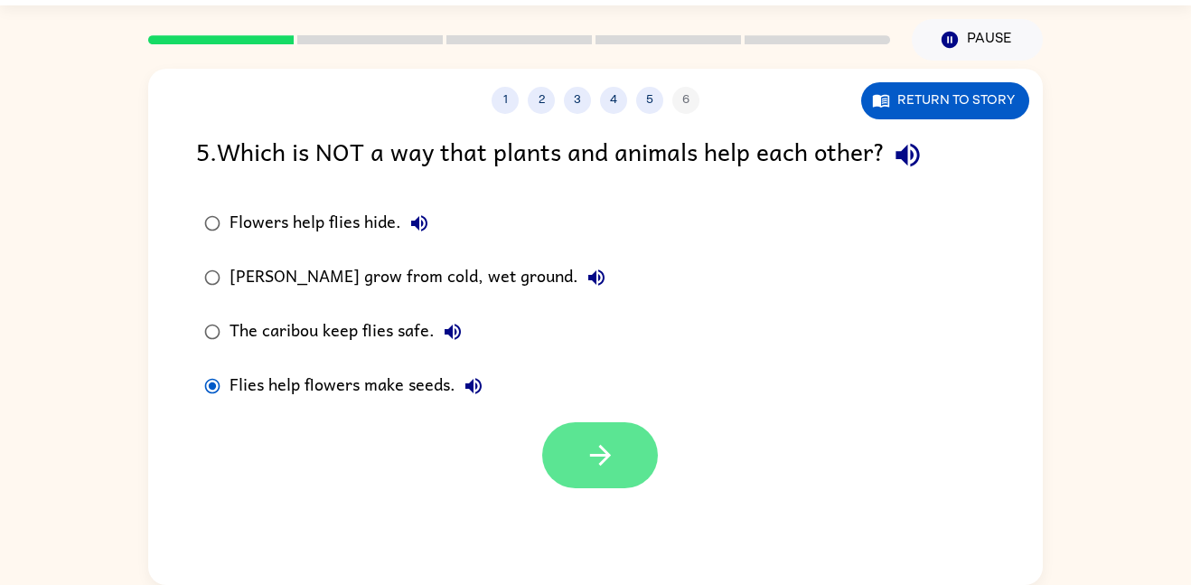
click at [597, 424] on button "button" at bounding box center [600, 455] width 116 height 66
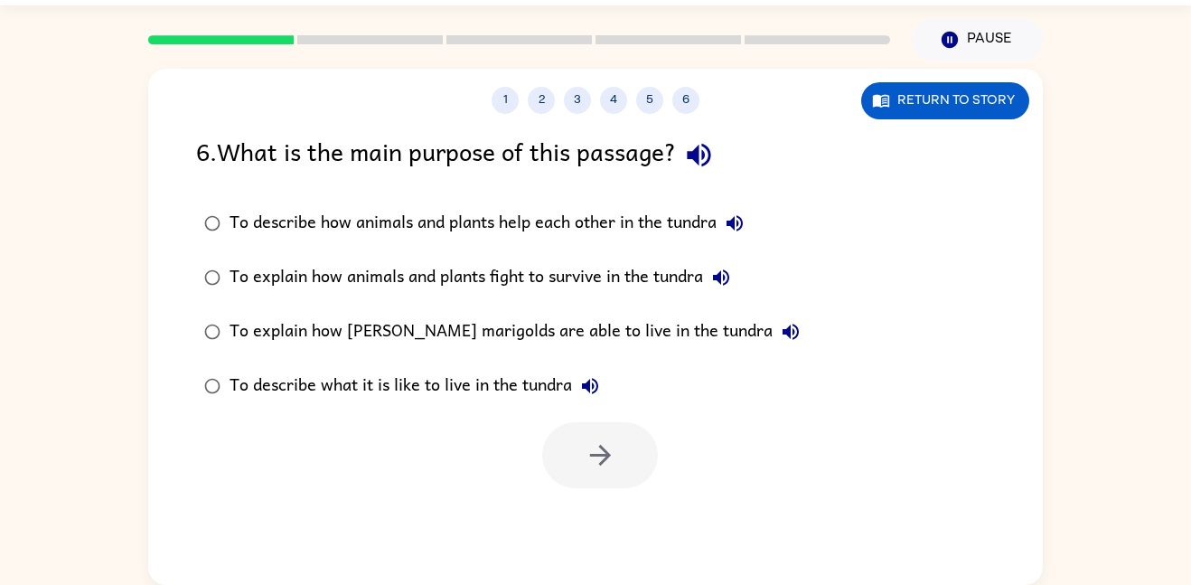
click at [471, 224] on div "To describe how animals and plants help each other in the tundra" at bounding box center [491, 223] width 523 height 36
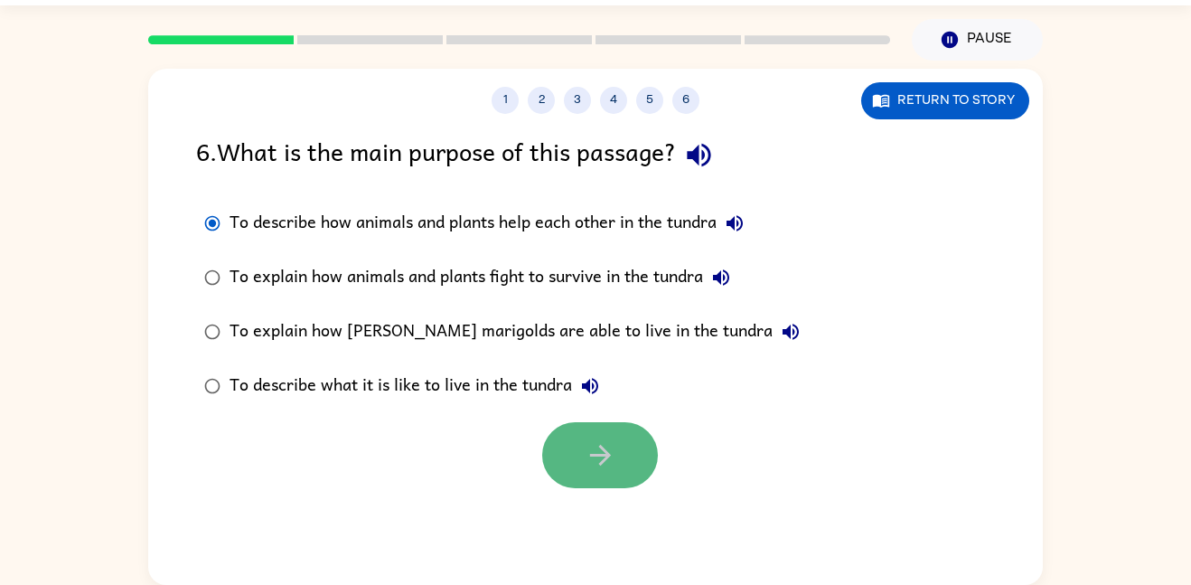
click at [598, 457] on icon "button" at bounding box center [601, 455] width 32 height 32
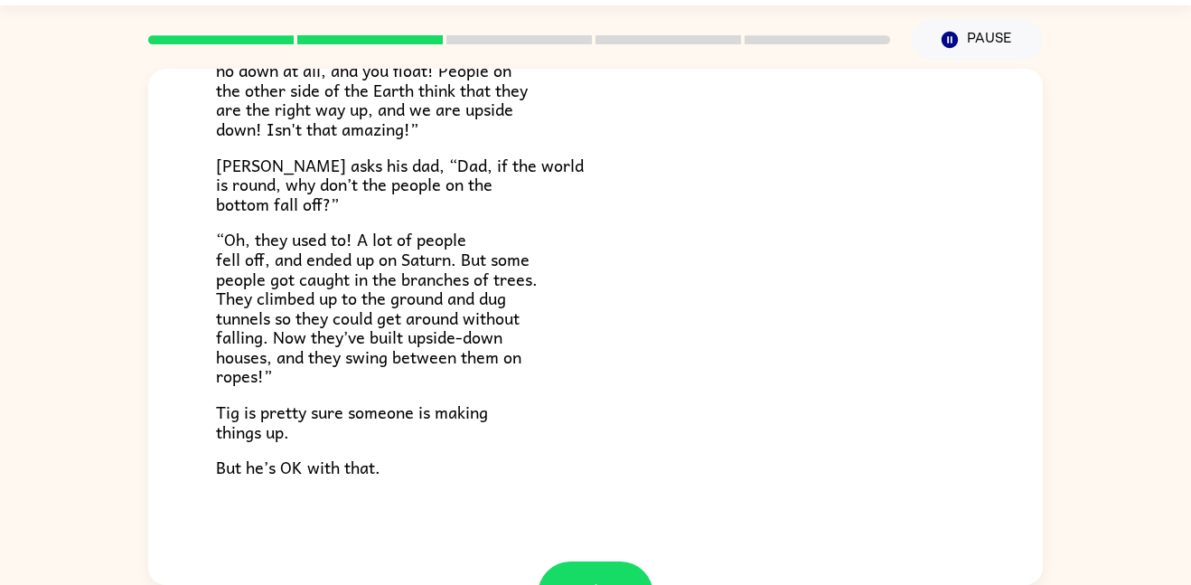
scroll to position [525, 0]
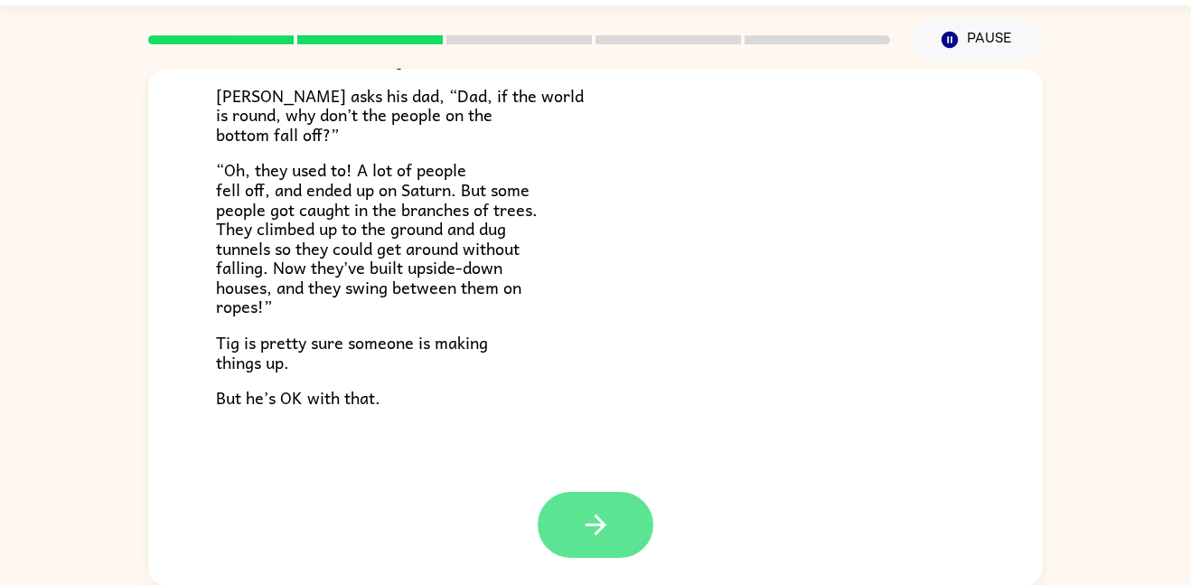
click at [601, 535] on icon "button" at bounding box center [596, 525] width 32 height 32
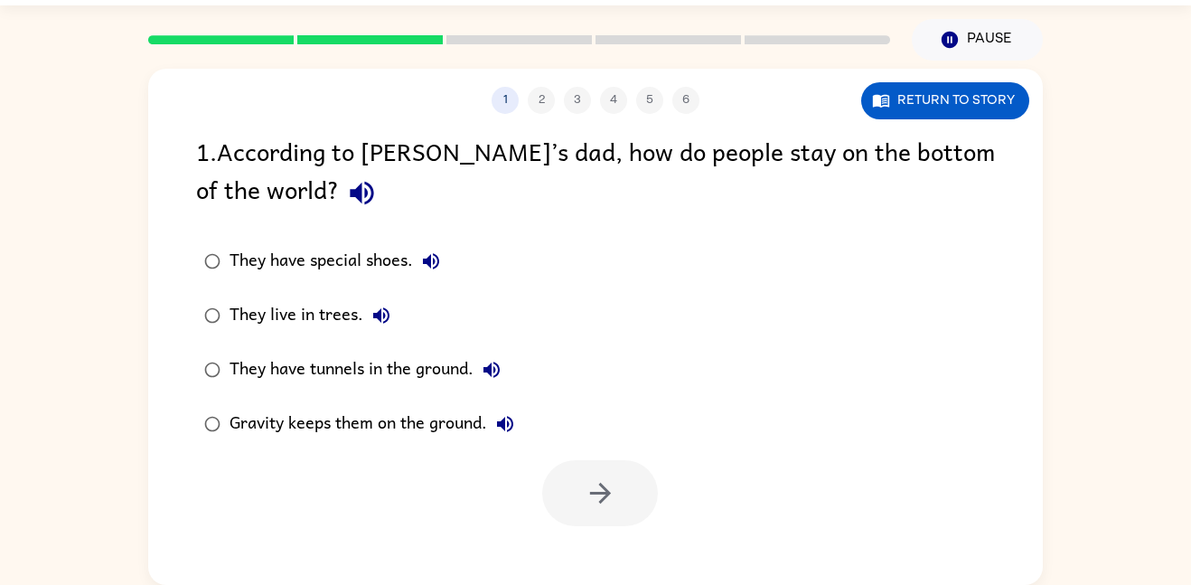
scroll to position [0, 0]
click at [398, 418] on div "Gravity keeps them on the ground." at bounding box center [377, 424] width 294 height 36
click at [580, 486] on button "button" at bounding box center [600, 493] width 116 height 66
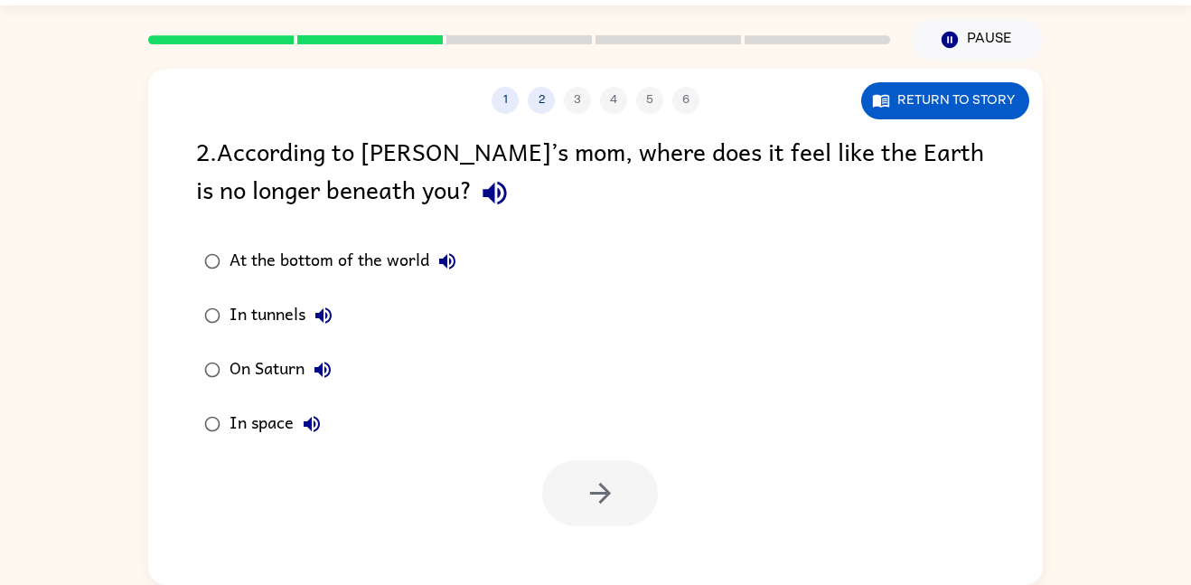
click at [580, 486] on div at bounding box center [600, 493] width 116 height 66
click at [290, 424] on div "In space" at bounding box center [280, 424] width 100 height 36
click at [585, 472] on button "button" at bounding box center [600, 493] width 116 height 66
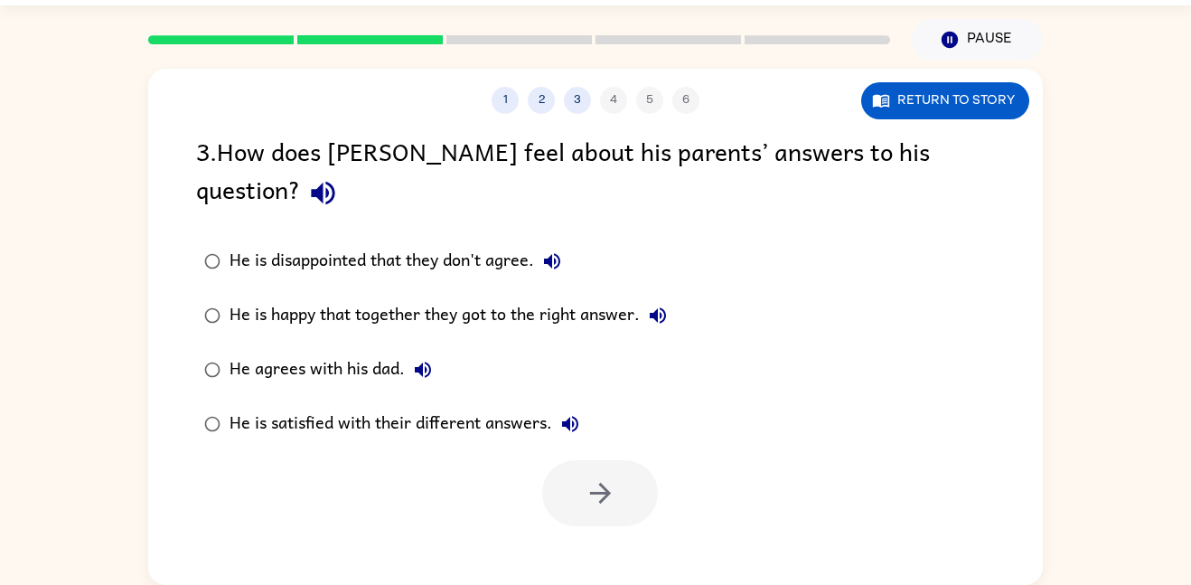
click at [585, 472] on div at bounding box center [600, 493] width 116 height 66
click at [546, 98] on button "2" at bounding box center [541, 100] width 27 height 27
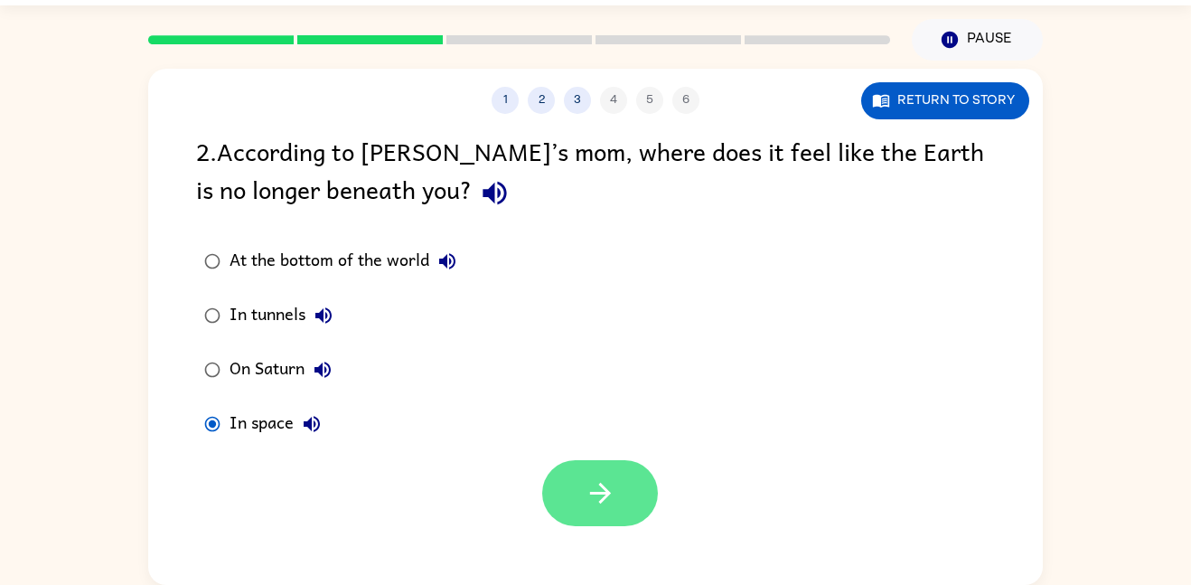
click at [632, 486] on button "button" at bounding box center [600, 493] width 116 height 66
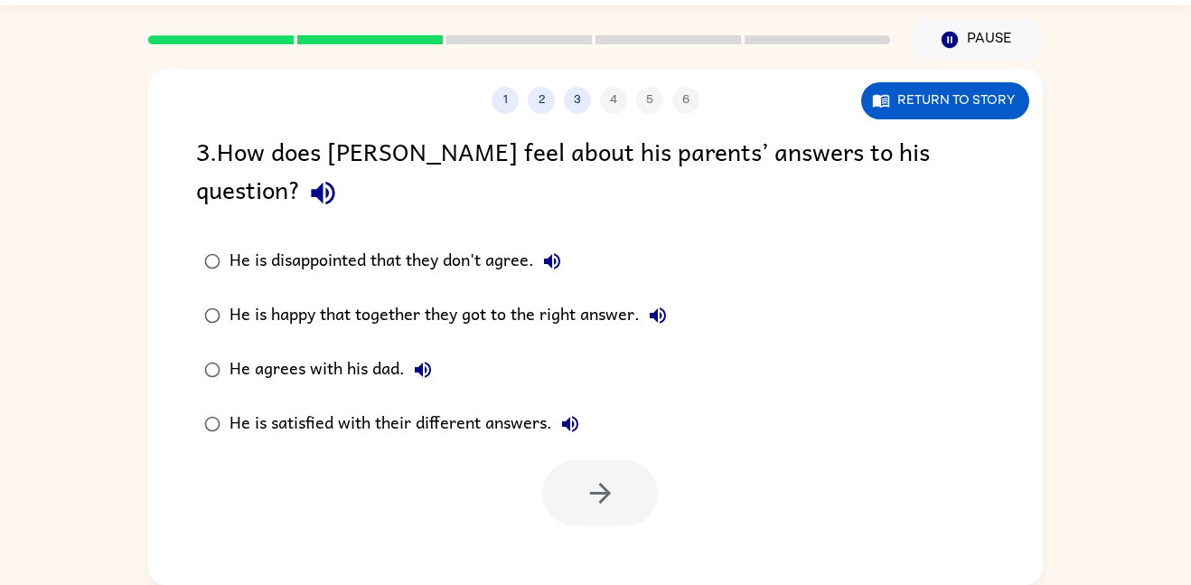
click at [632, 486] on div at bounding box center [600, 493] width 116 height 66
click at [288, 406] on div "He is satisfied with their different answers." at bounding box center [409, 424] width 359 height 36
click at [596, 477] on icon "button" at bounding box center [601, 493] width 32 height 32
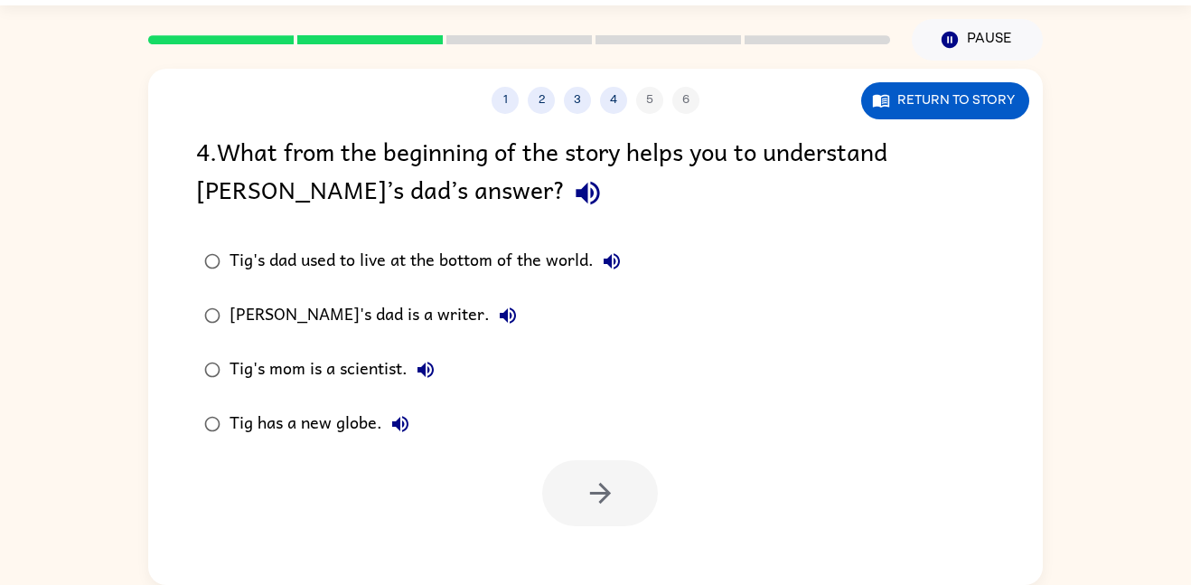
click at [413, 269] on div "Tig's dad used to live at the bottom of the world." at bounding box center [430, 261] width 400 height 36
click at [637, 516] on button "button" at bounding box center [600, 493] width 116 height 66
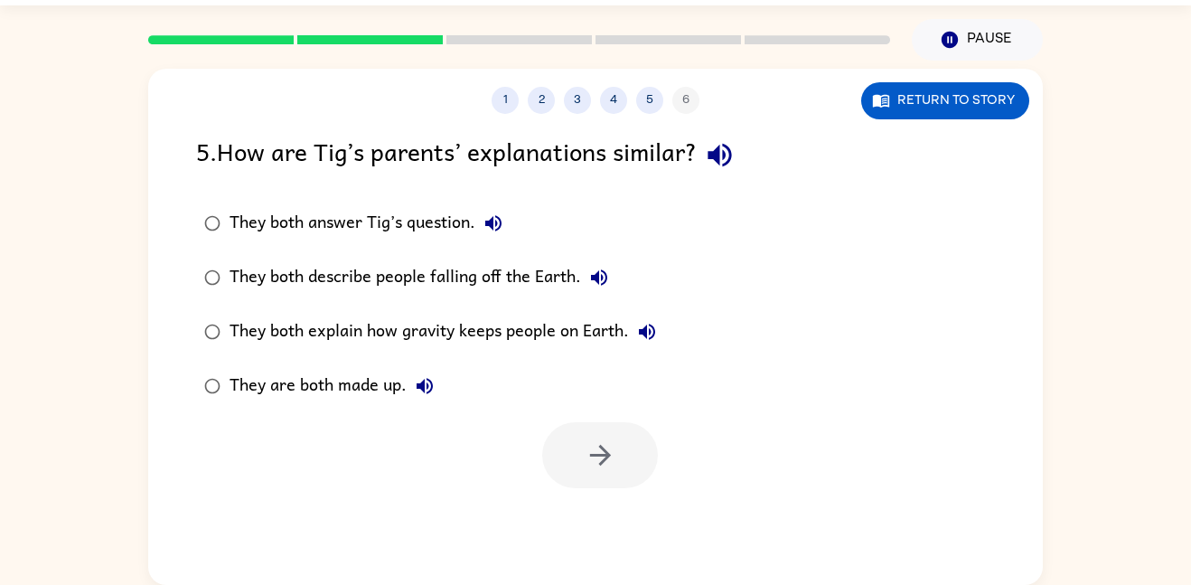
click at [345, 393] on div "They are both made up." at bounding box center [336, 386] width 213 height 36
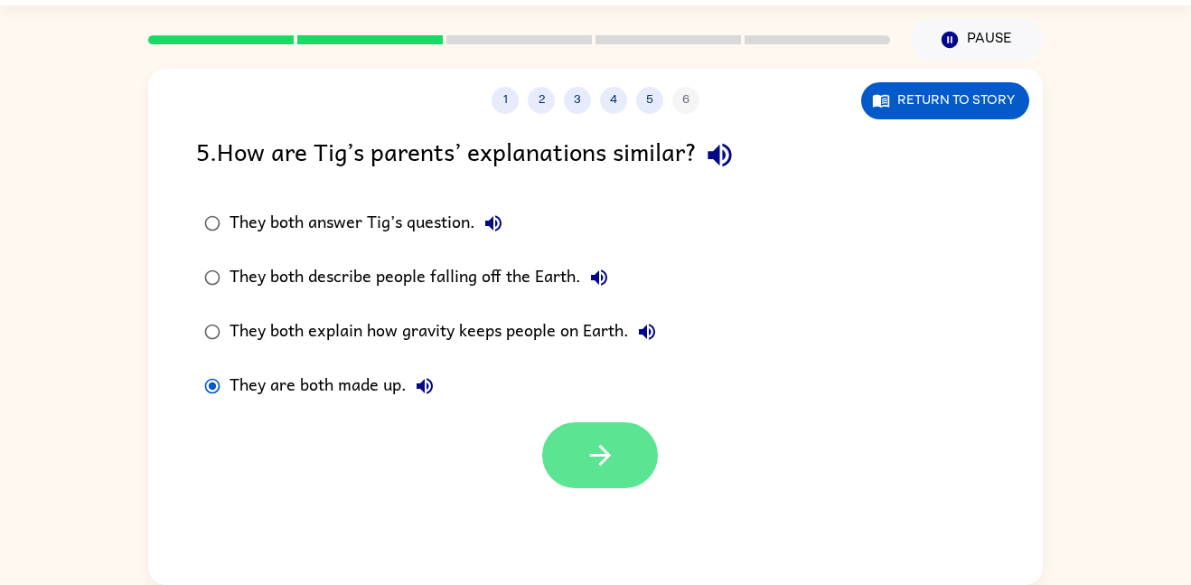
click at [592, 469] on icon "button" at bounding box center [601, 455] width 32 height 32
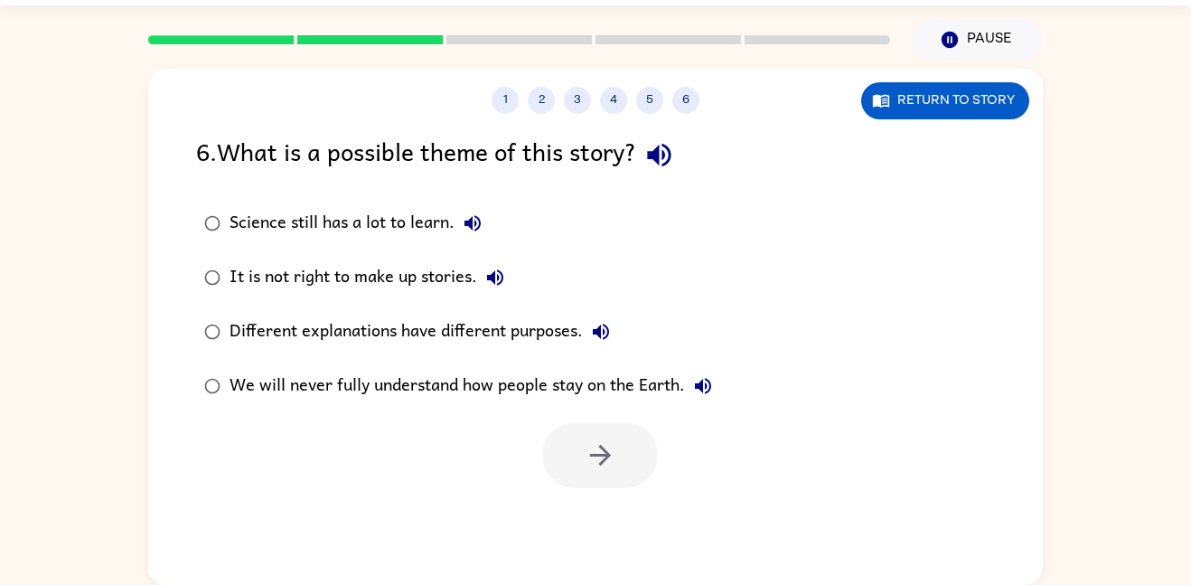
click at [300, 225] on div "Science still has a lot to learn." at bounding box center [360, 223] width 261 height 36
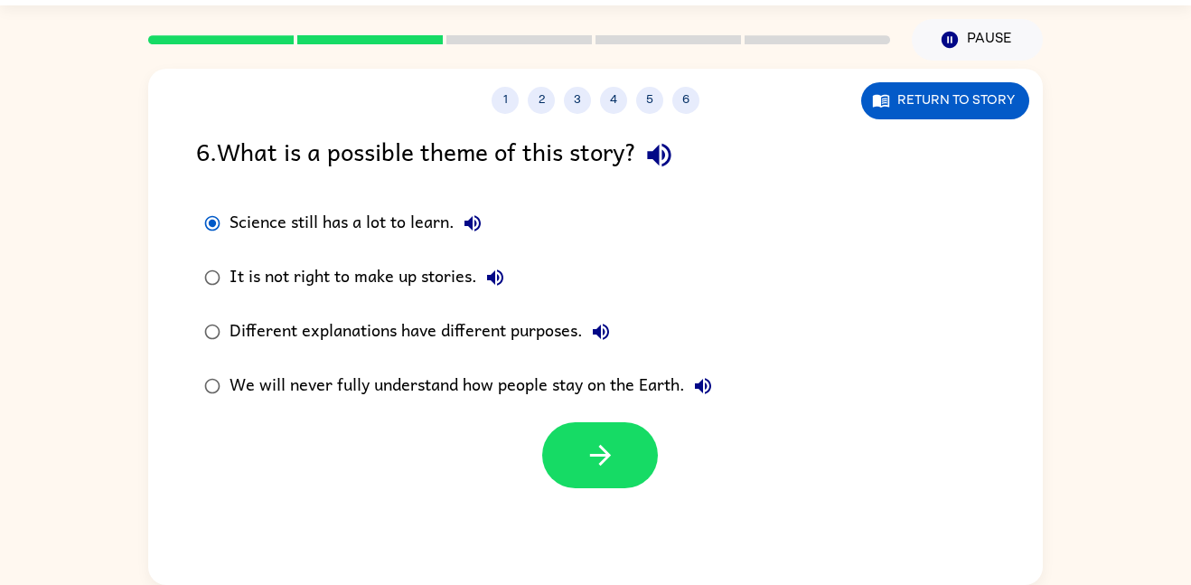
click at [379, 263] on div "It is not right to make up stories." at bounding box center [372, 277] width 284 height 36
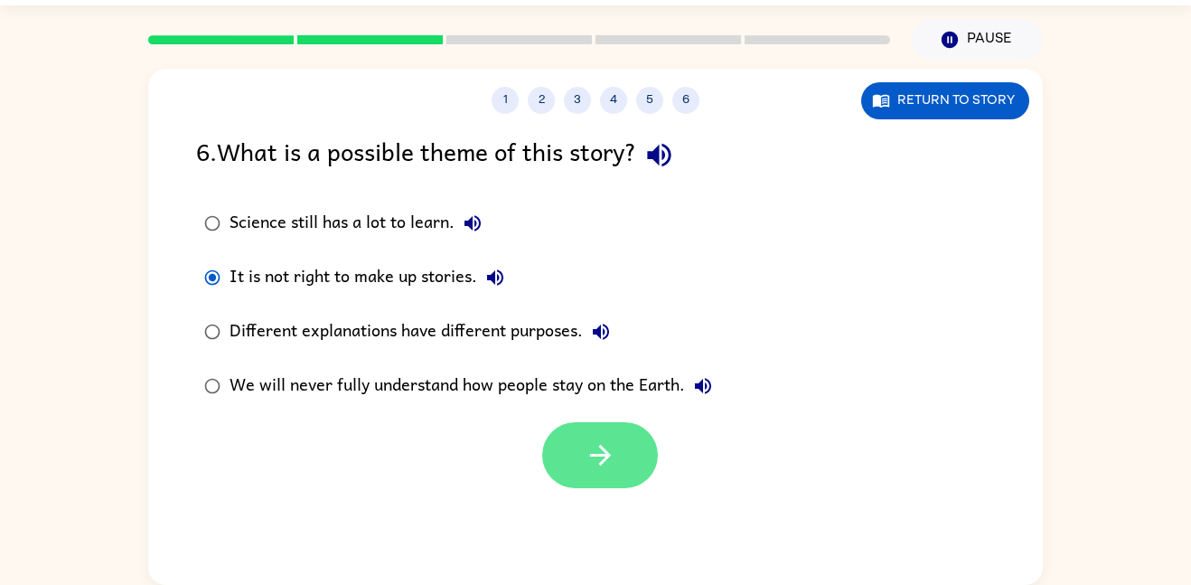
click at [630, 482] on button "button" at bounding box center [600, 455] width 116 height 66
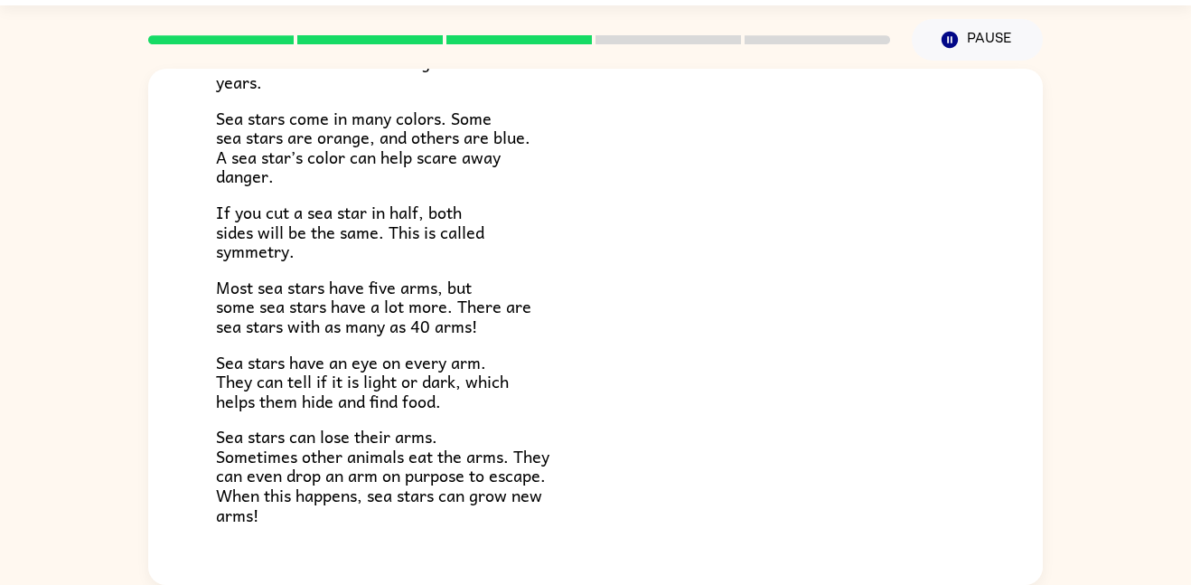
scroll to position [522, 0]
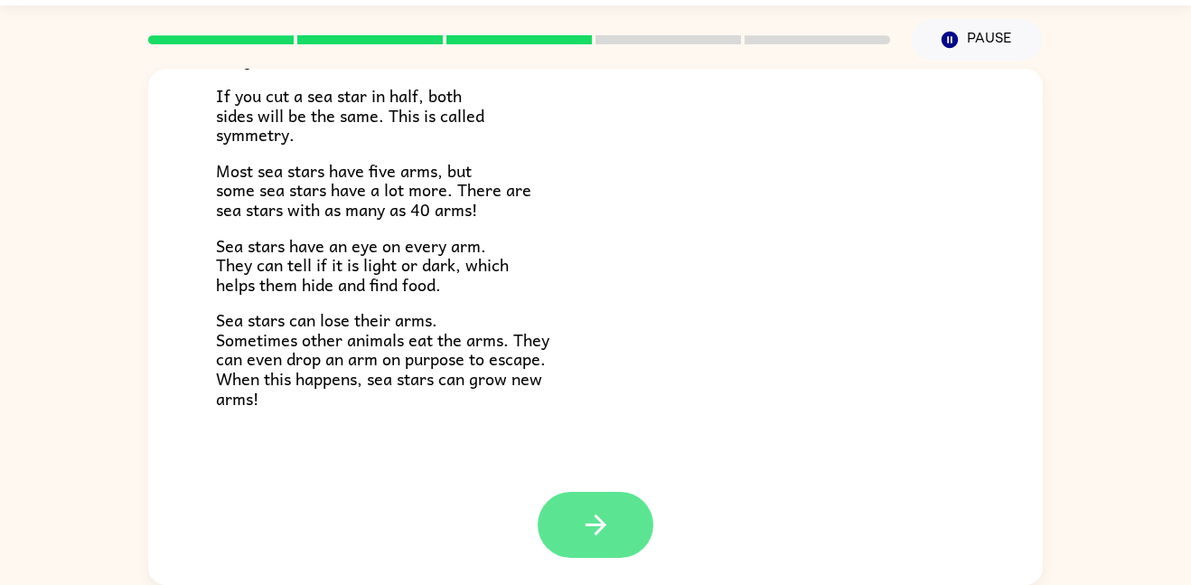
click at [593, 503] on button "button" at bounding box center [596, 525] width 116 height 66
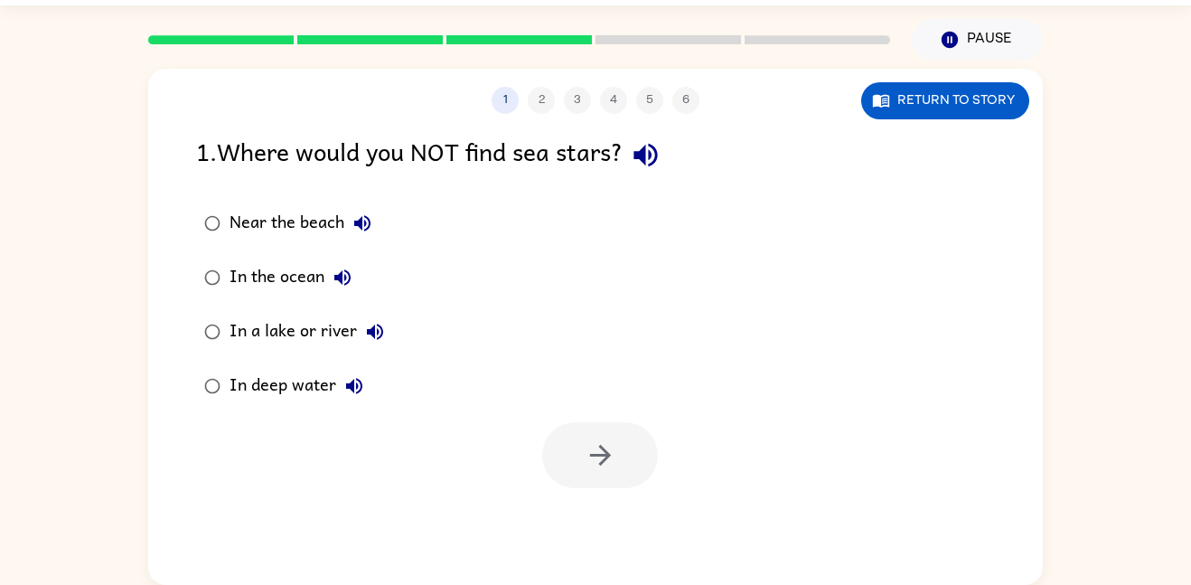
scroll to position [0, 0]
click at [274, 389] on div "In deep water" at bounding box center [301, 386] width 143 height 36
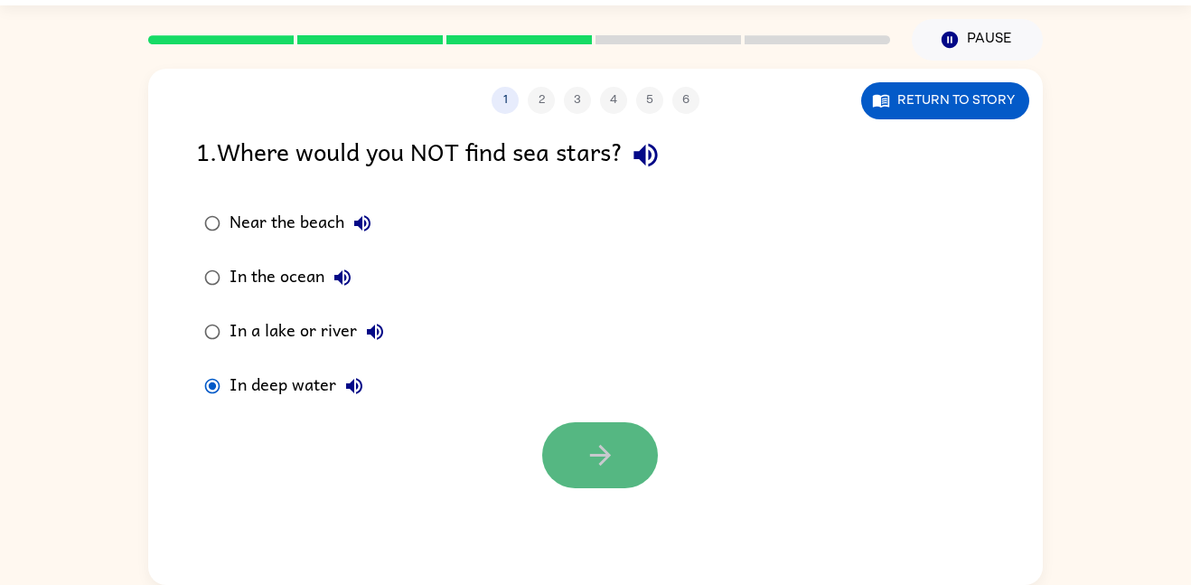
click at [599, 483] on button "button" at bounding box center [600, 455] width 116 height 66
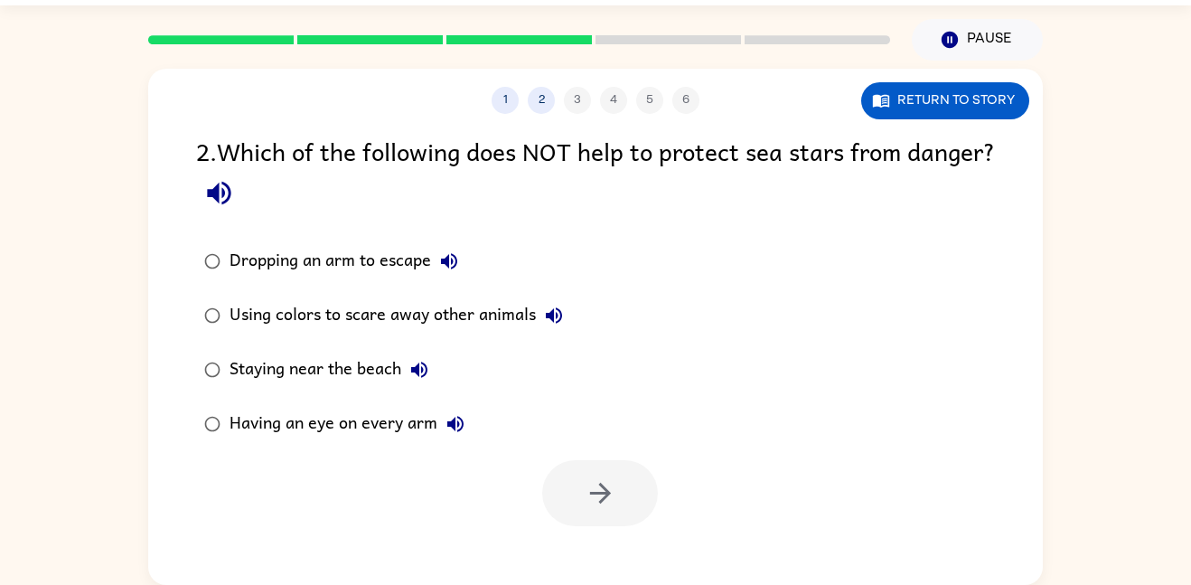
click at [349, 315] on div "Using colors to scare away other animals" at bounding box center [401, 315] width 343 height 36
click at [595, 498] on icon "button" at bounding box center [601, 493] width 32 height 32
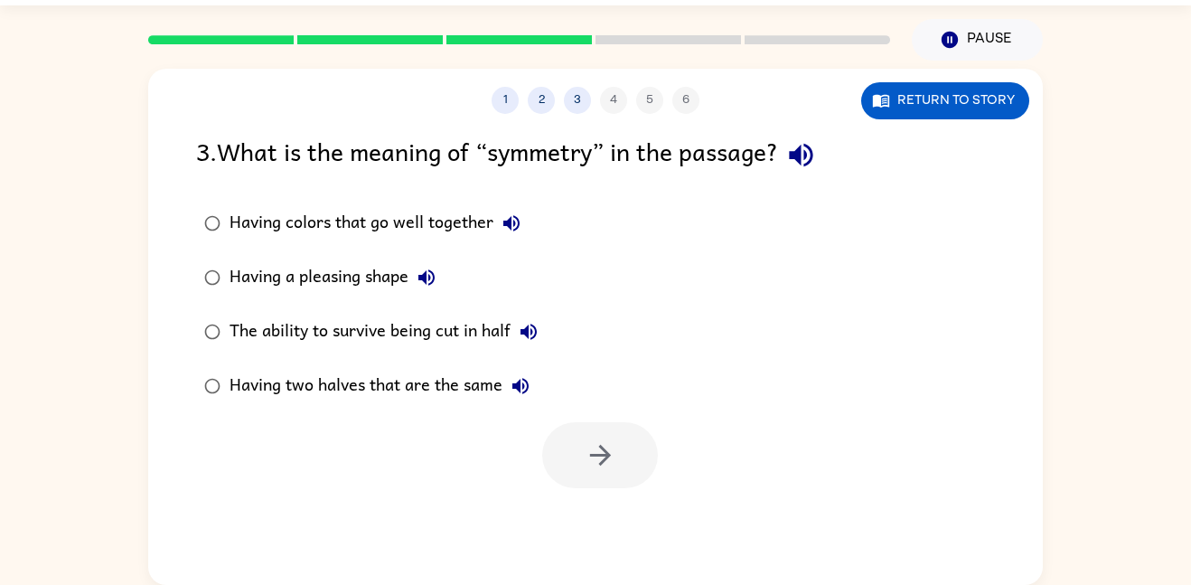
click at [404, 378] on div "Having two halves that are the same" at bounding box center [384, 386] width 309 height 36
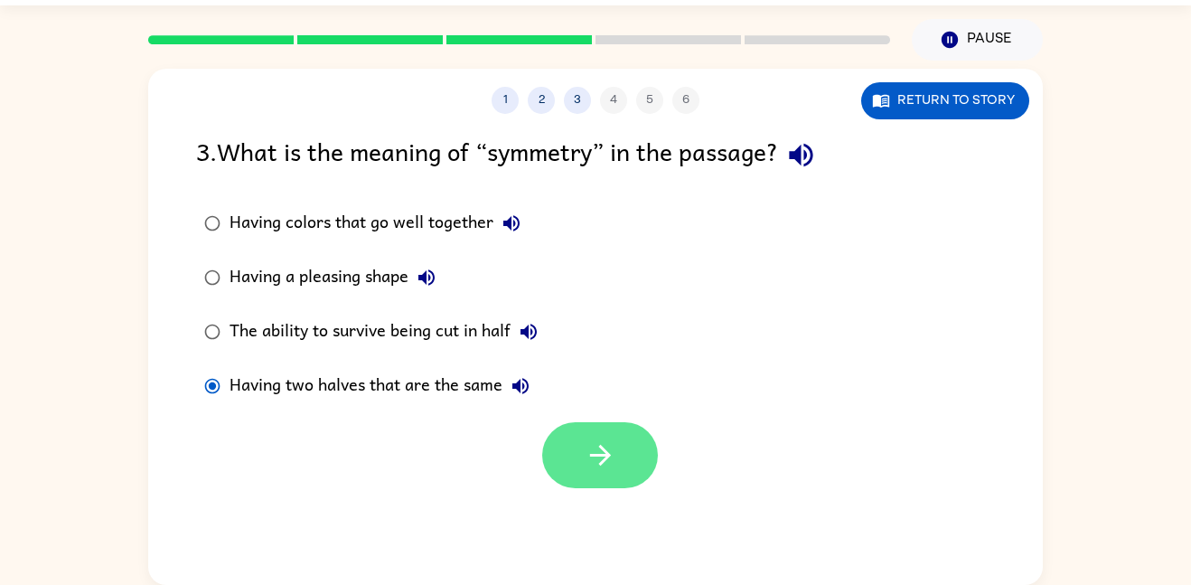
click at [582, 462] on button "button" at bounding box center [600, 455] width 116 height 66
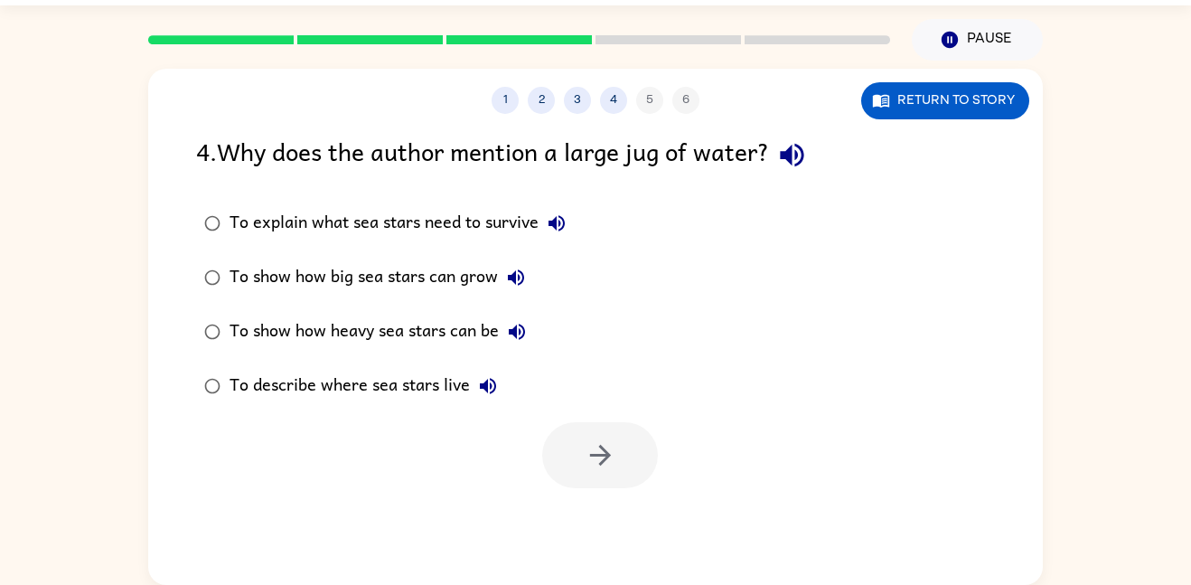
click at [230, 277] on div "To show how big sea stars can grow" at bounding box center [382, 277] width 305 height 36
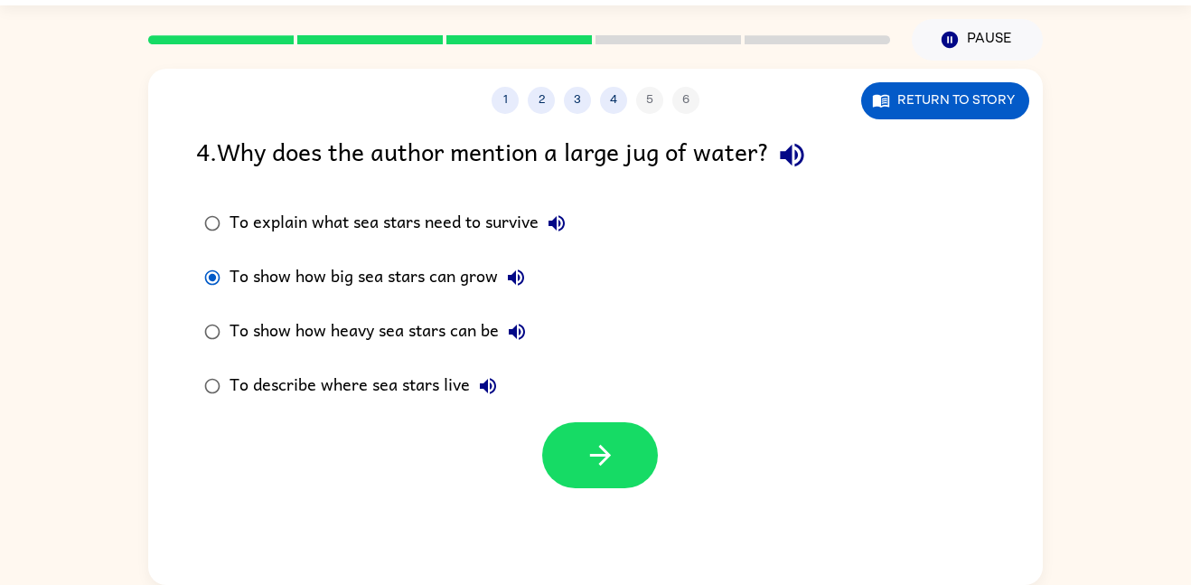
click at [654, 478] on div at bounding box center [600, 455] width 116 height 66
click at [615, 465] on icon "button" at bounding box center [601, 455] width 32 height 32
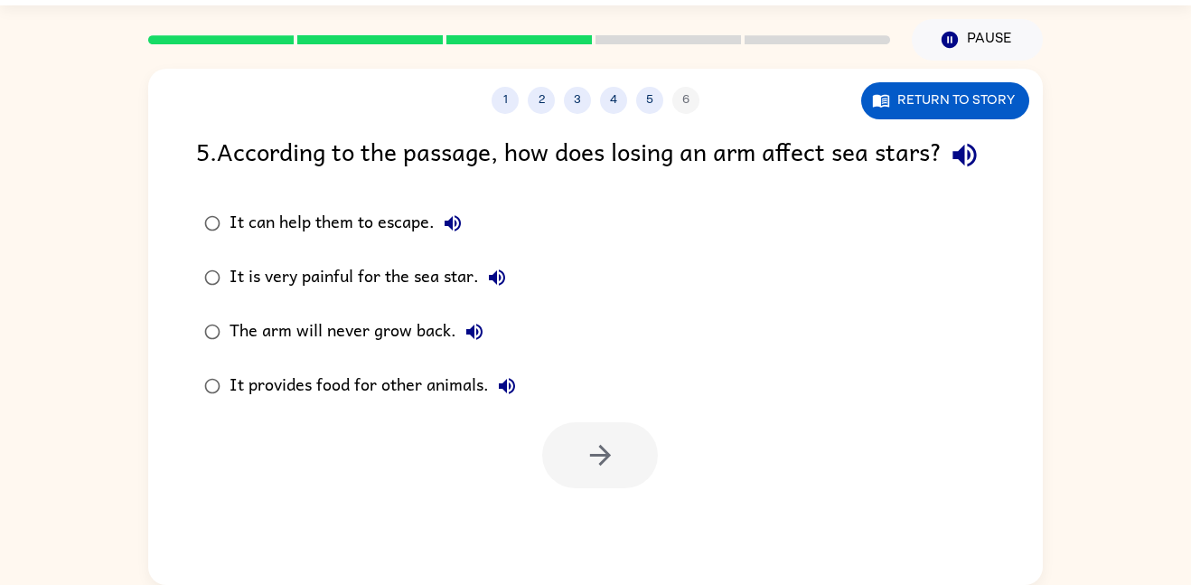
click at [338, 296] on div "It is very painful for the sea star." at bounding box center [373, 277] width 286 height 36
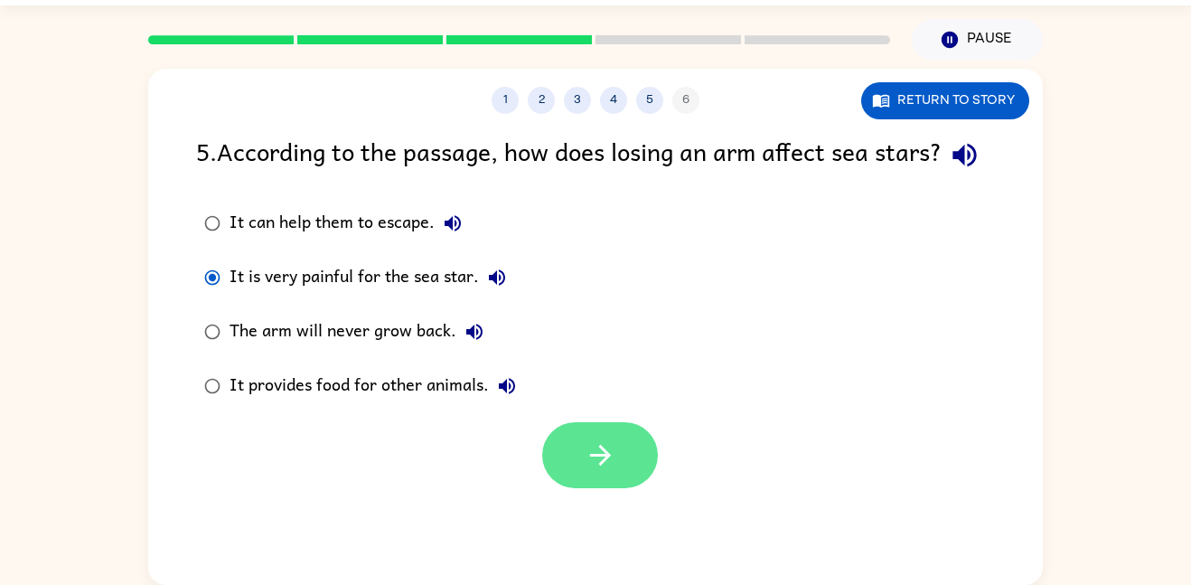
click at [594, 471] on button "button" at bounding box center [600, 455] width 116 height 66
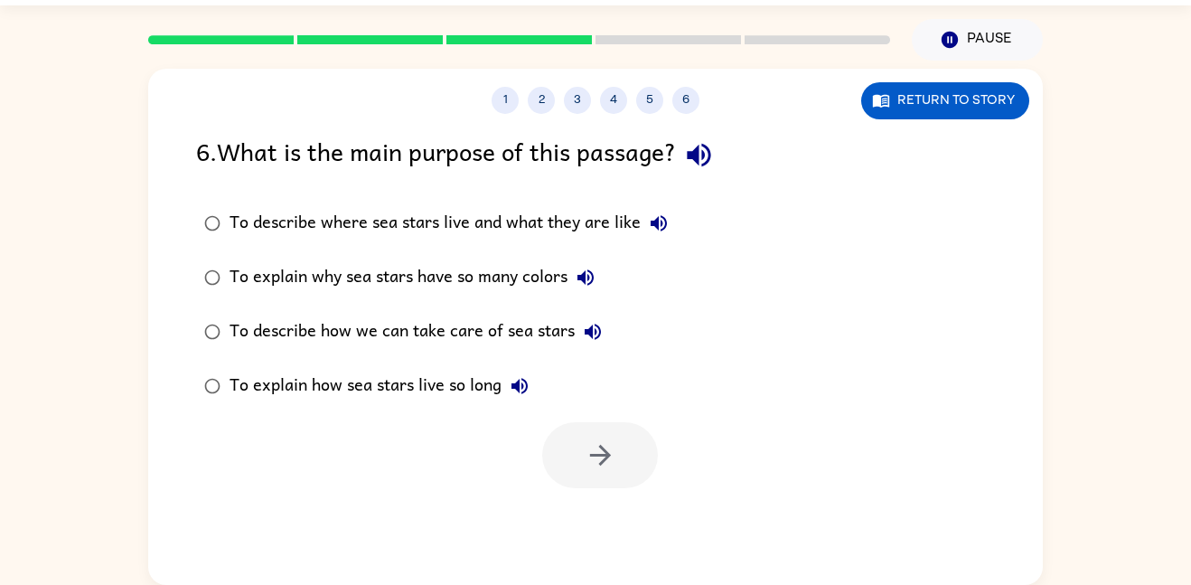
click at [461, 215] on div "To describe where sea stars live and what they are like" at bounding box center [453, 223] width 447 height 36
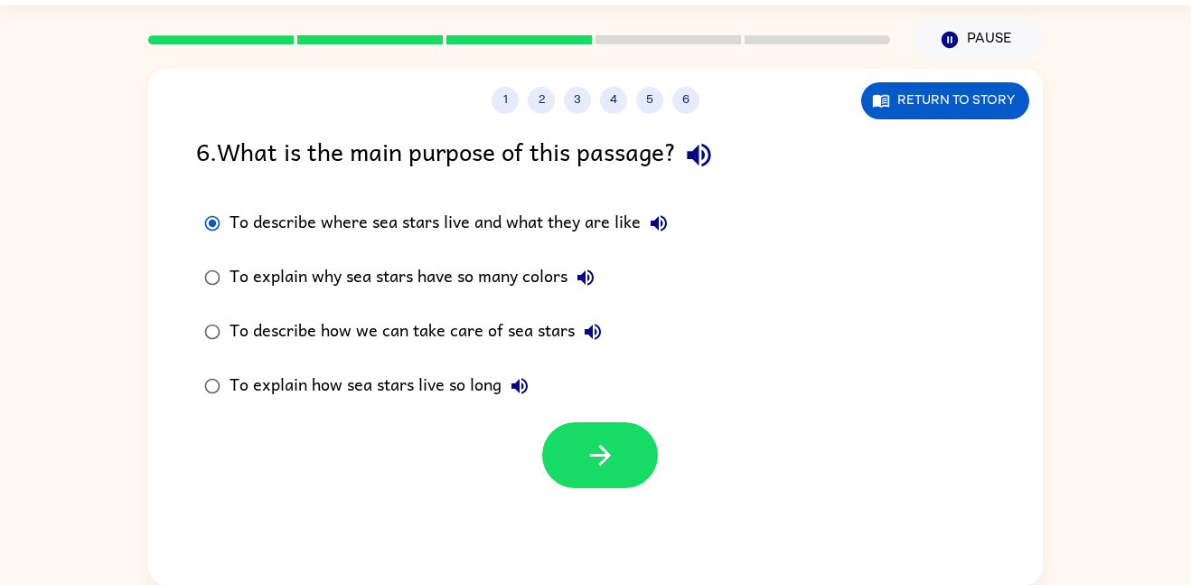
click at [659, 452] on div at bounding box center [595, 450] width 895 height 75
click at [619, 451] on button "button" at bounding box center [600, 455] width 116 height 66
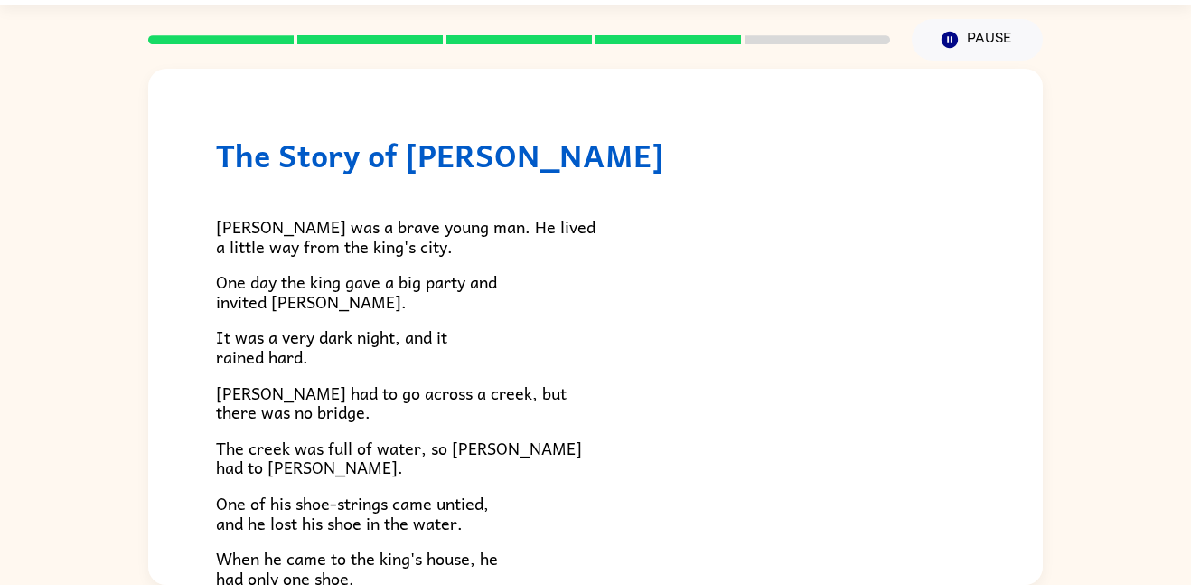
scroll to position [310, 0]
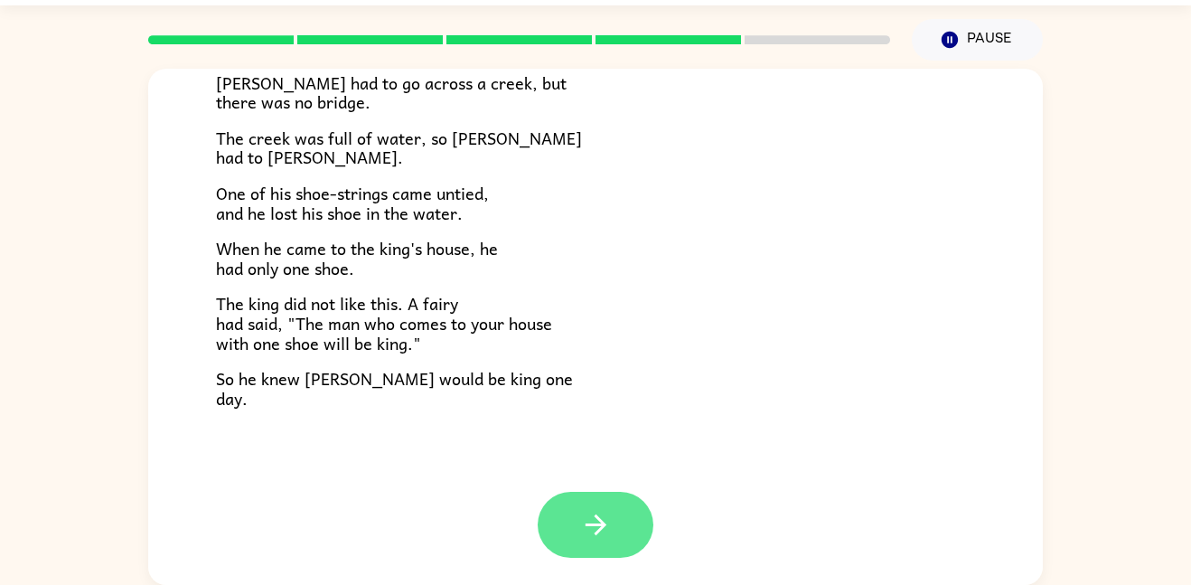
click at [600, 520] on icon "button" at bounding box center [595, 524] width 21 height 21
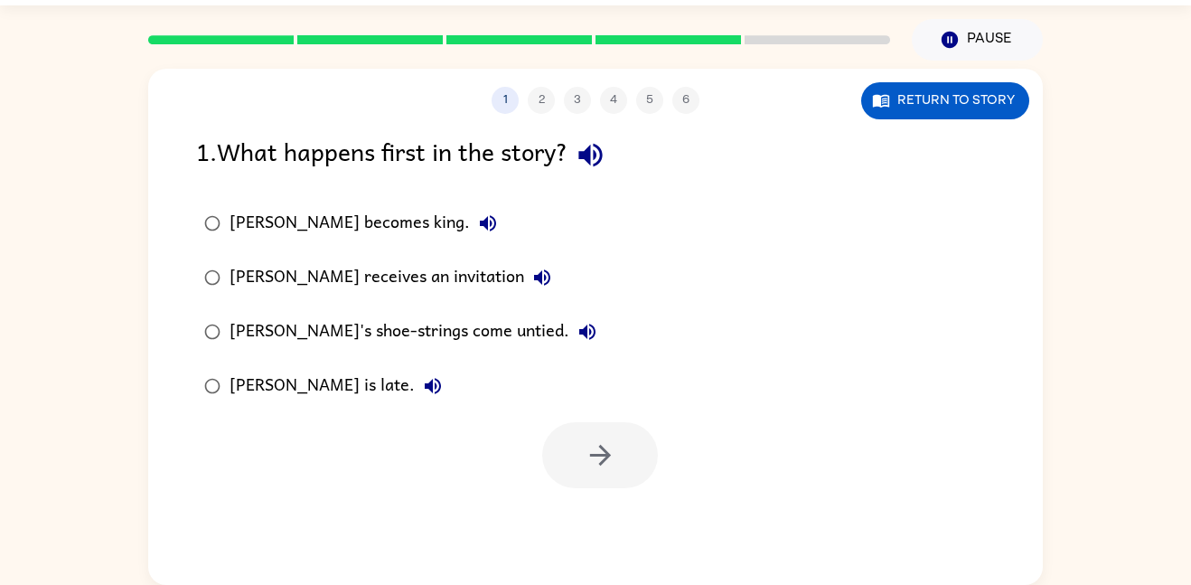
click at [344, 230] on div "Jason becomes king." at bounding box center [368, 223] width 277 height 36
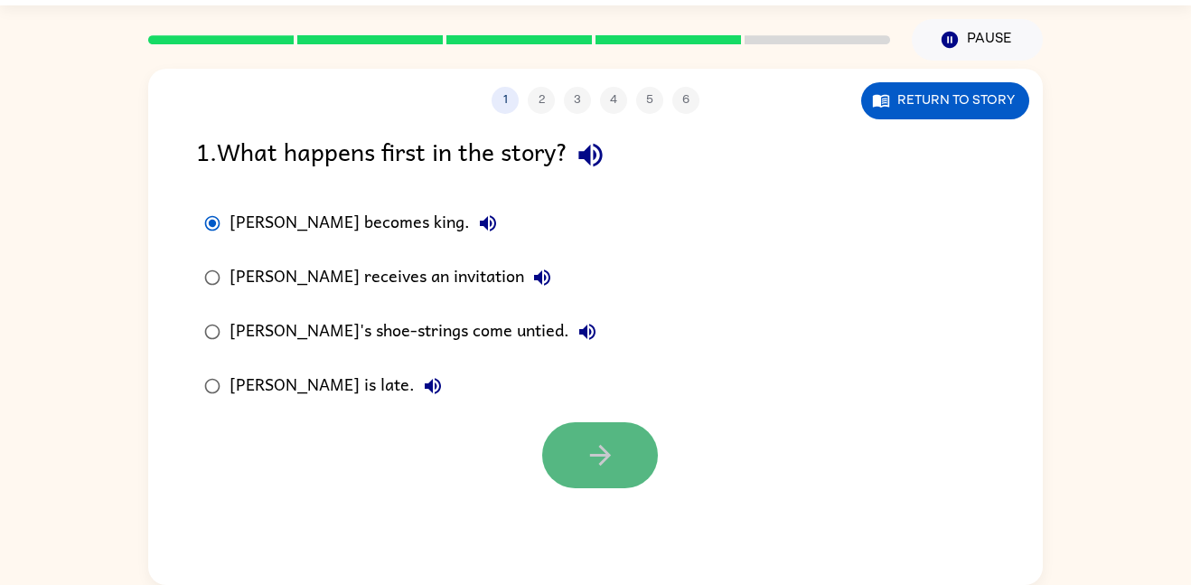
click at [633, 477] on button "button" at bounding box center [600, 455] width 116 height 66
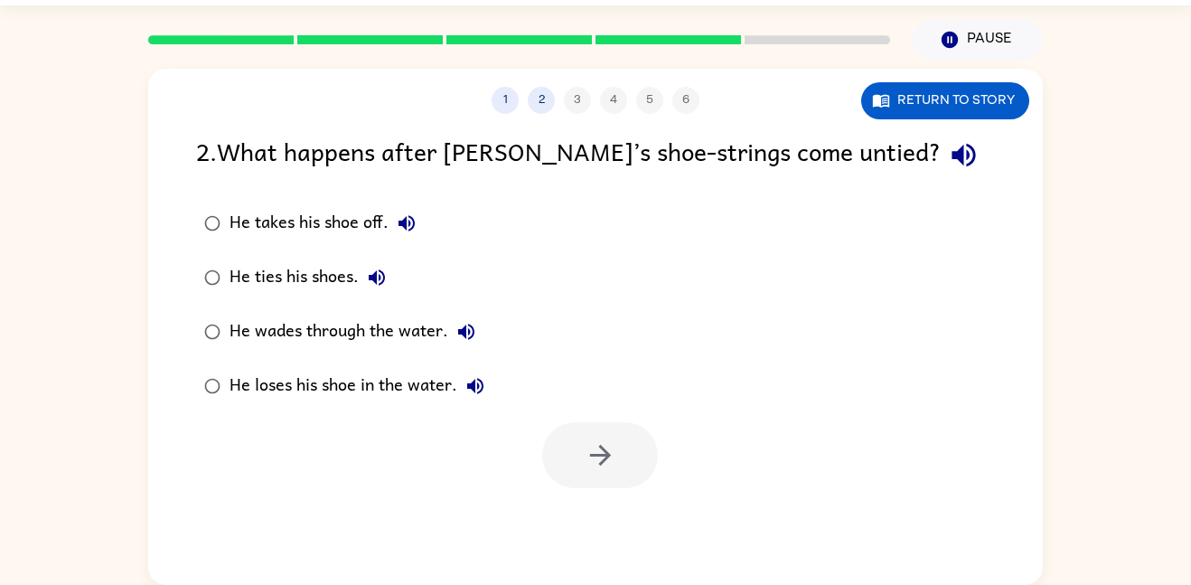
click at [370, 221] on div "He takes his shoe off." at bounding box center [327, 223] width 195 height 36
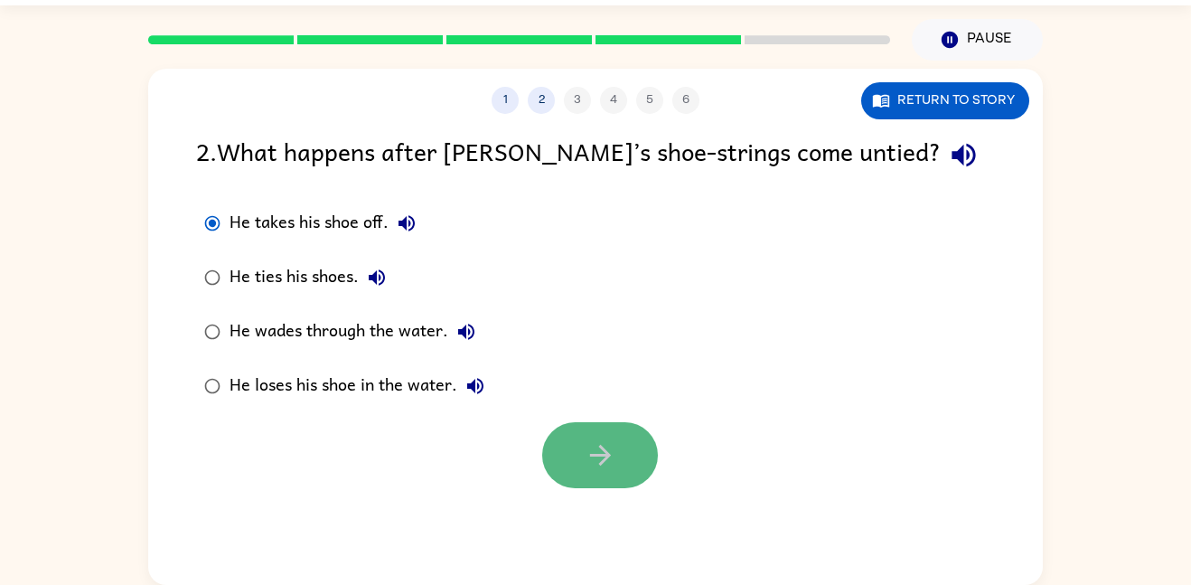
click at [618, 447] on button "button" at bounding box center [600, 455] width 116 height 66
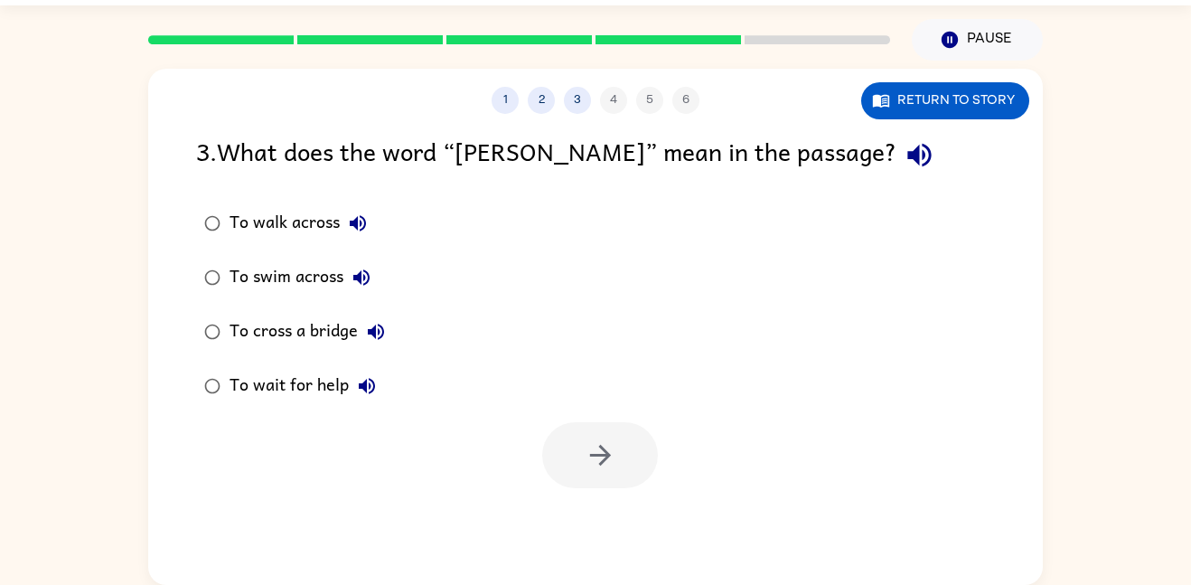
click at [302, 223] on div "To walk across" at bounding box center [303, 223] width 146 height 36
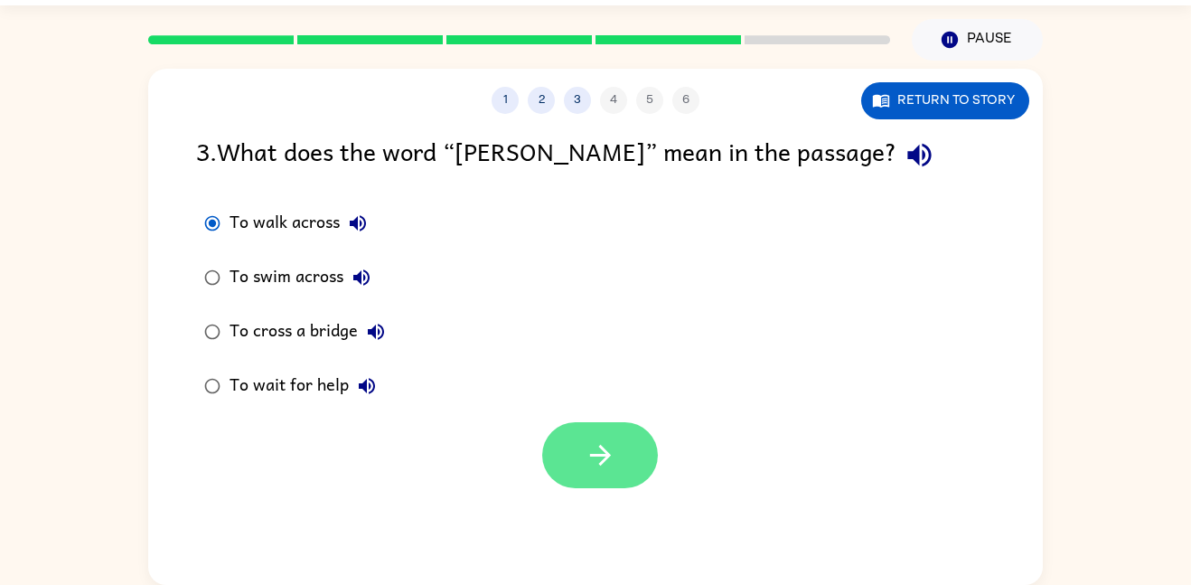
click at [612, 437] on button "button" at bounding box center [600, 455] width 116 height 66
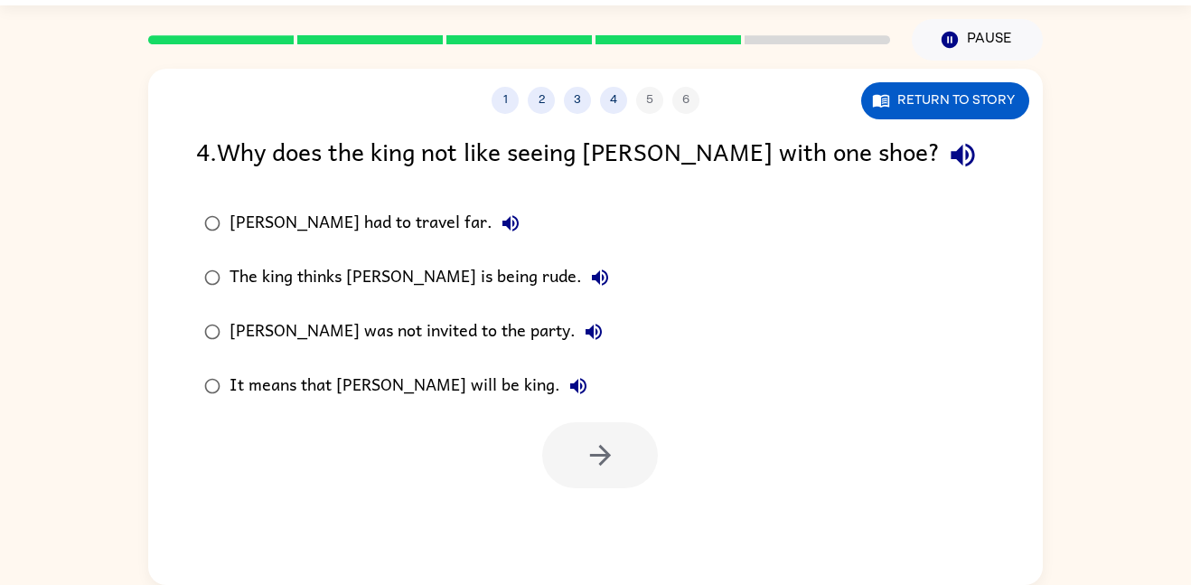
click at [360, 373] on div "It means that Jason will be king." at bounding box center [413, 386] width 367 height 36
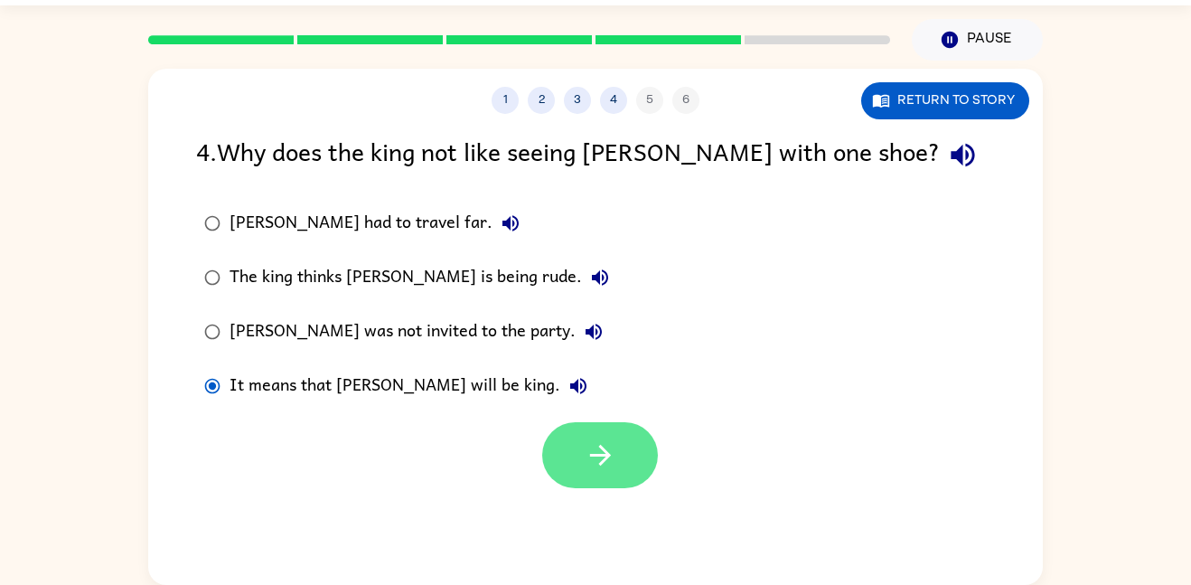
click at [590, 423] on button "button" at bounding box center [600, 455] width 116 height 66
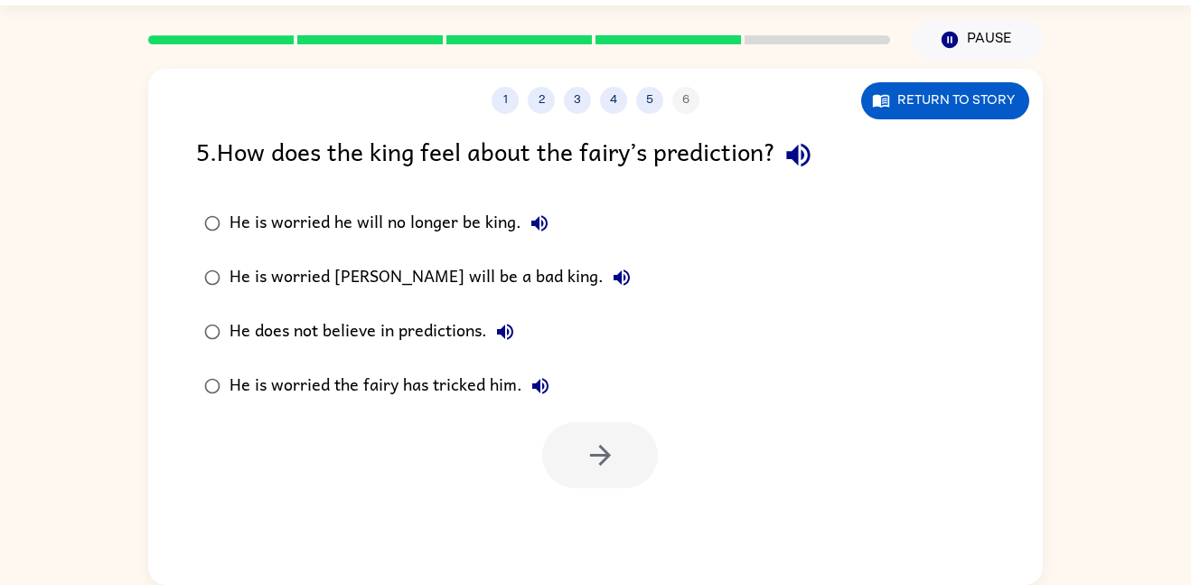
click at [520, 387] on div "He is worried the fairy has tricked him." at bounding box center [394, 386] width 329 height 36
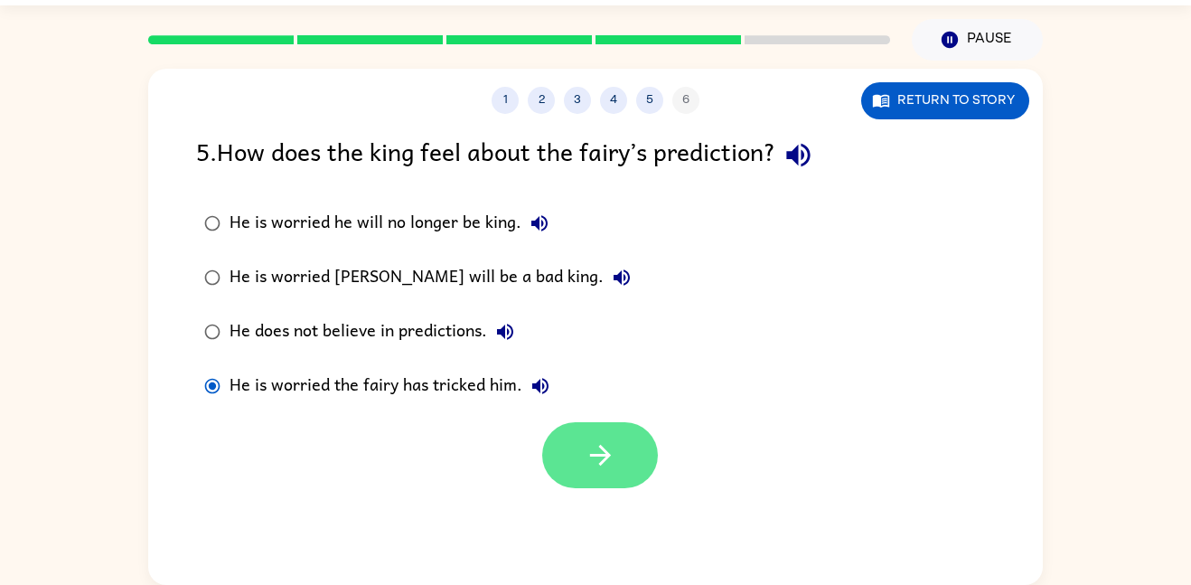
click at [566, 464] on button "button" at bounding box center [600, 455] width 116 height 66
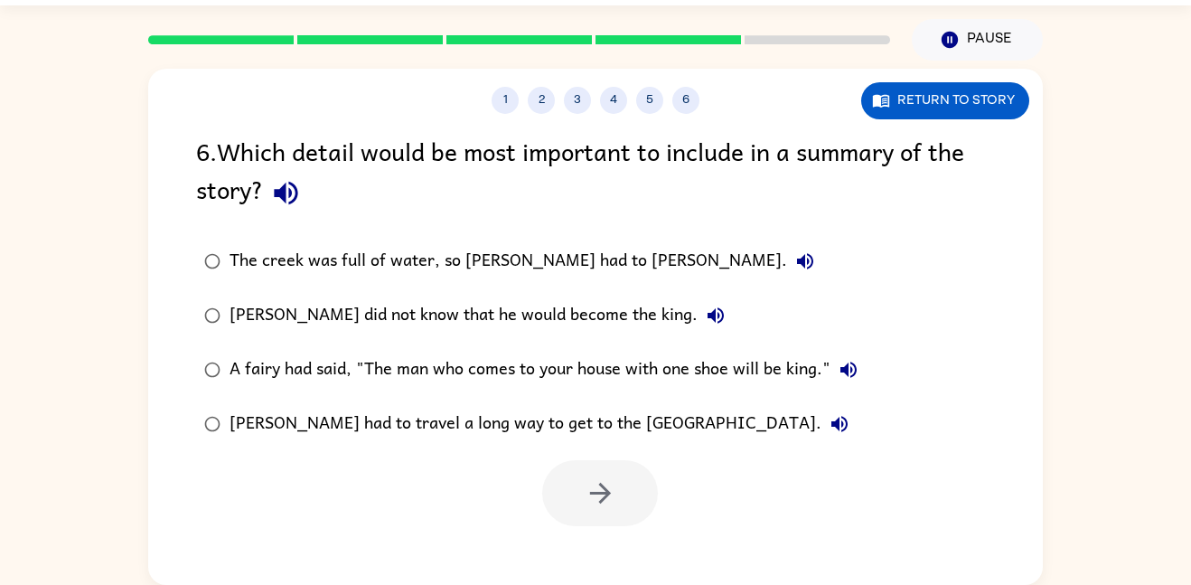
click at [493, 413] on div "Jason had to travel a long way to get to the king’s city." at bounding box center [544, 424] width 628 height 36
click at [599, 482] on icon "button" at bounding box center [601, 493] width 32 height 32
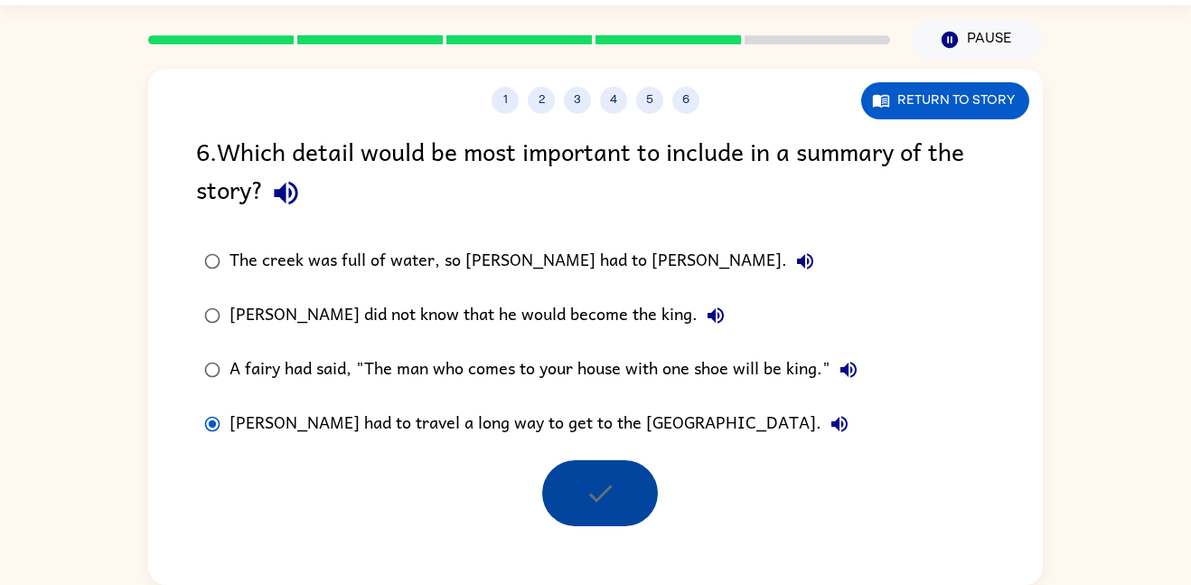
scroll to position [18, 0]
